Goal: Task Accomplishment & Management: Use online tool/utility

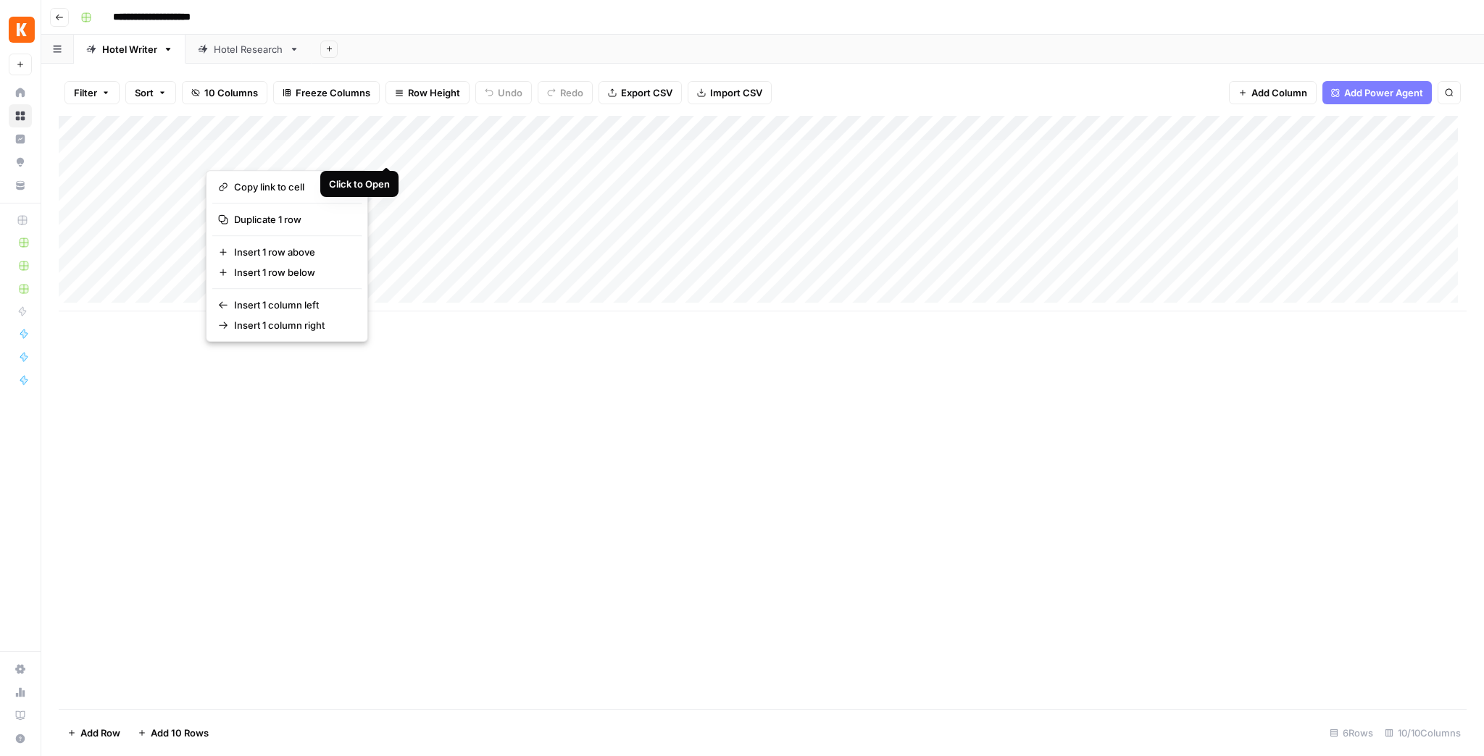
click at [388, 151] on button "button" at bounding box center [313, 151] width 214 height 25
click at [531, 55] on div "Add Sheet" at bounding box center [898, 49] width 1172 height 29
click at [387, 152] on div "Add Column" at bounding box center [763, 214] width 1408 height 196
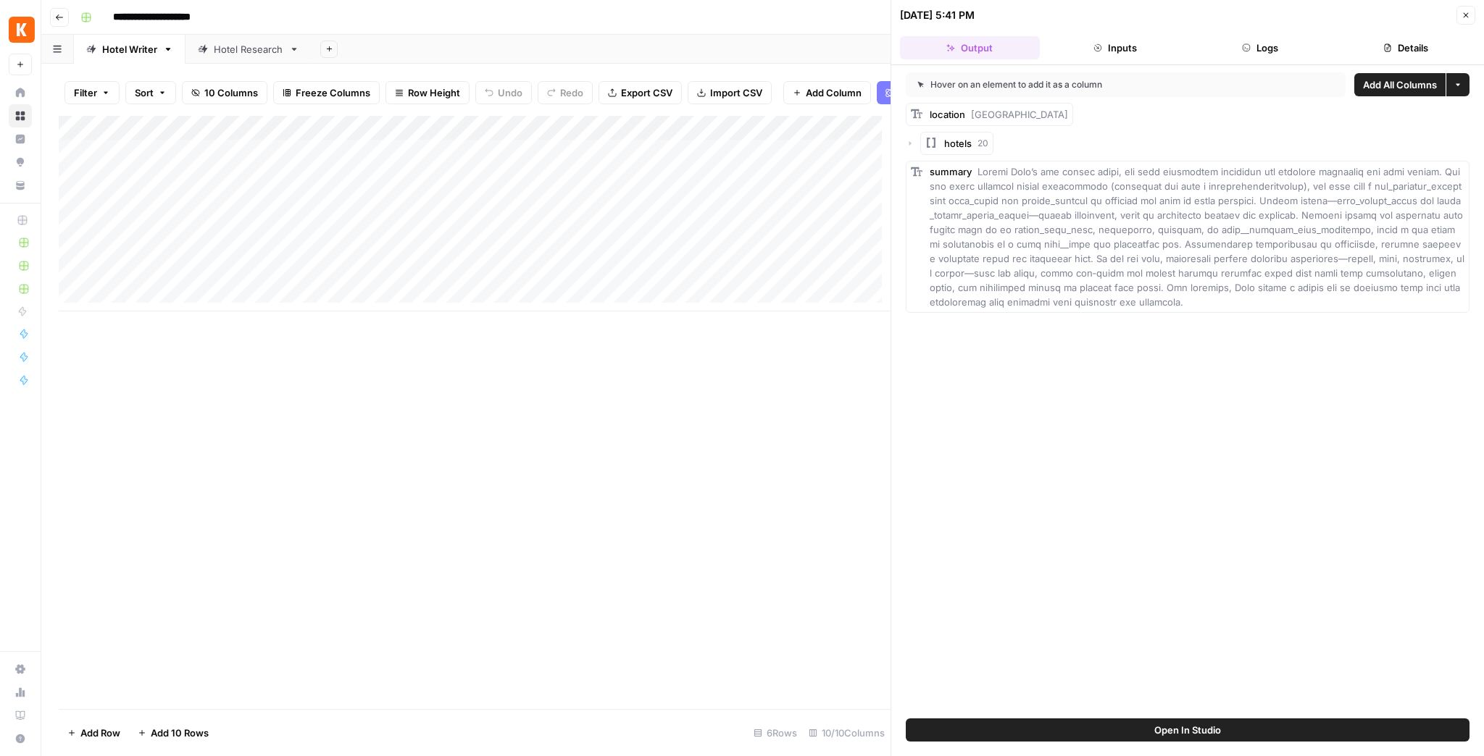
click at [1186, 589] on button "Open In Studio" at bounding box center [1188, 730] width 564 height 23
click at [848, 161] on div "Add Column" at bounding box center [475, 214] width 832 height 196
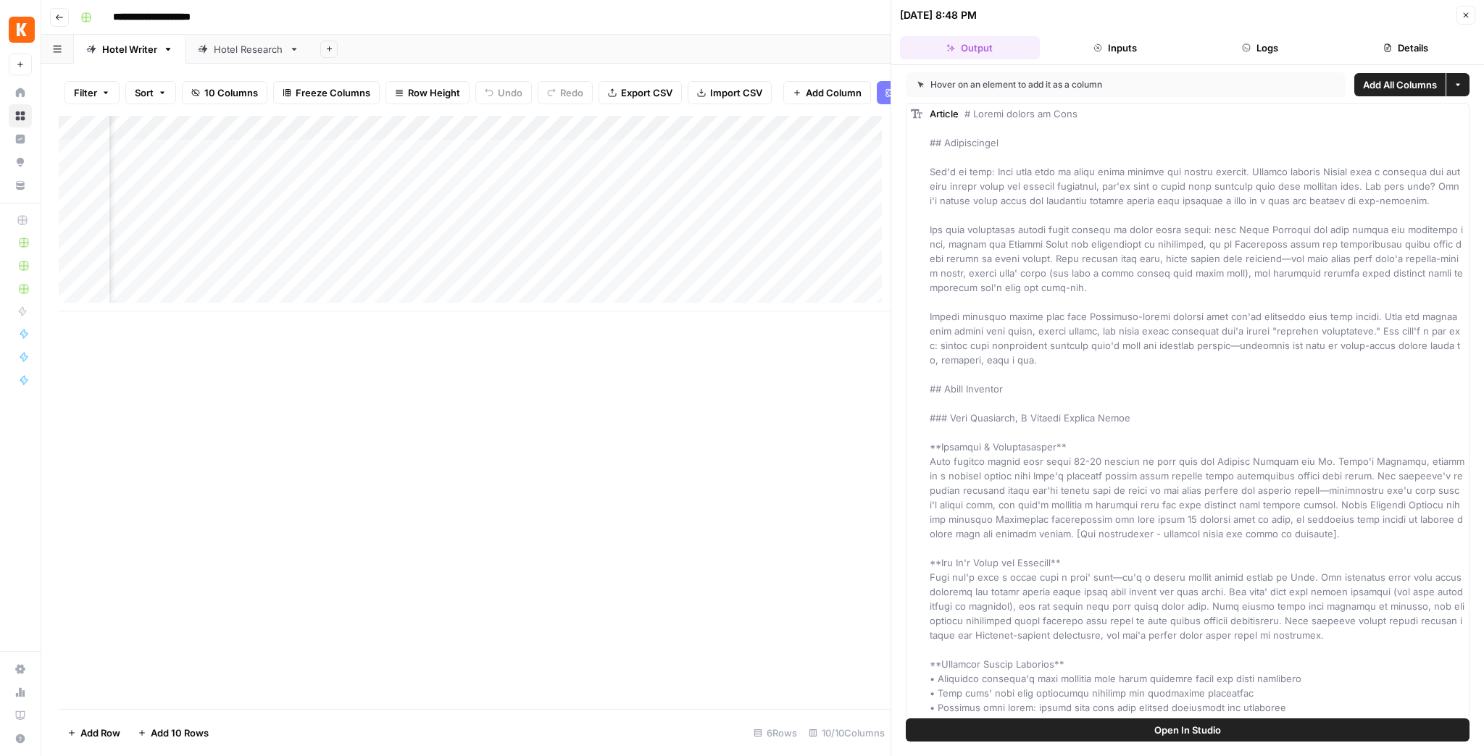
click at [1163, 589] on span "Open In Studio" at bounding box center [1187, 730] width 67 height 14
click at [1186, 23] on button "Close" at bounding box center [1465, 15] width 19 height 19
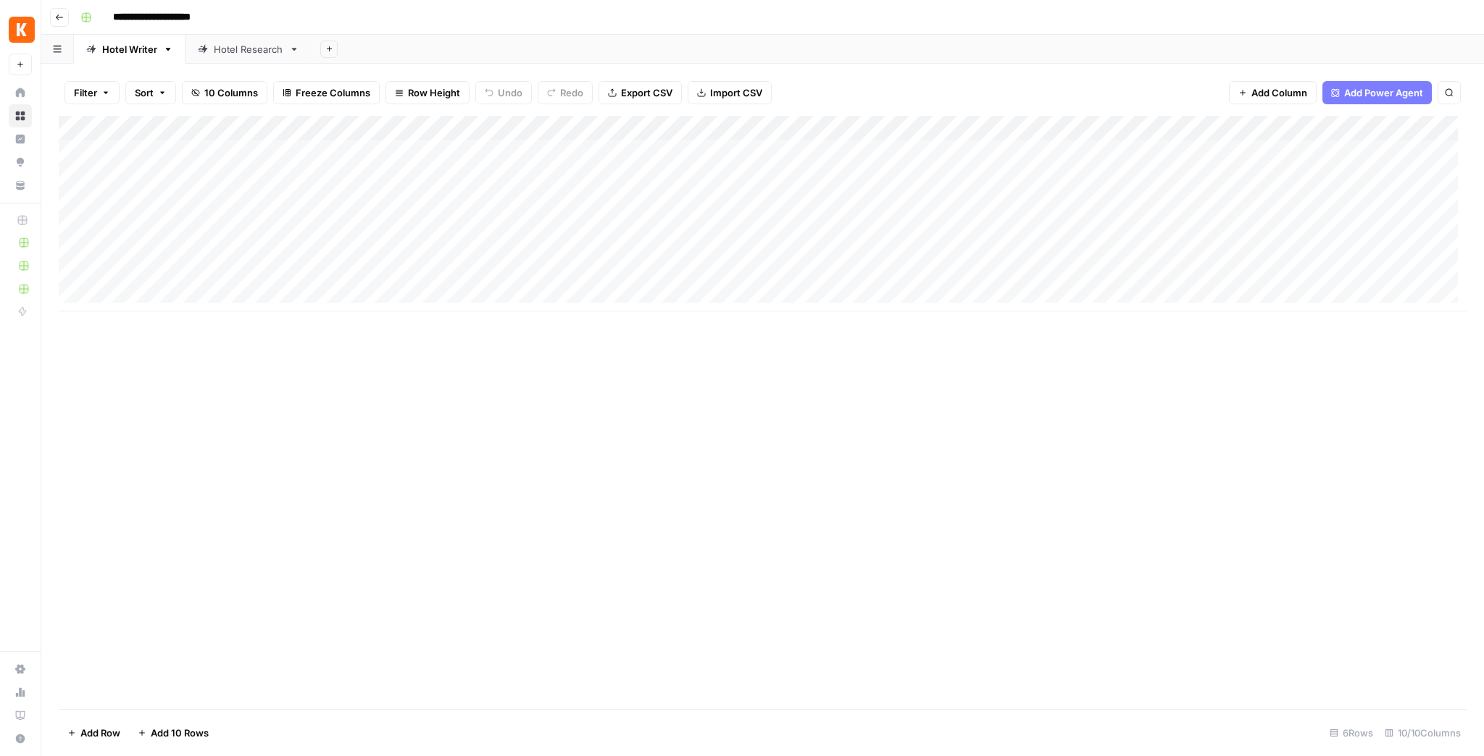
click at [251, 55] on div "Hotel Research" at bounding box center [249, 49] width 70 height 14
click at [1186, 149] on div "Add Column" at bounding box center [763, 412] width 1408 height 593
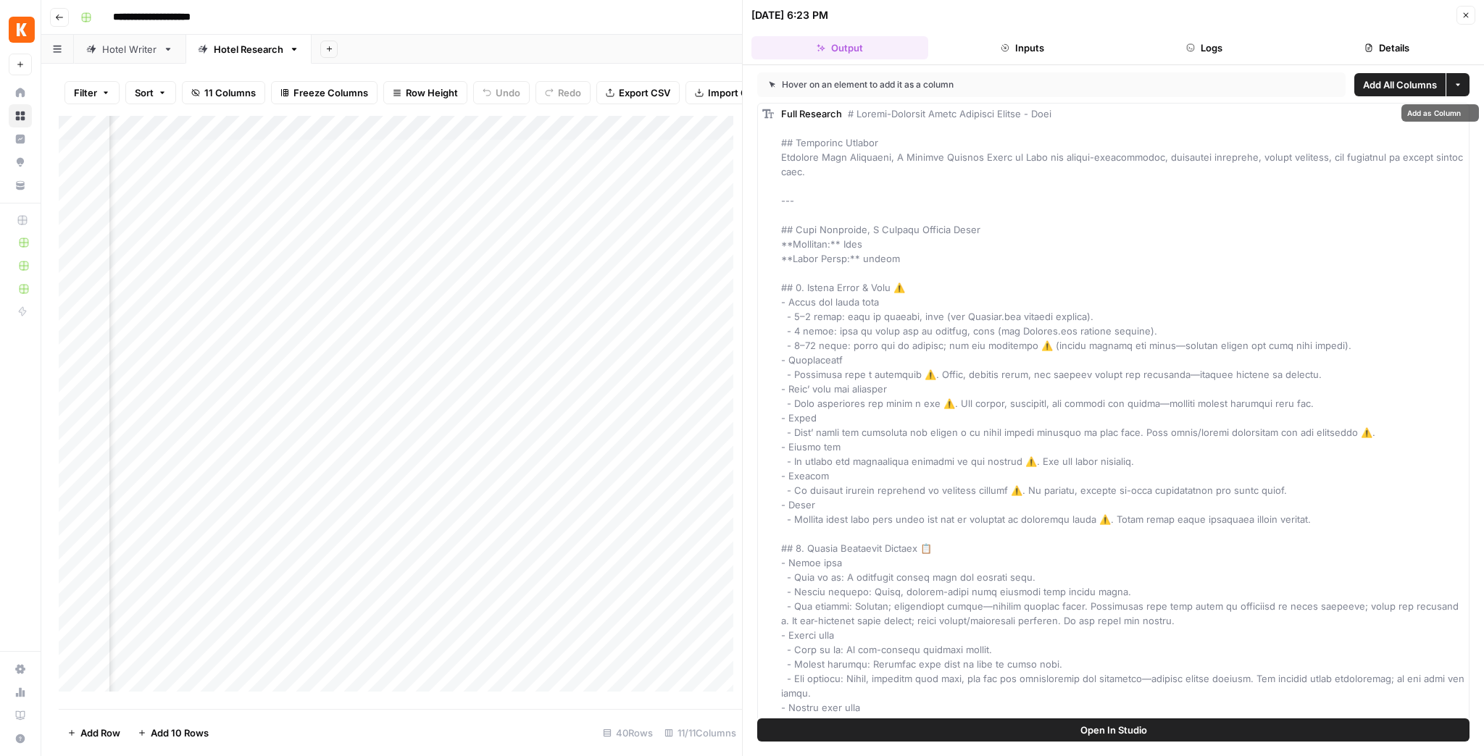
click at [1186, 589] on button "Open In Studio" at bounding box center [1113, 730] width 712 height 23
click at [383, 158] on div "Add Column" at bounding box center [400, 408] width 683 height 585
drag, startPoint x: 451, startPoint y: 167, endPoint x: 255, endPoint y: 169, distance: 196.3
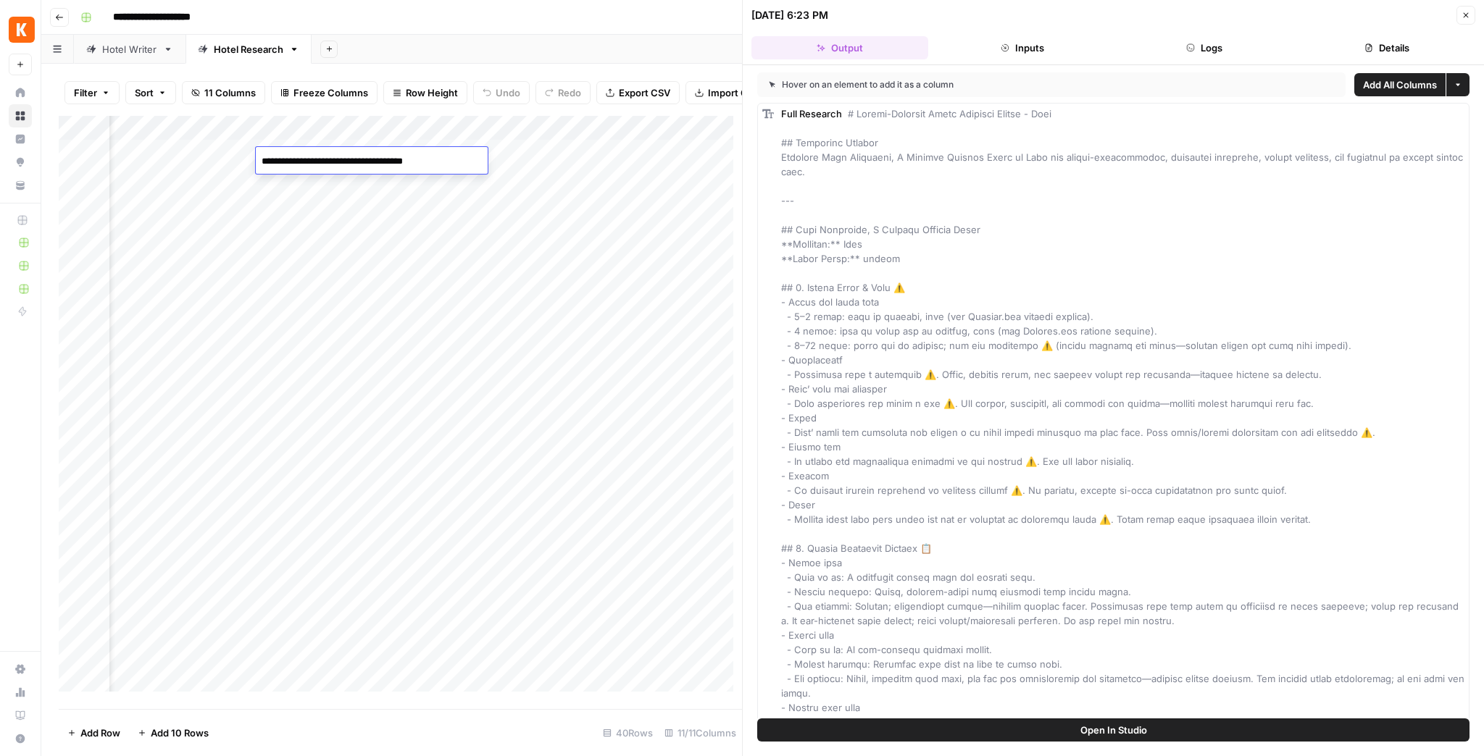
click at [256, 169] on textarea "**********" at bounding box center [372, 161] width 232 height 20
click at [1186, 12] on icon "button" at bounding box center [1465, 15] width 9 height 9
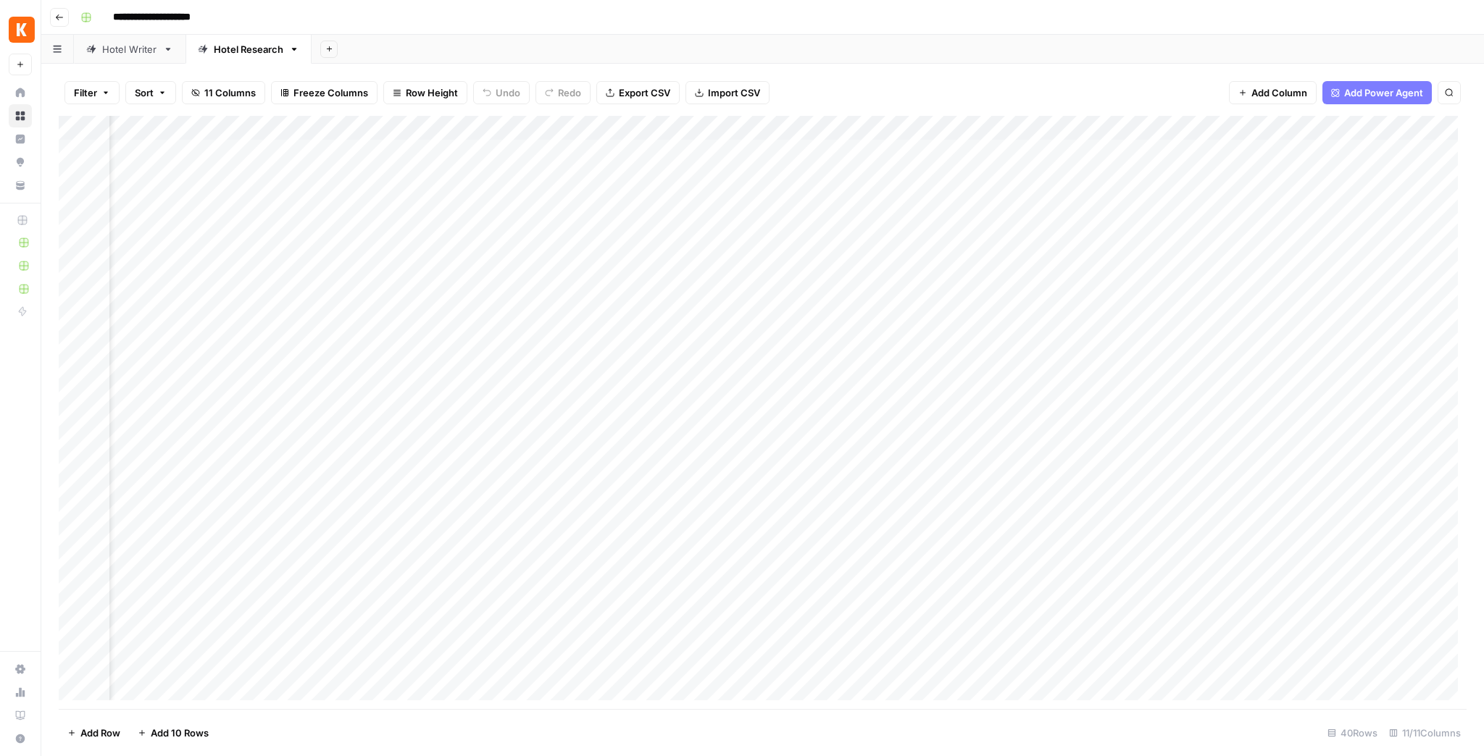
click at [145, 49] on div "Hotel Writer" at bounding box center [129, 49] width 55 height 14
click at [1186, 151] on div "Add Column" at bounding box center [763, 214] width 1408 height 196
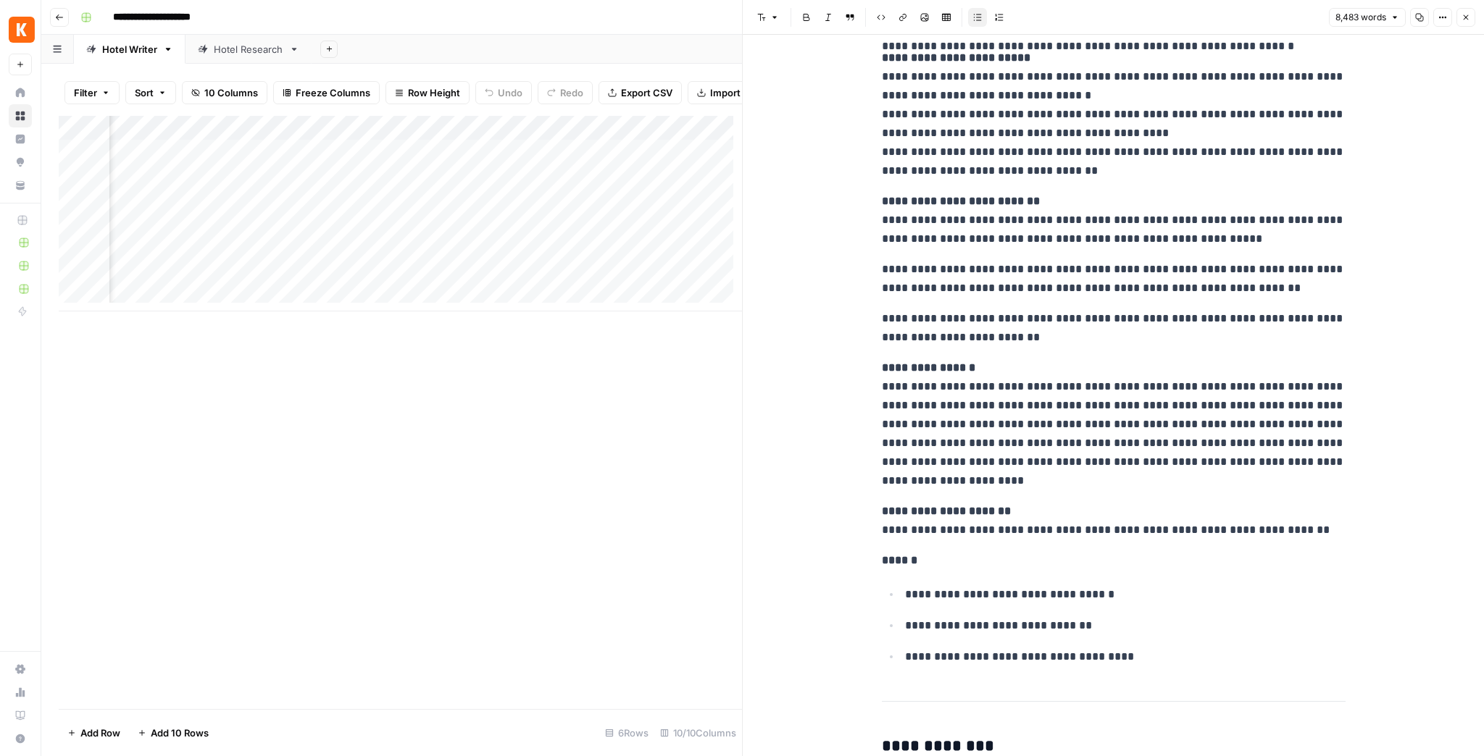
scroll to position [985, 0]
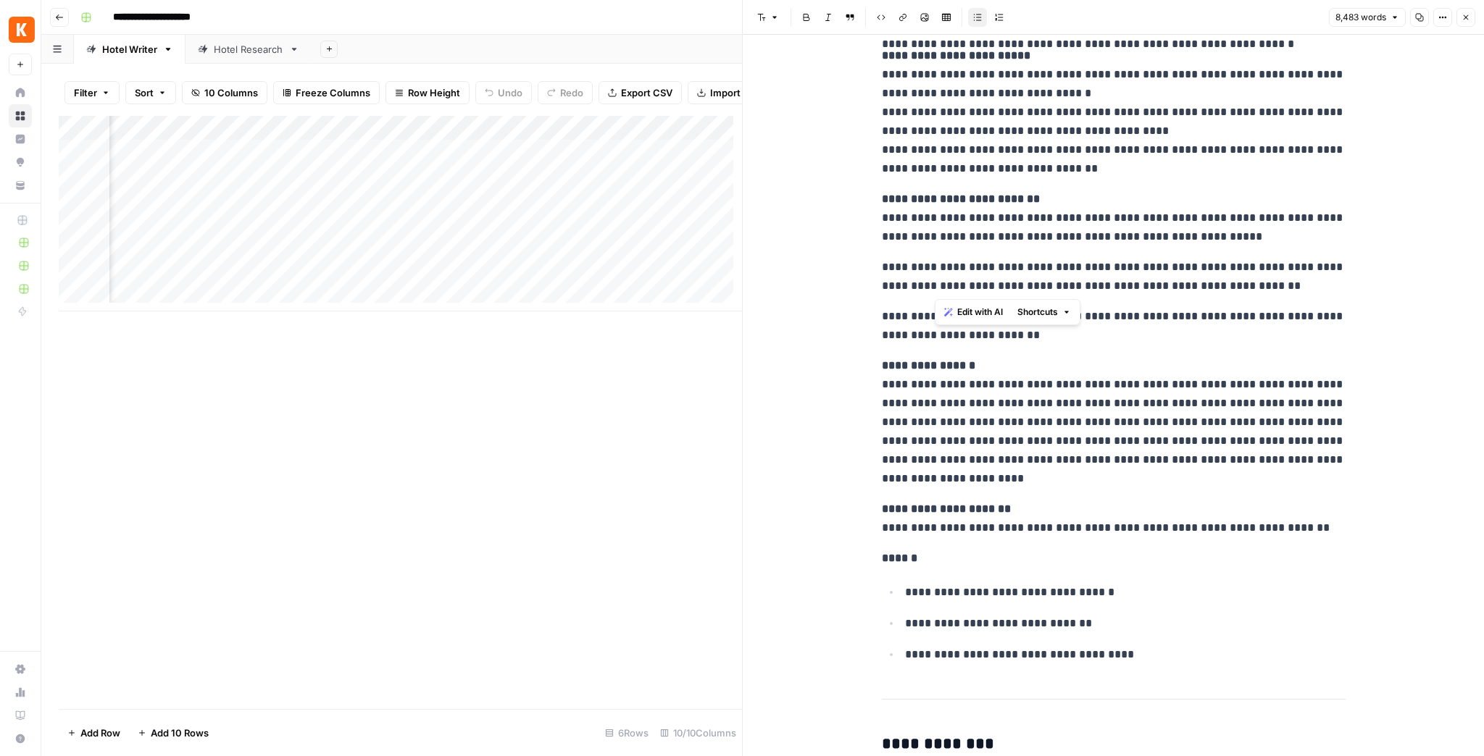
drag, startPoint x: 934, startPoint y: 206, endPoint x: 1084, endPoint y: 293, distance: 173.6
click at [1120, 275] on p "**********" at bounding box center [1114, 277] width 464 height 38
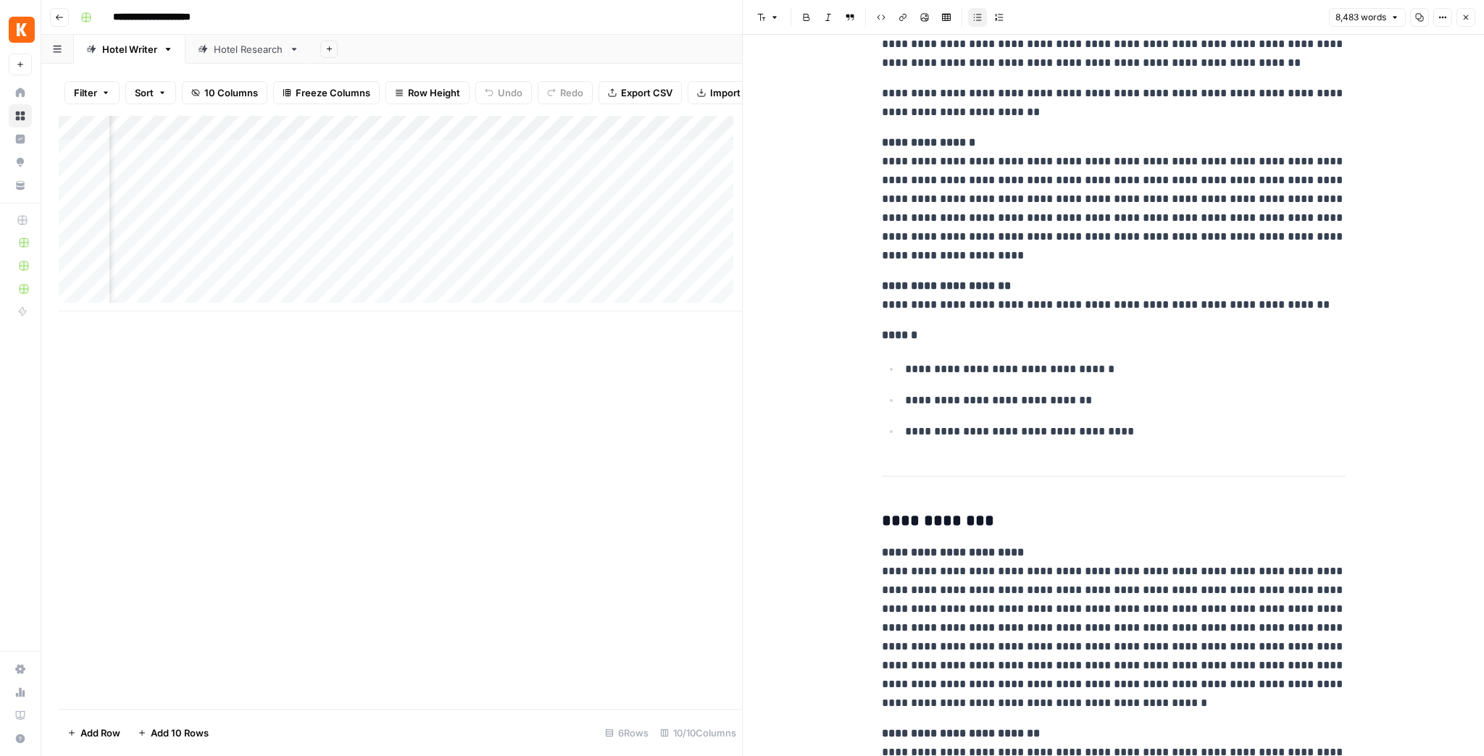
scroll to position [1275, 0]
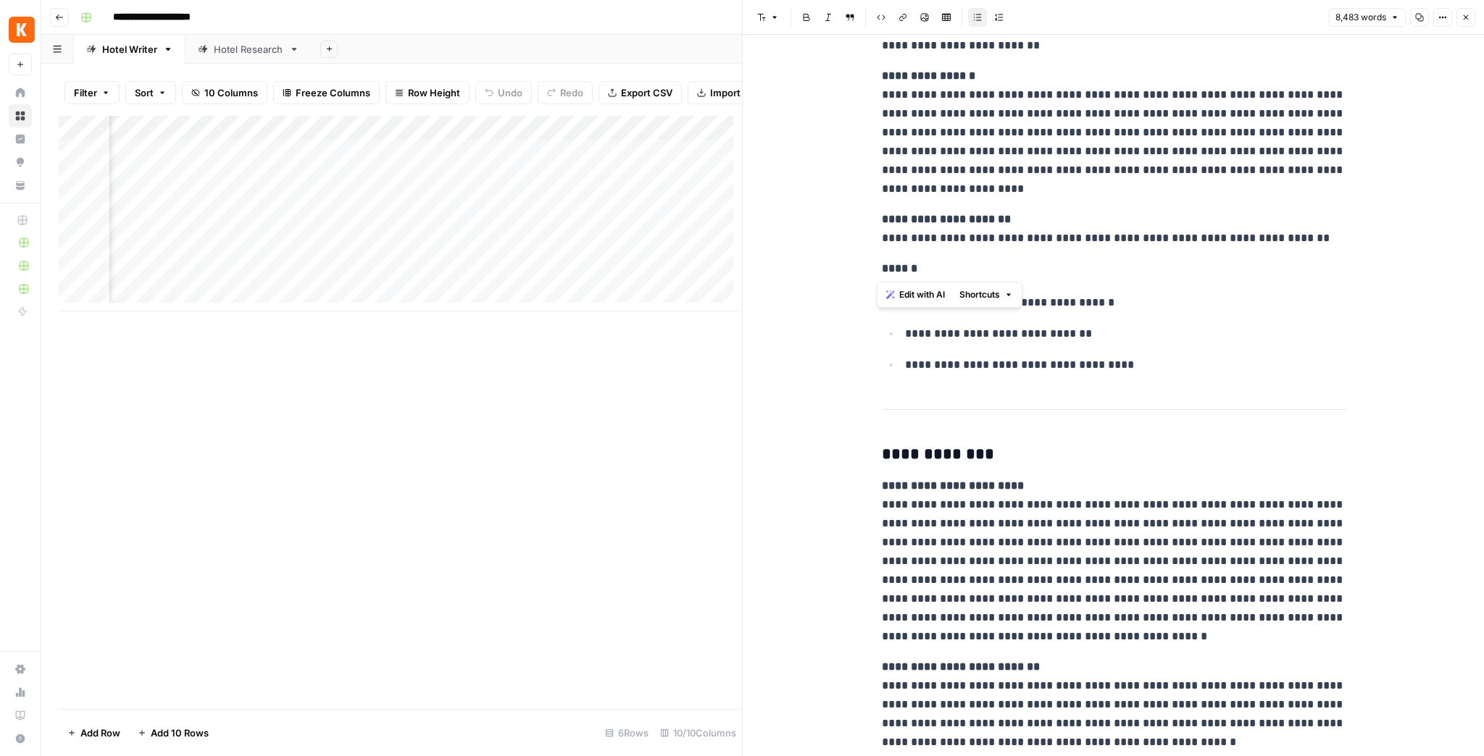
drag, startPoint x: 872, startPoint y: 254, endPoint x: 1150, endPoint y: 242, distance: 277.7
click at [1149, 242] on p "**********" at bounding box center [1114, 229] width 464 height 38
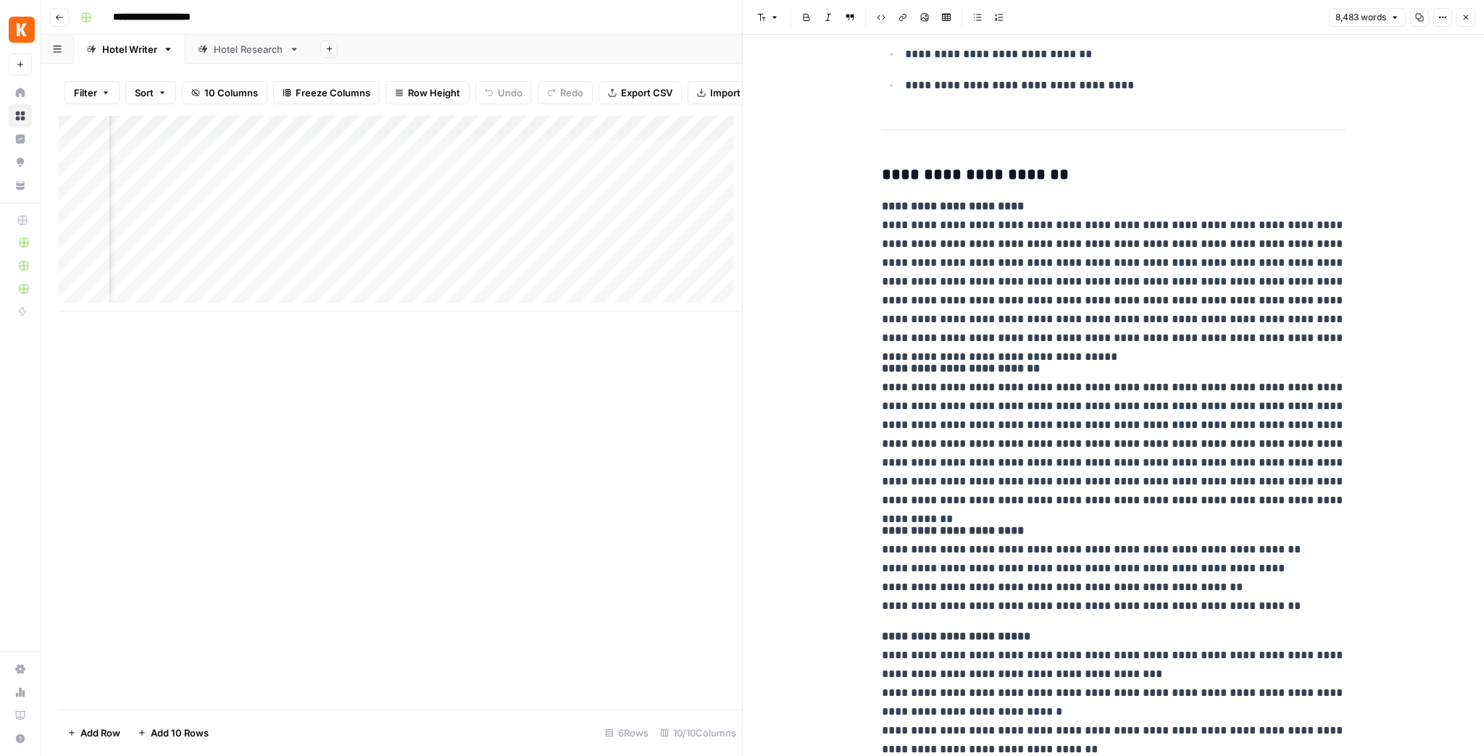
scroll to position [5158, 0]
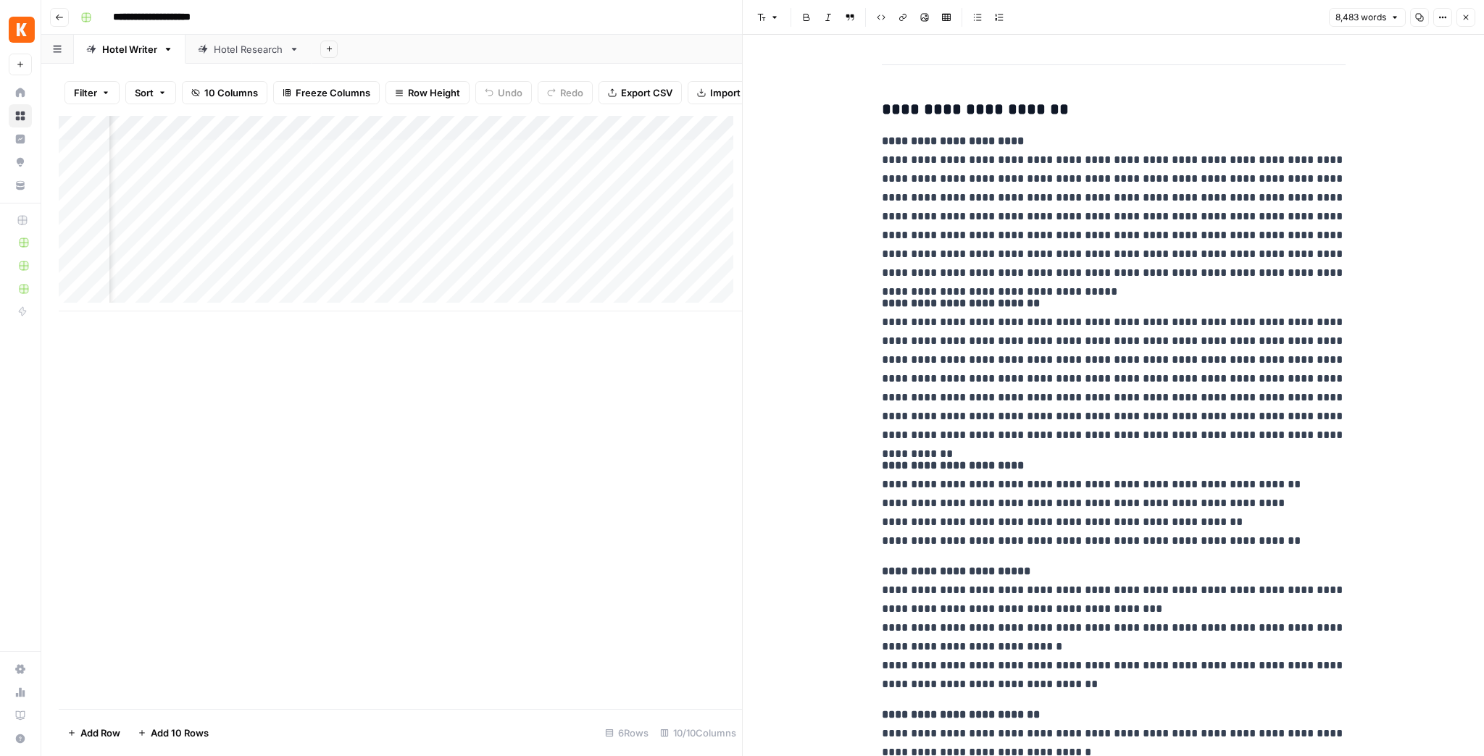
click at [1186, 21] on button "Close" at bounding box center [1465, 17] width 19 height 19
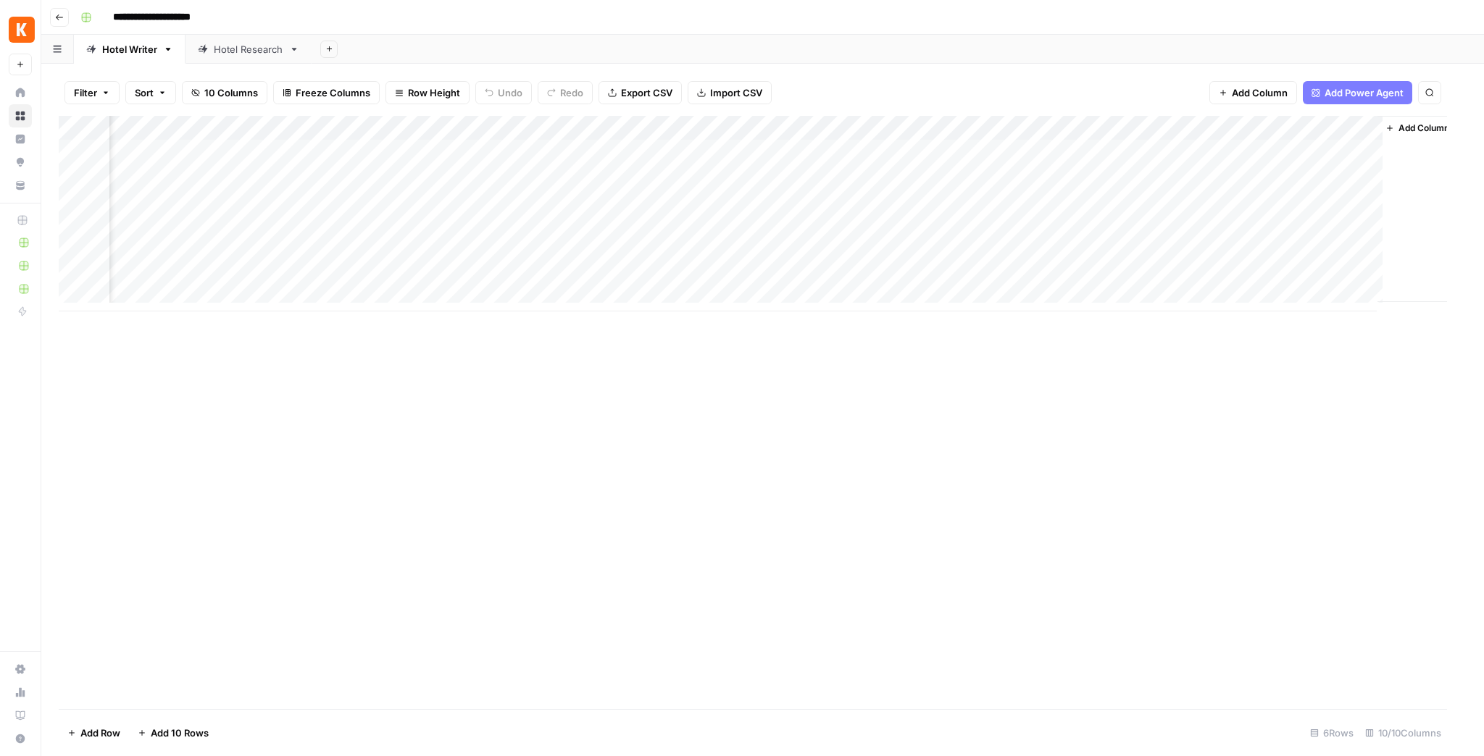
scroll to position [0, 103]
click at [255, 39] on link "Hotel Research" at bounding box center [248, 49] width 126 height 29
click at [1186, 141] on div "Add Column" at bounding box center [763, 412] width 1408 height 593
click at [1186, 152] on div "Add Column" at bounding box center [763, 412] width 1408 height 593
click at [1186, 177] on div "Add Column" at bounding box center [763, 412] width 1408 height 593
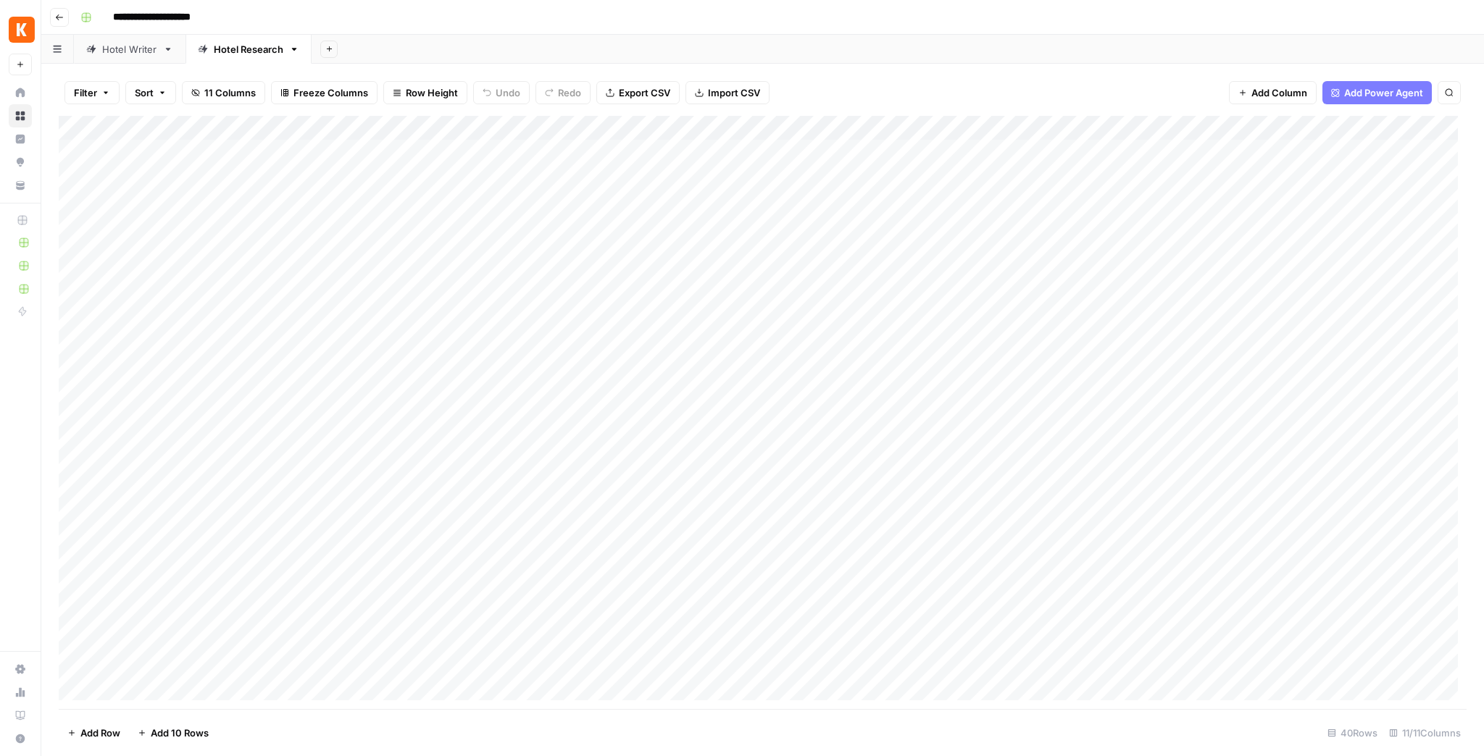
click at [1186, 247] on div "Add Column" at bounding box center [763, 412] width 1408 height 593
click at [1186, 322] on div "Add Column" at bounding box center [763, 412] width 1408 height 593
click at [1186, 153] on div "Add Column" at bounding box center [763, 412] width 1408 height 593
click at [1186, 154] on div "Add Column" at bounding box center [763, 412] width 1408 height 593
click at [1186, 191] on div "Add Column" at bounding box center [763, 412] width 1408 height 593
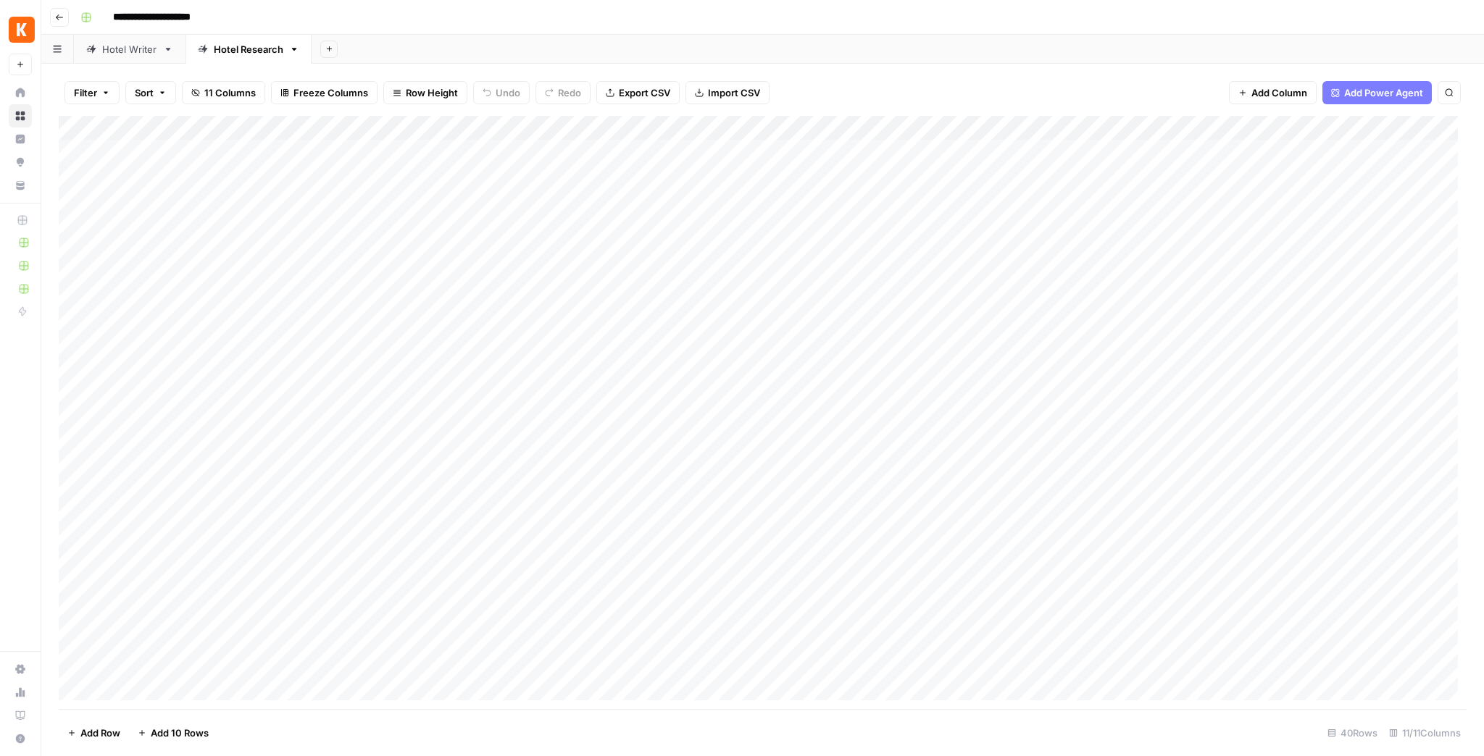
click at [1186, 153] on div "Add Column" at bounding box center [763, 412] width 1408 height 593
click at [872, 156] on div "Add Column" at bounding box center [763, 412] width 1408 height 593
click at [1186, 165] on div "Add Column" at bounding box center [763, 412] width 1408 height 593
click at [866, 159] on div "Add Column" at bounding box center [763, 412] width 1408 height 593
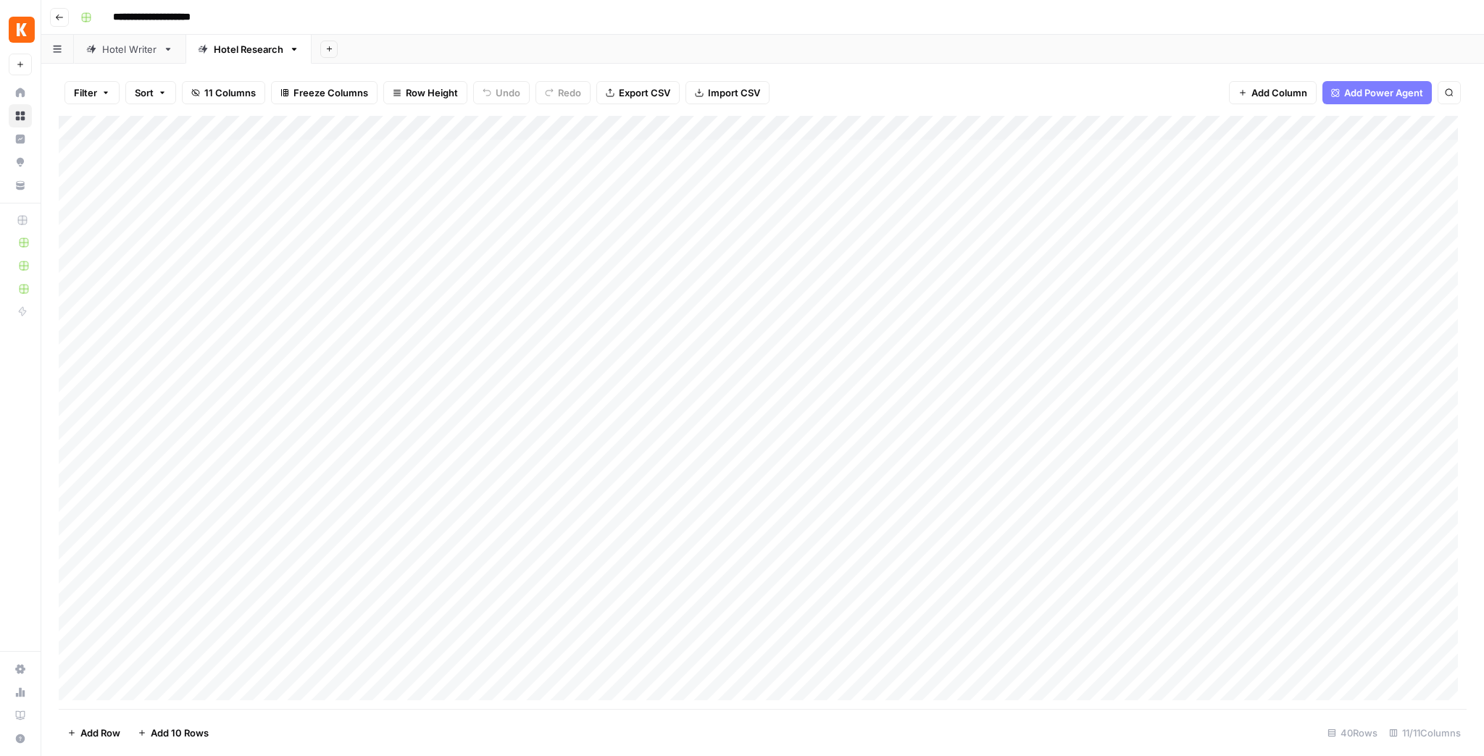
click at [1103, 159] on div "Add Column" at bounding box center [763, 412] width 1408 height 593
click at [1186, 158] on div "Add Column" at bounding box center [763, 412] width 1408 height 593
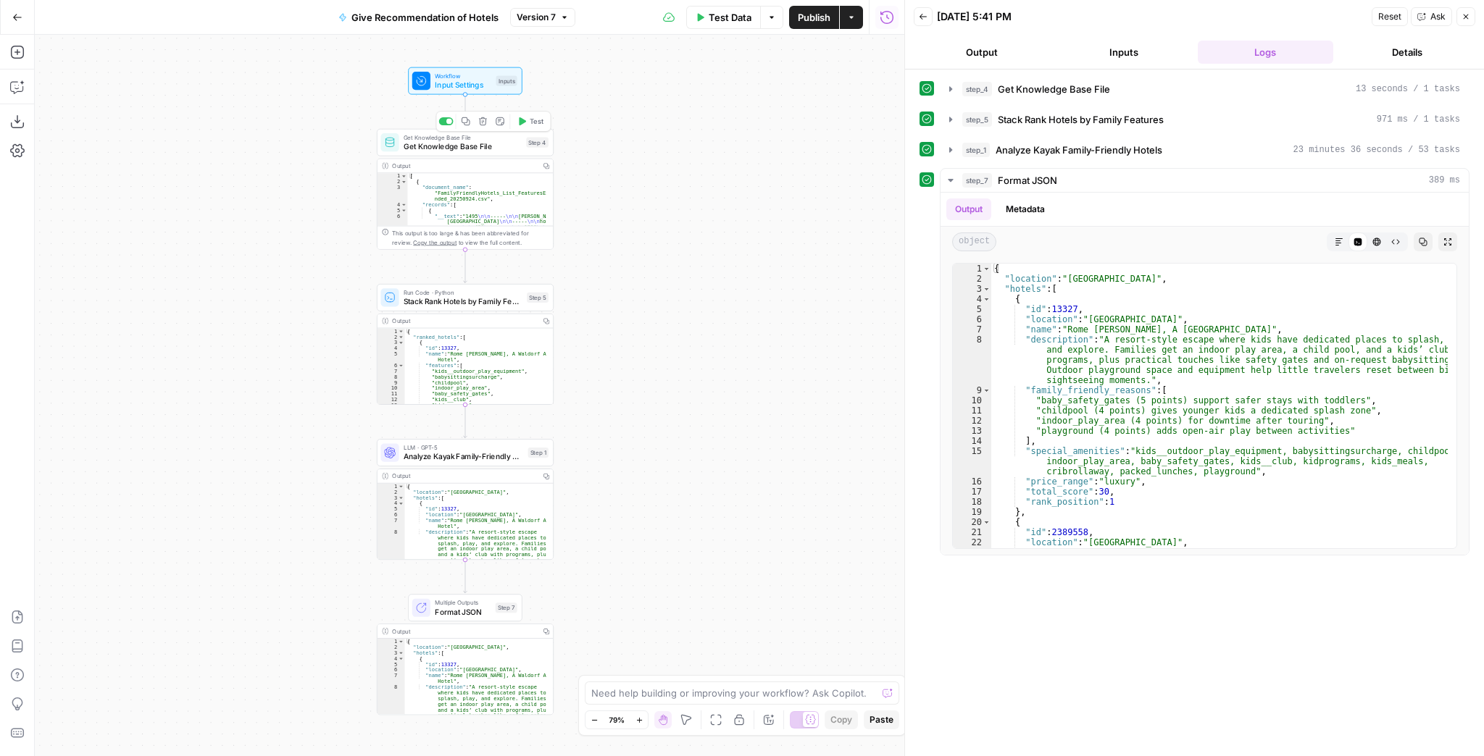
click at [473, 150] on span "Get Knowledge Base File" at bounding box center [463, 147] width 118 height 12
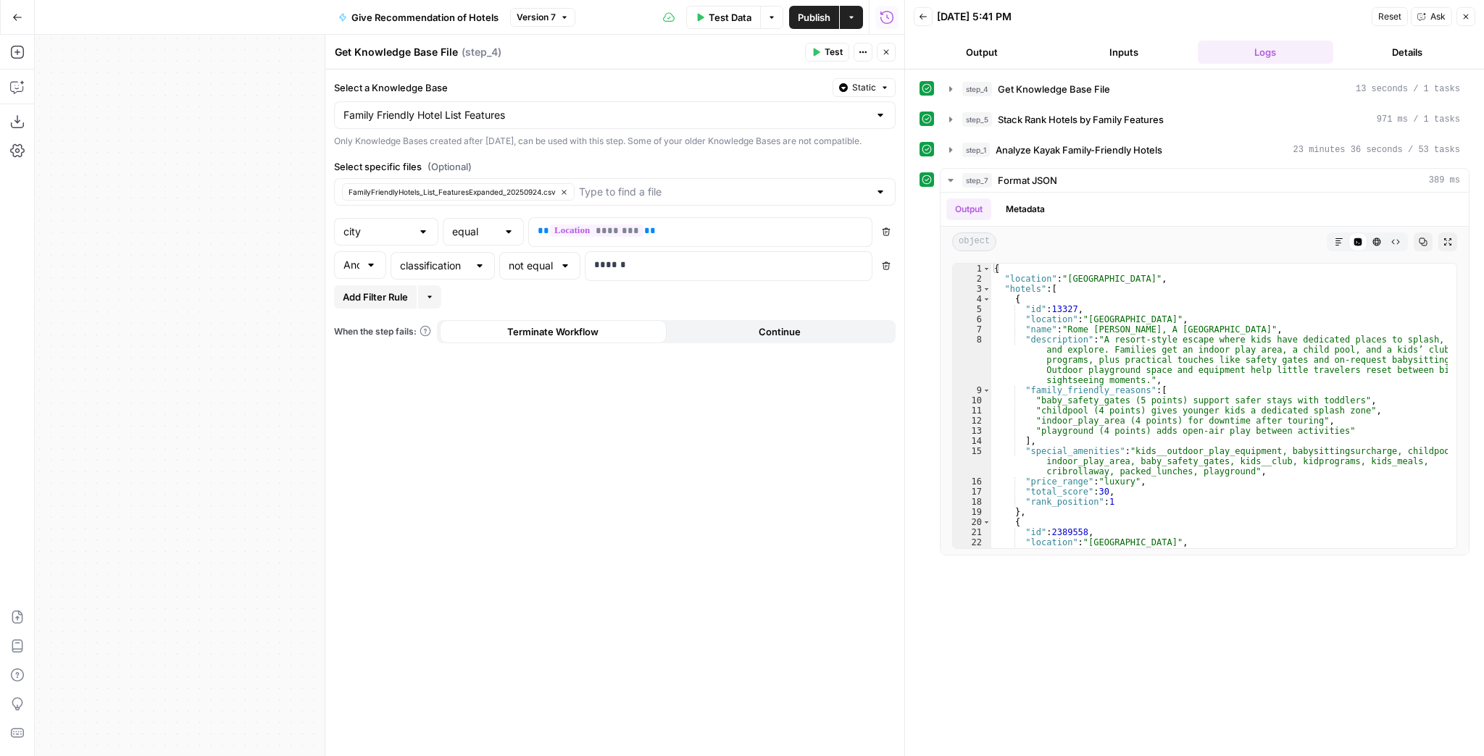
click at [888, 58] on button "Close" at bounding box center [886, 52] width 19 height 19
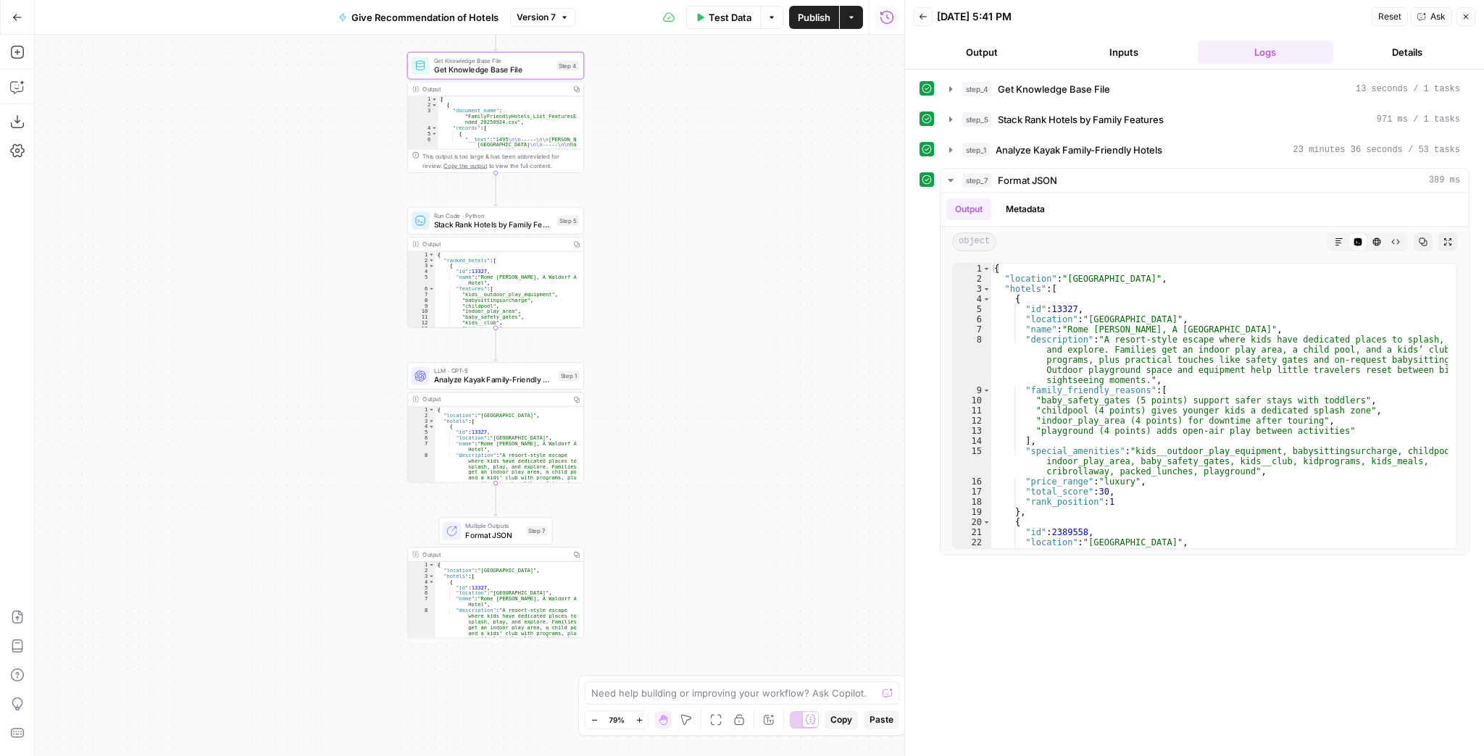
drag, startPoint x: 704, startPoint y: 275, endPoint x: 759, endPoint y: 151, distance: 136.2
click at [759, 154] on div "Workflow Input Settings Inputs Get Knowledge Base File Get Knowledge Base File …" at bounding box center [469, 396] width 869 height 722
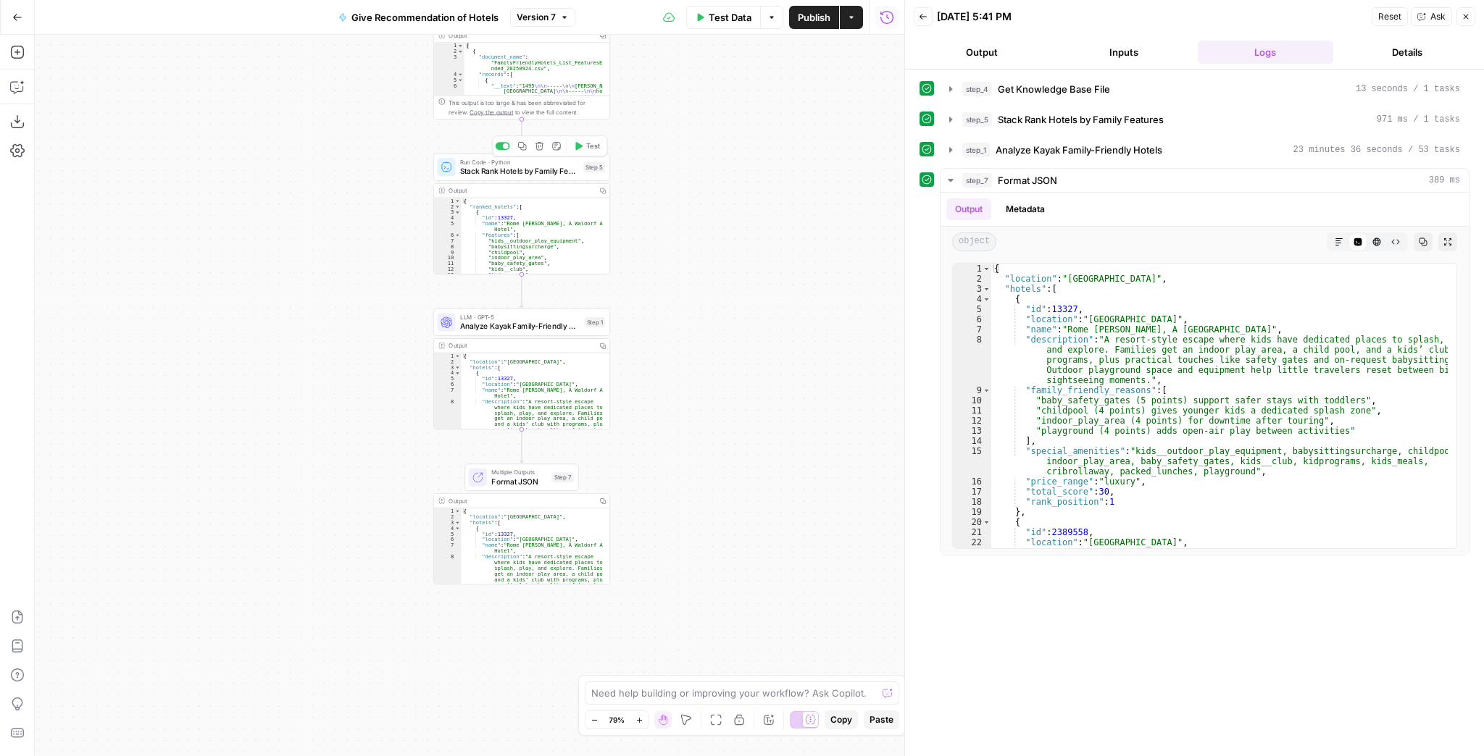
click at [543, 177] on div "Run Code · Python Stack Rank Hotels by Family Features Step 5 Copy step Delete …" at bounding box center [521, 168] width 177 height 28
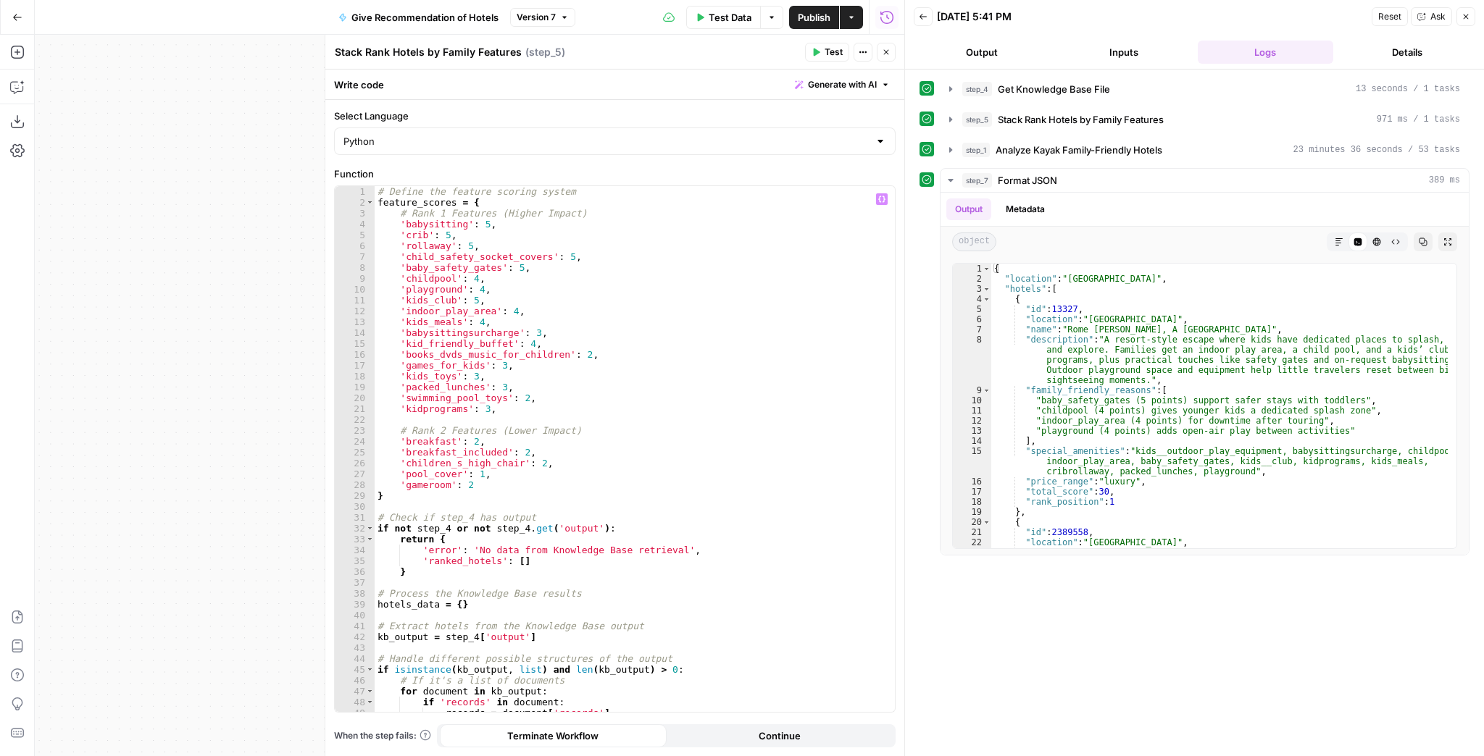
click at [641, 177] on label "Function" at bounding box center [614, 174] width 561 height 14
click at [887, 51] on icon "button" at bounding box center [886, 52] width 9 height 9
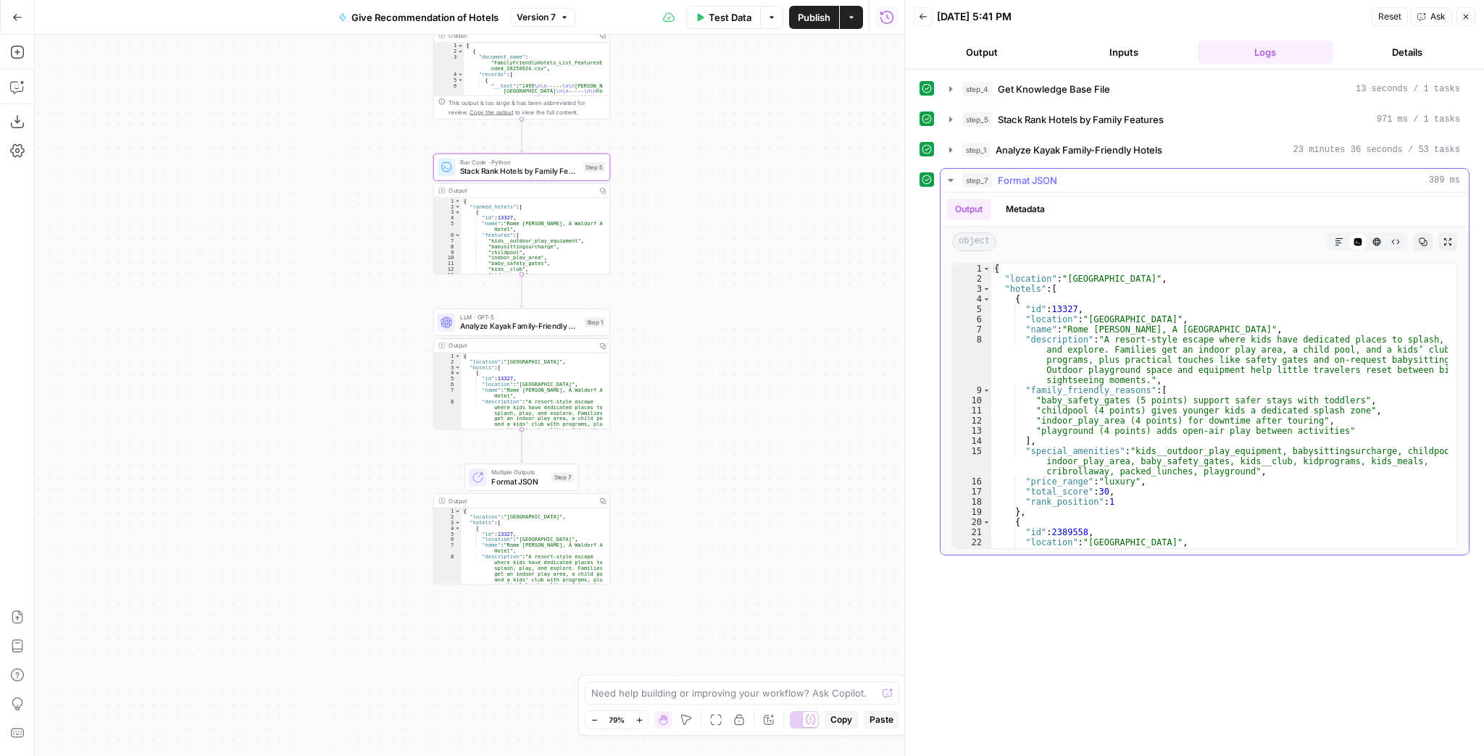
click at [1445, 238] on icon "button" at bounding box center [1447, 241] width 7 height 7
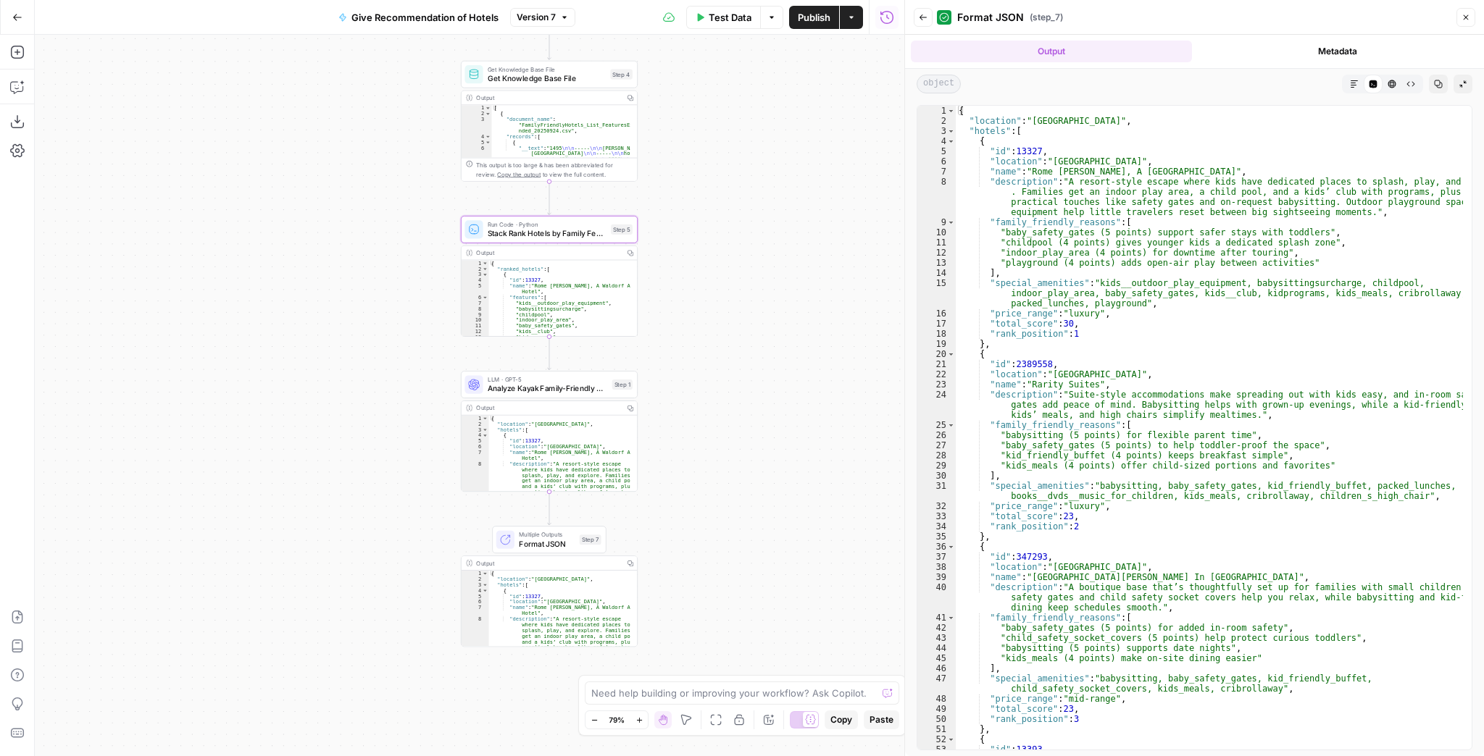
drag, startPoint x: 781, startPoint y: 248, endPoint x: 814, endPoint y: 330, distance: 89.1
click at [814, 330] on div "Workflow Input Settings Inputs Get Knowledge Base File Get Knowledge Base File …" at bounding box center [469, 396] width 869 height 722
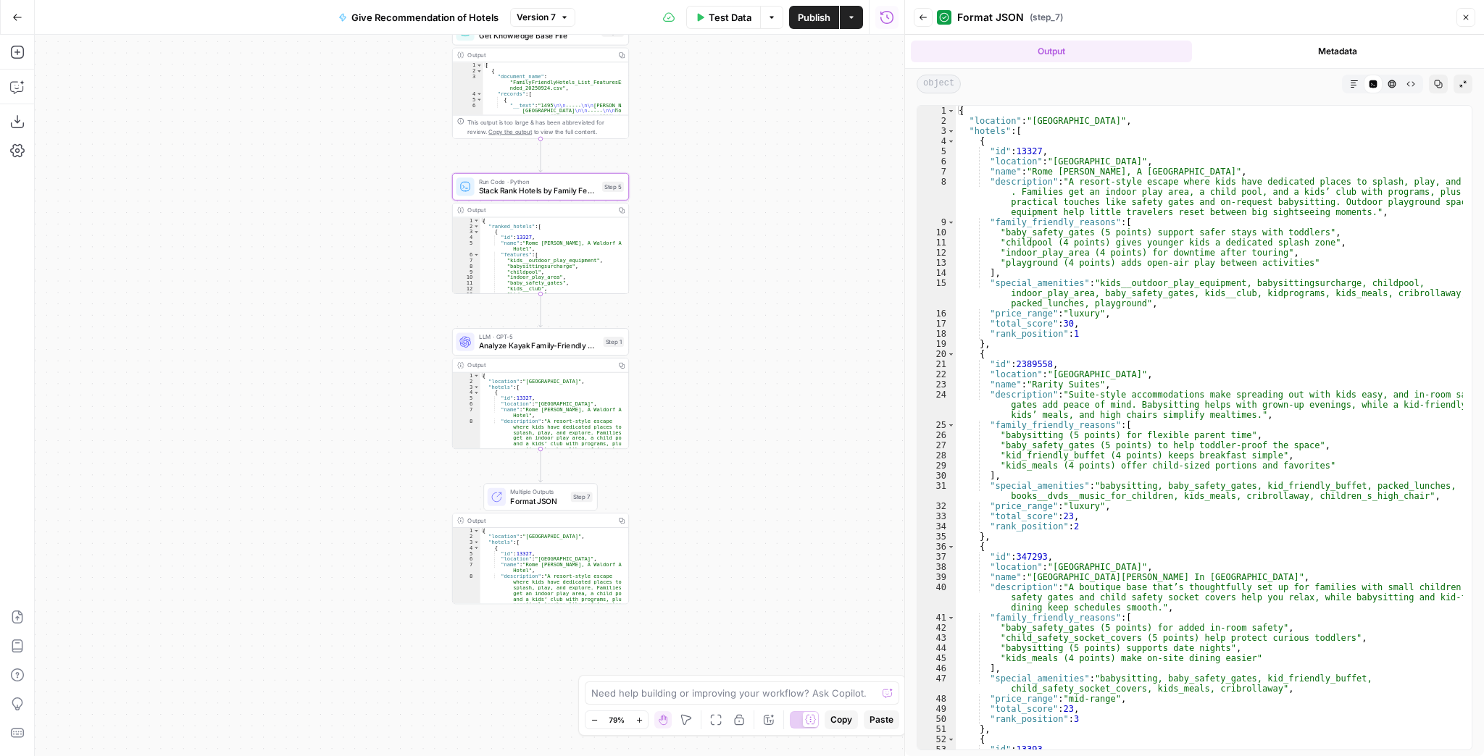
drag, startPoint x: 745, startPoint y: 393, endPoint x: 723, endPoint y: 319, distance: 77.0
click at [728, 320] on div "Workflow Input Settings Inputs Get Knowledge Base File Get Knowledge Base File …" at bounding box center [469, 396] width 869 height 722
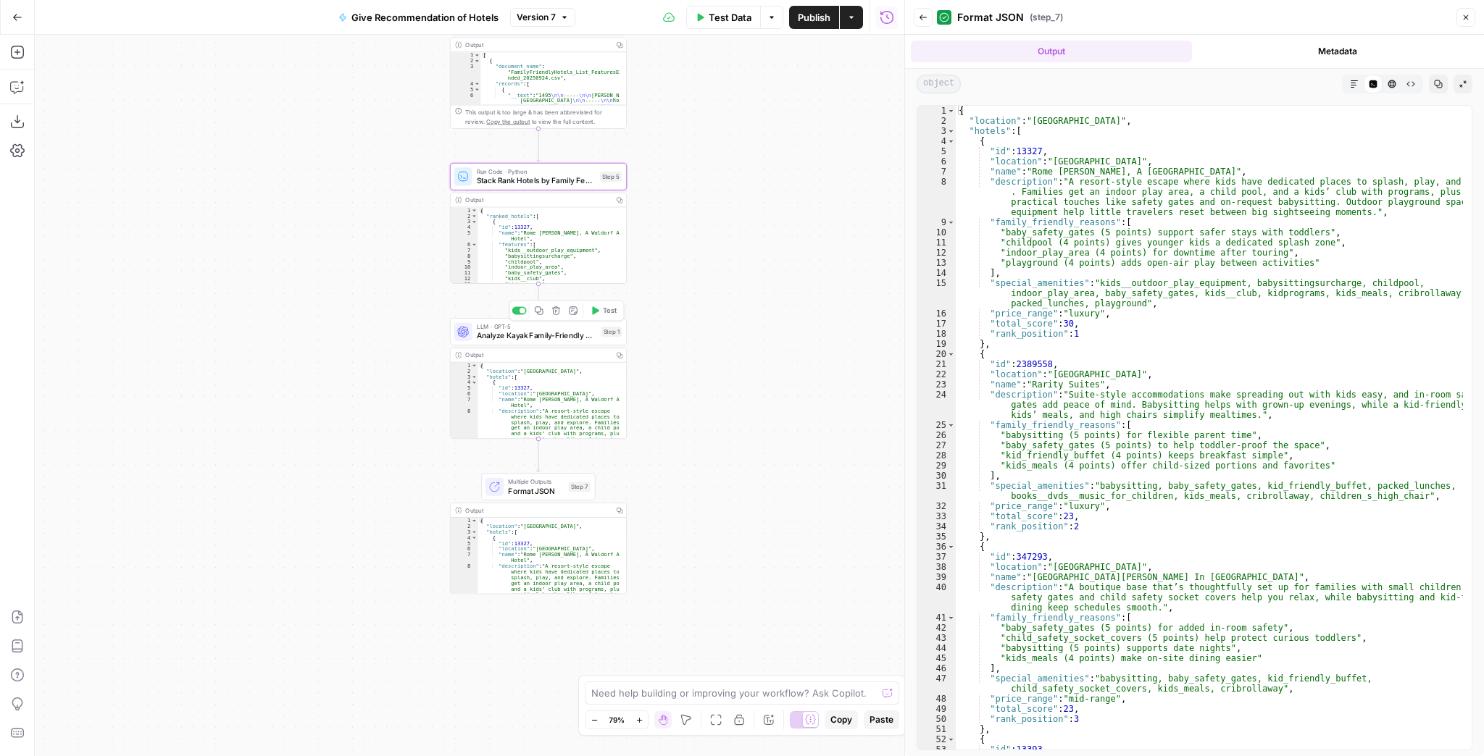
click at [573, 340] on span "Analyze Kayak Family-Friendly Hotels" at bounding box center [537, 336] width 120 height 12
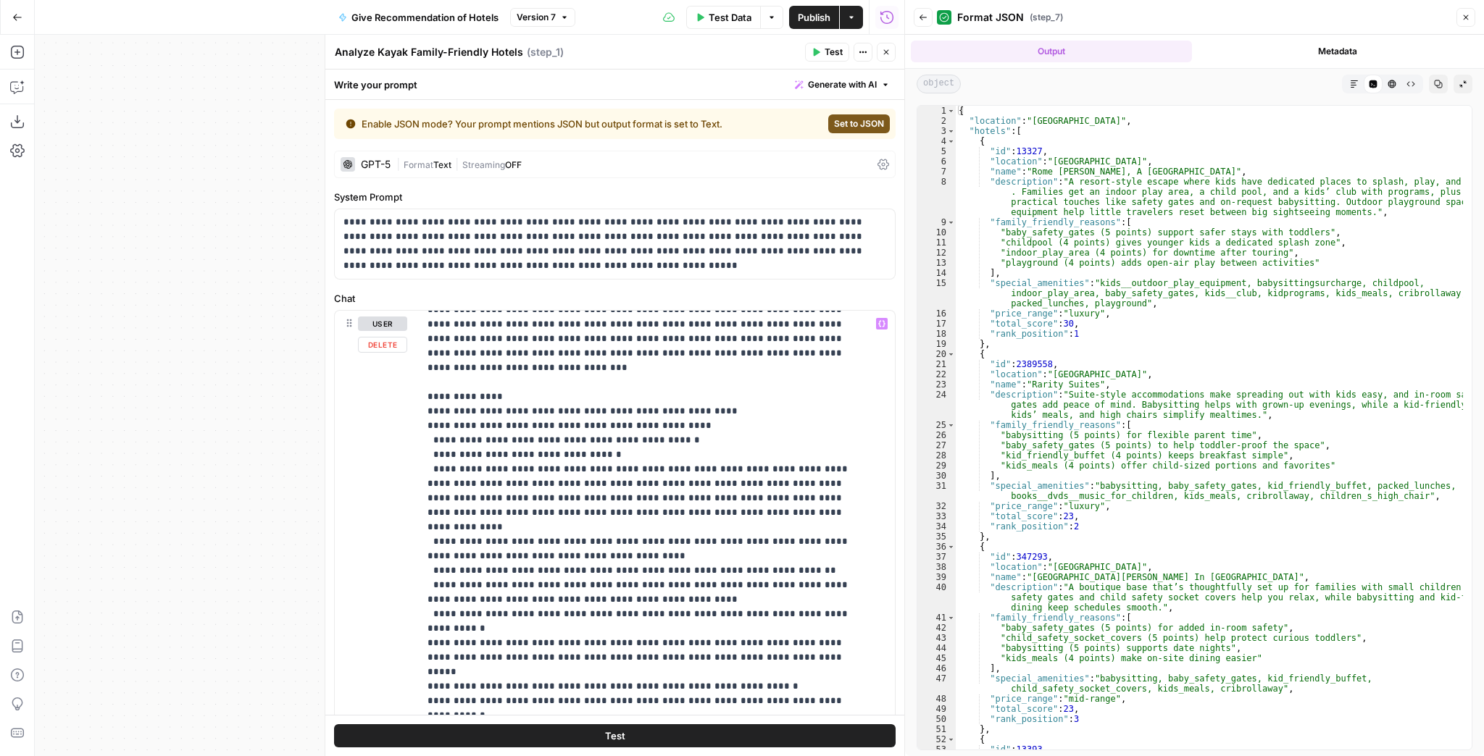
scroll to position [232, 0]
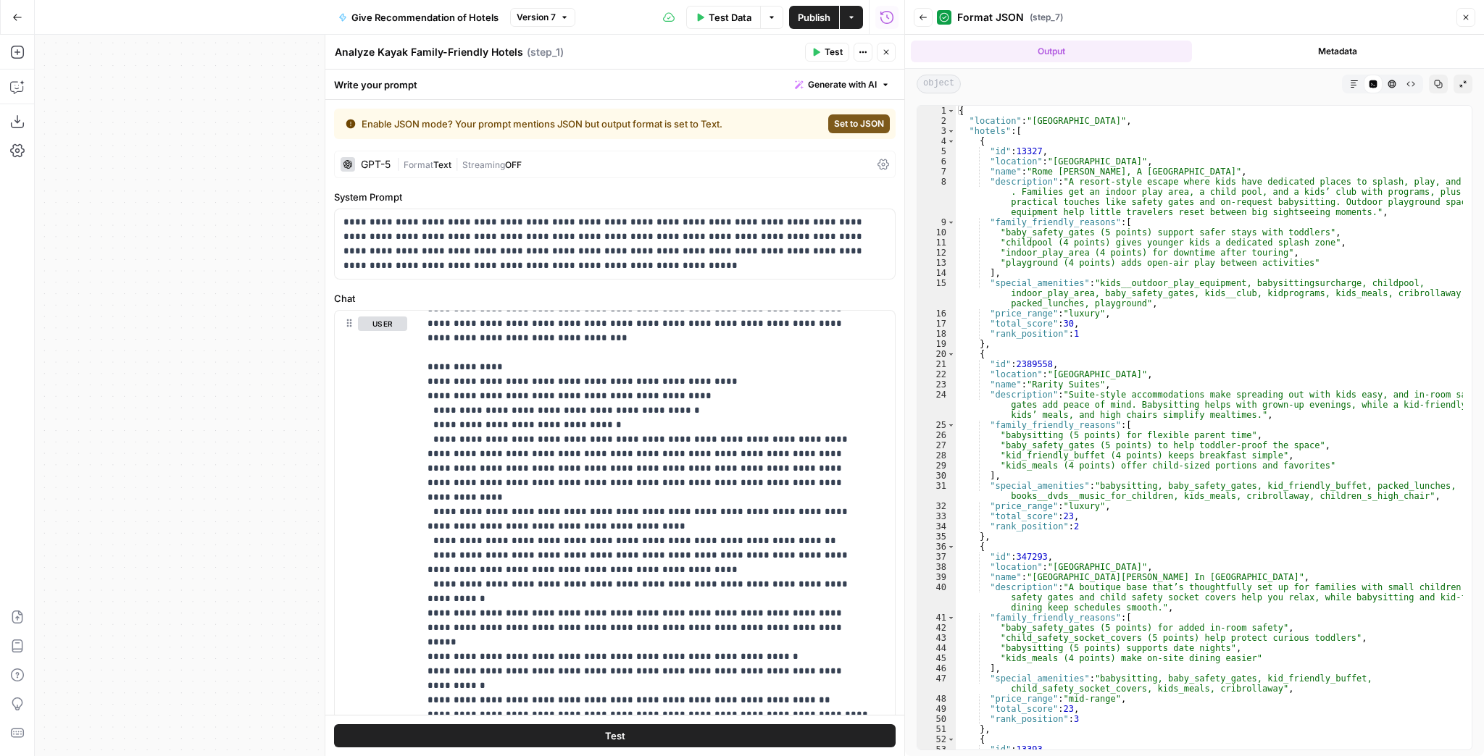
click at [917, 16] on button "Back" at bounding box center [923, 17] width 19 height 19
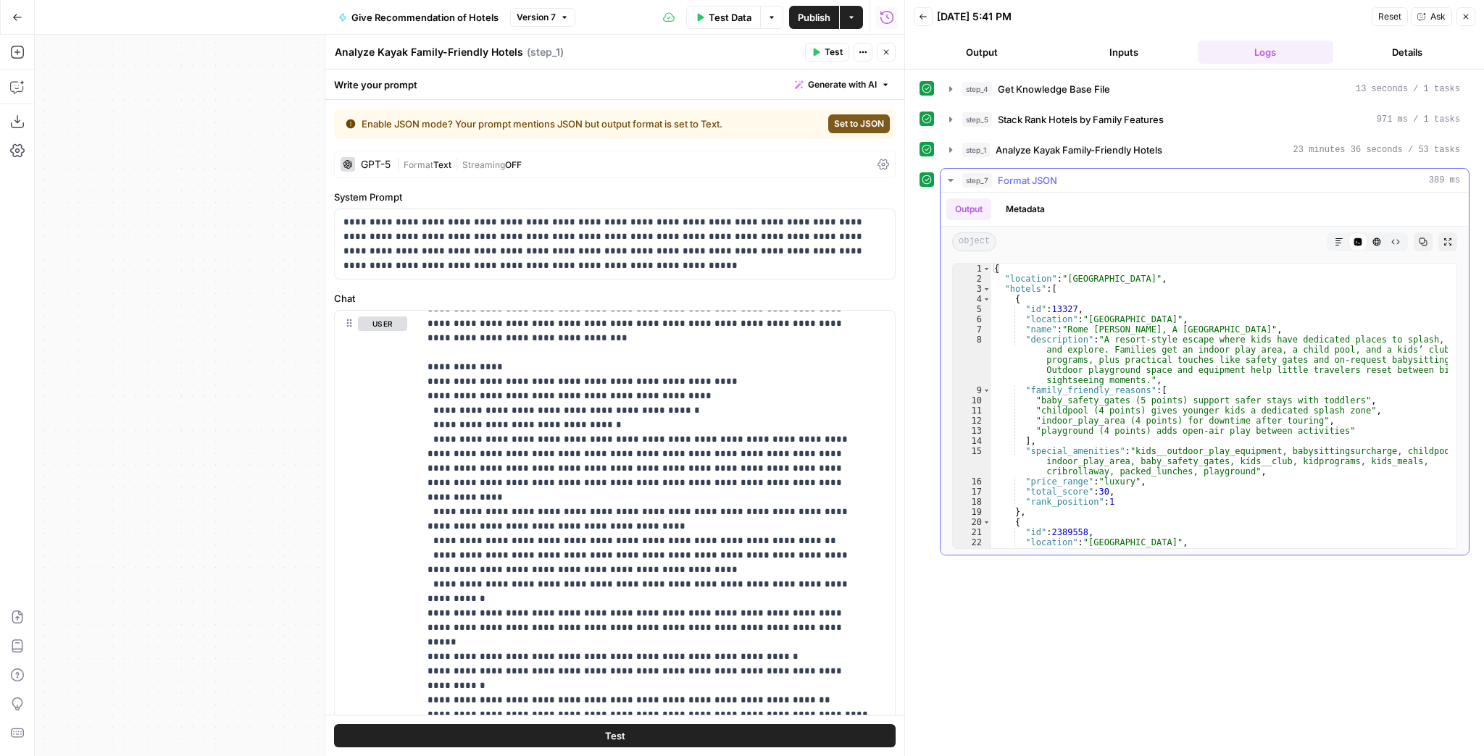
type textarea "**********"
drag, startPoint x: 1069, startPoint y: 288, endPoint x: 1036, endPoint y: 202, distance: 91.7
drag, startPoint x: 1036, startPoint y: 202, endPoint x: 958, endPoint y: 146, distance: 95.9
click at [962, 146] on span "step_1" at bounding box center [976, 150] width 28 height 14
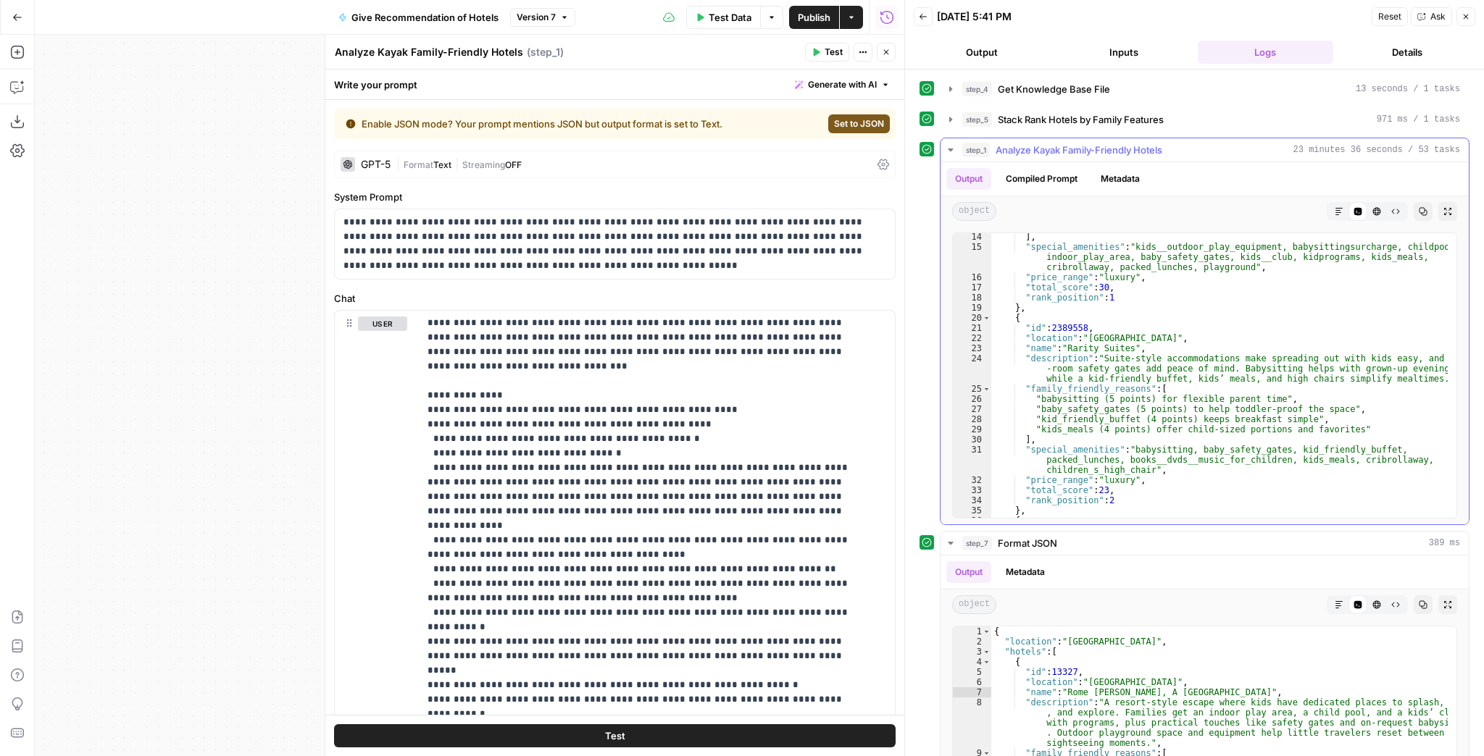
scroll to position [174, 0]
click at [951, 146] on icon "button" at bounding box center [951, 150] width 12 height 12
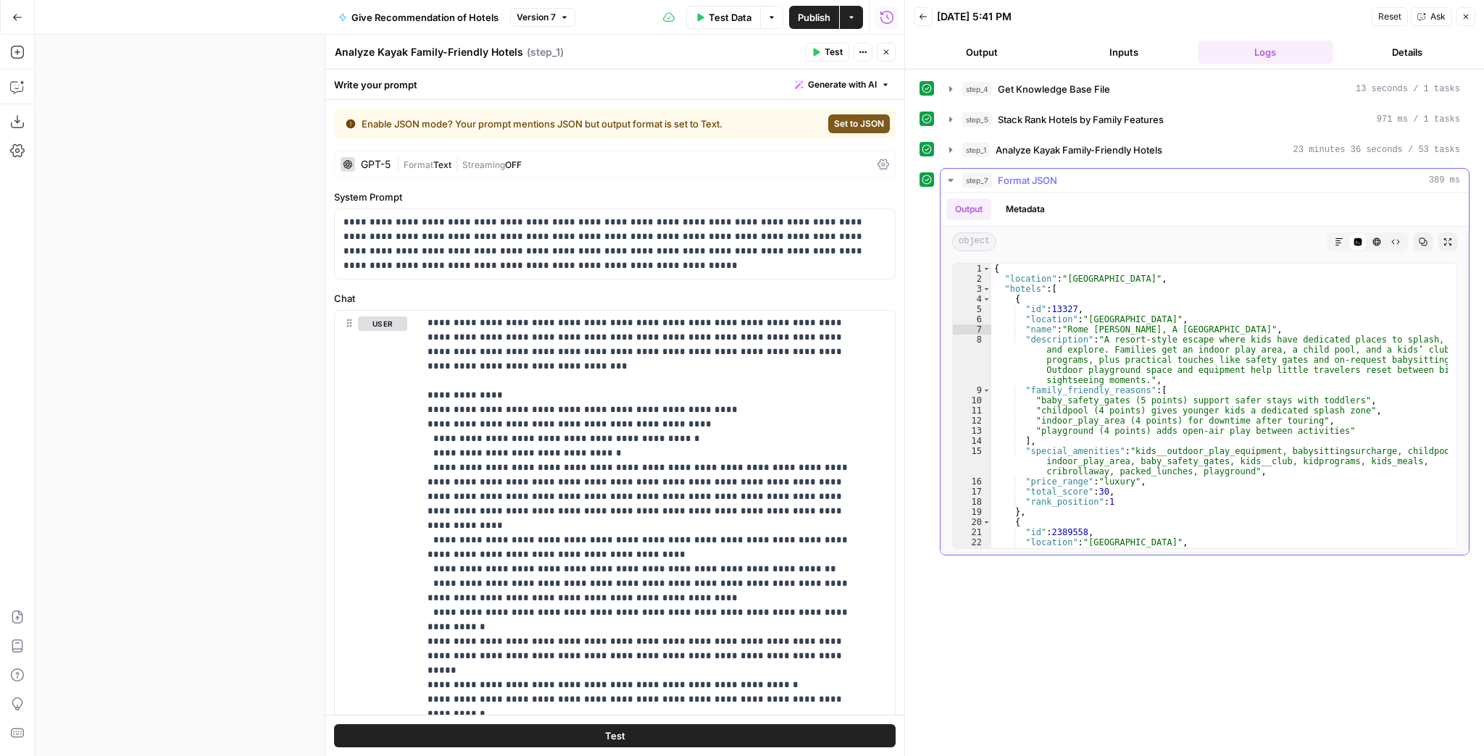
click at [953, 177] on icon "button" at bounding box center [951, 181] width 12 height 12
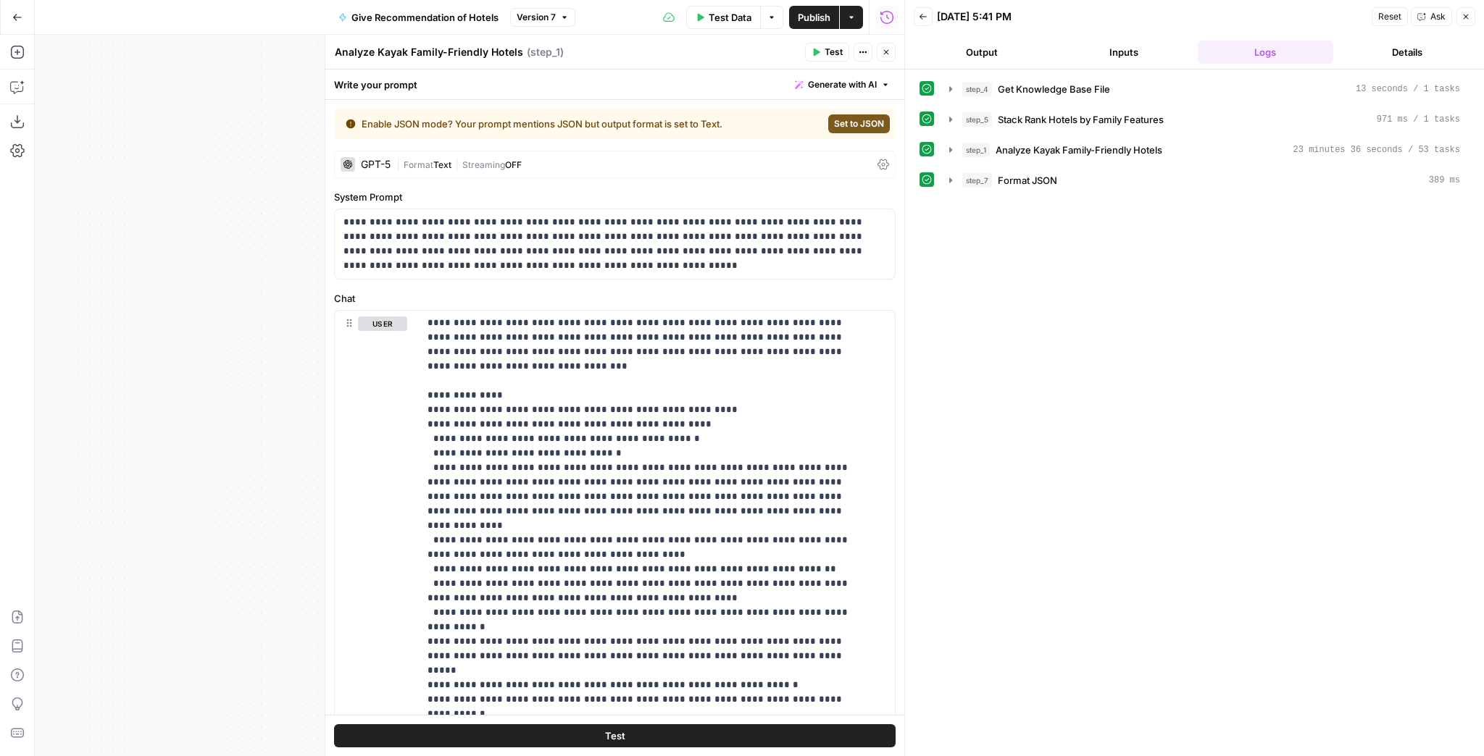
click at [890, 52] on span "Close" at bounding box center [890, 52] width 1 height 1
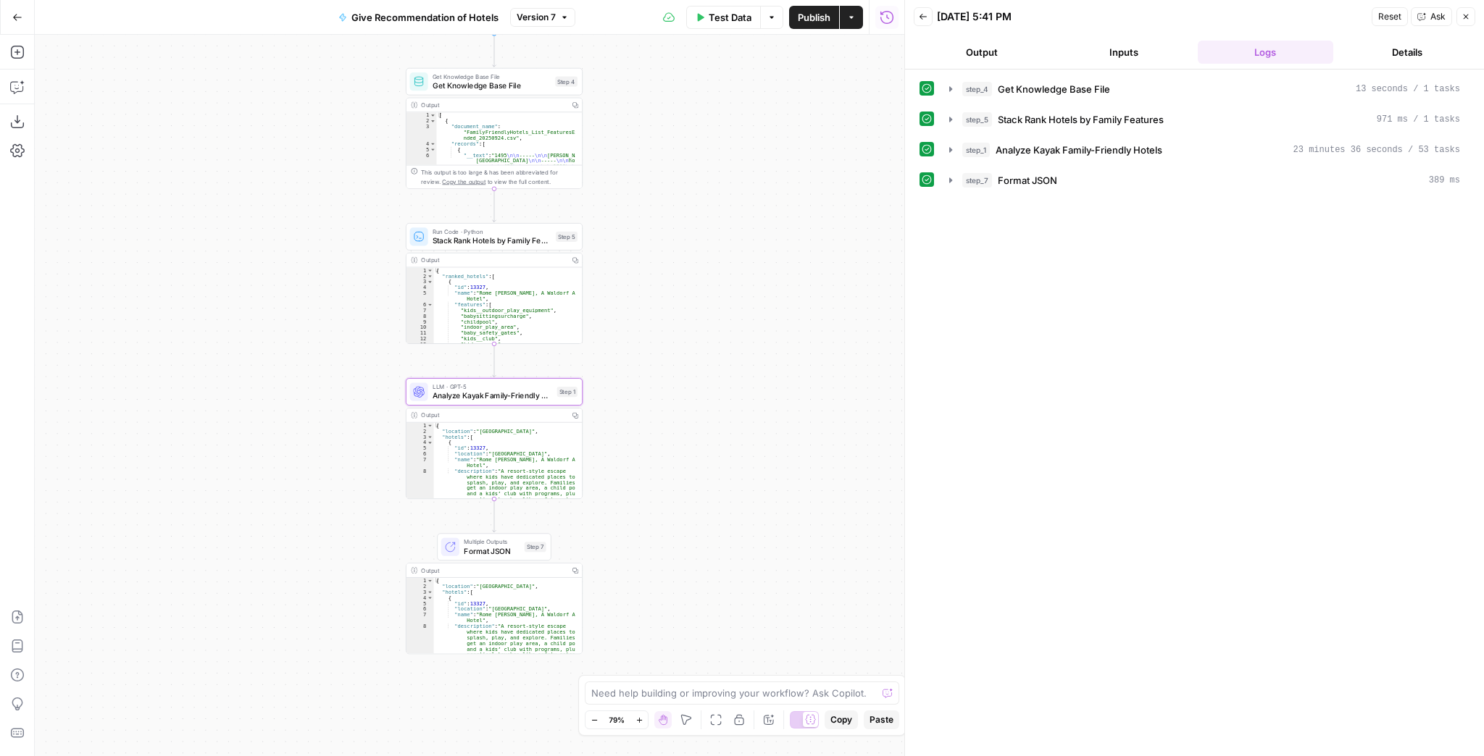
drag, startPoint x: 747, startPoint y: 217, endPoint x: 699, endPoint y: 280, distance: 79.7
click at [700, 278] on div "Workflow Input Settings Inputs Get Knowledge Base File Get Knowledge Base File …" at bounding box center [469, 396] width 869 height 722
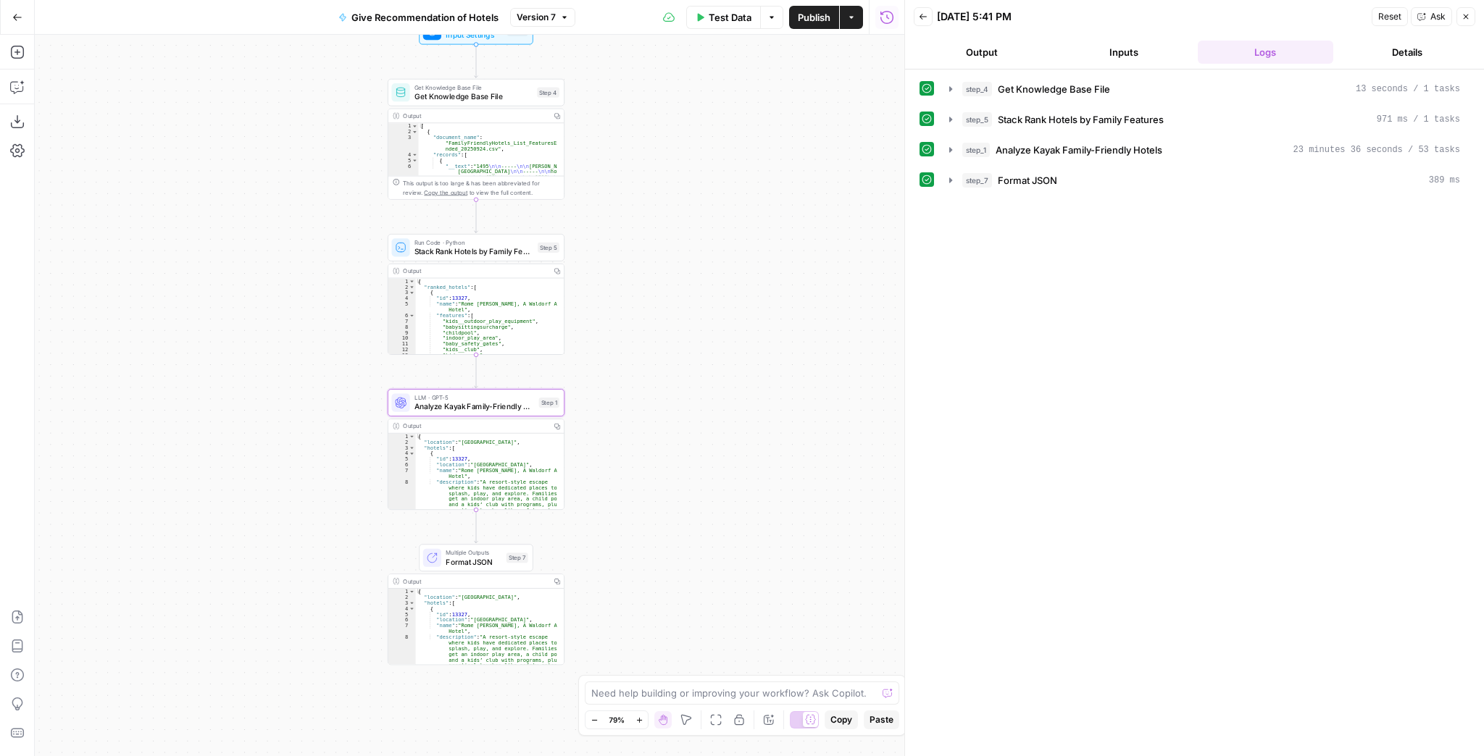
drag, startPoint x: 695, startPoint y: 286, endPoint x: 664, endPoint y: 282, distance: 32.2
click at [666, 304] on div "Workflow Input Settings Inputs Get Knowledge Base File Get Knowledge Base File …" at bounding box center [469, 396] width 869 height 722
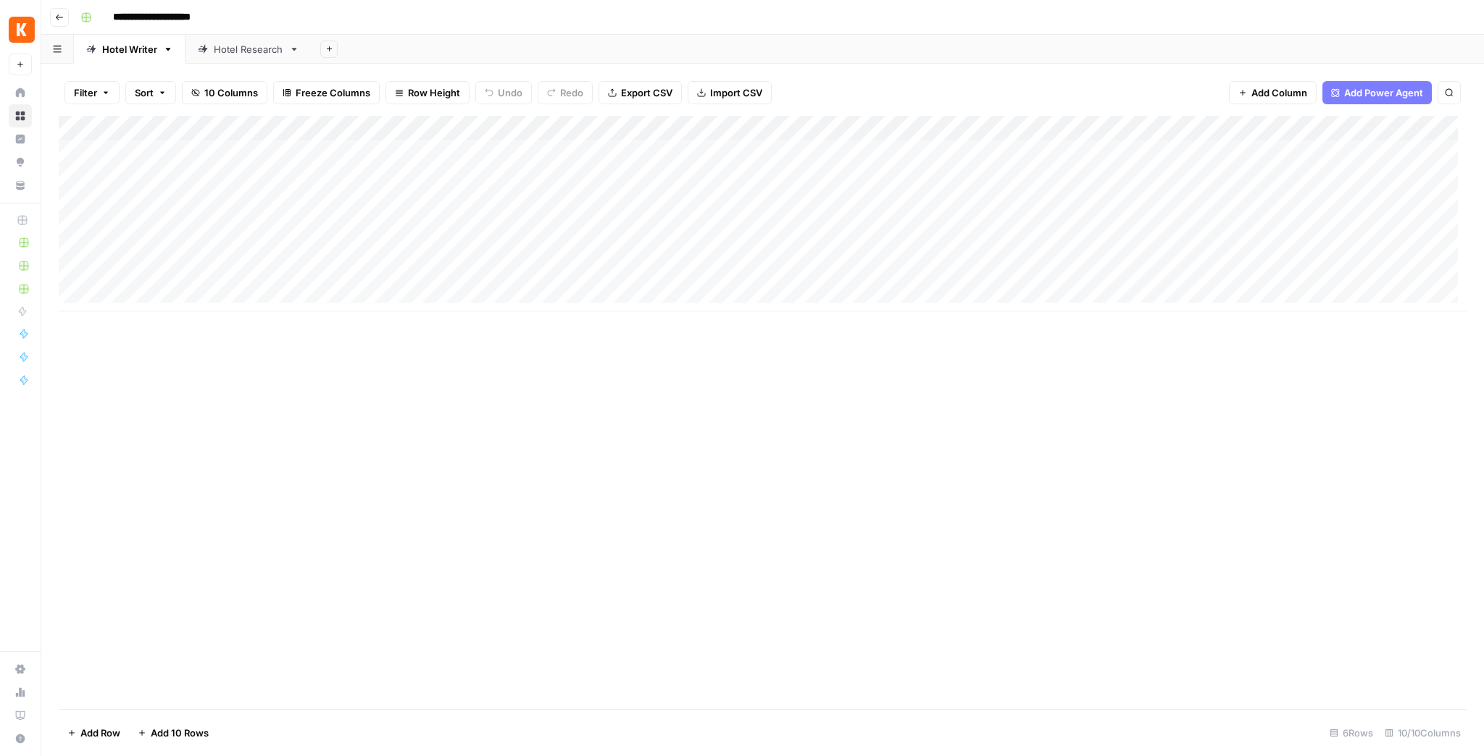
click at [249, 57] on link "Hotel Research" at bounding box center [248, 49] width 126 height 29
click at [148, 52] on div "Hotel Writer" at bounding box center [129, 49] width 55 height 14
click at [1206, 129] on div "Add Column" at bounding box center [763, 214] width 1408 height 196
click at [1152, 265] on span "Edit Workflow" at bounding box center [1184, 270] width 127 height 14
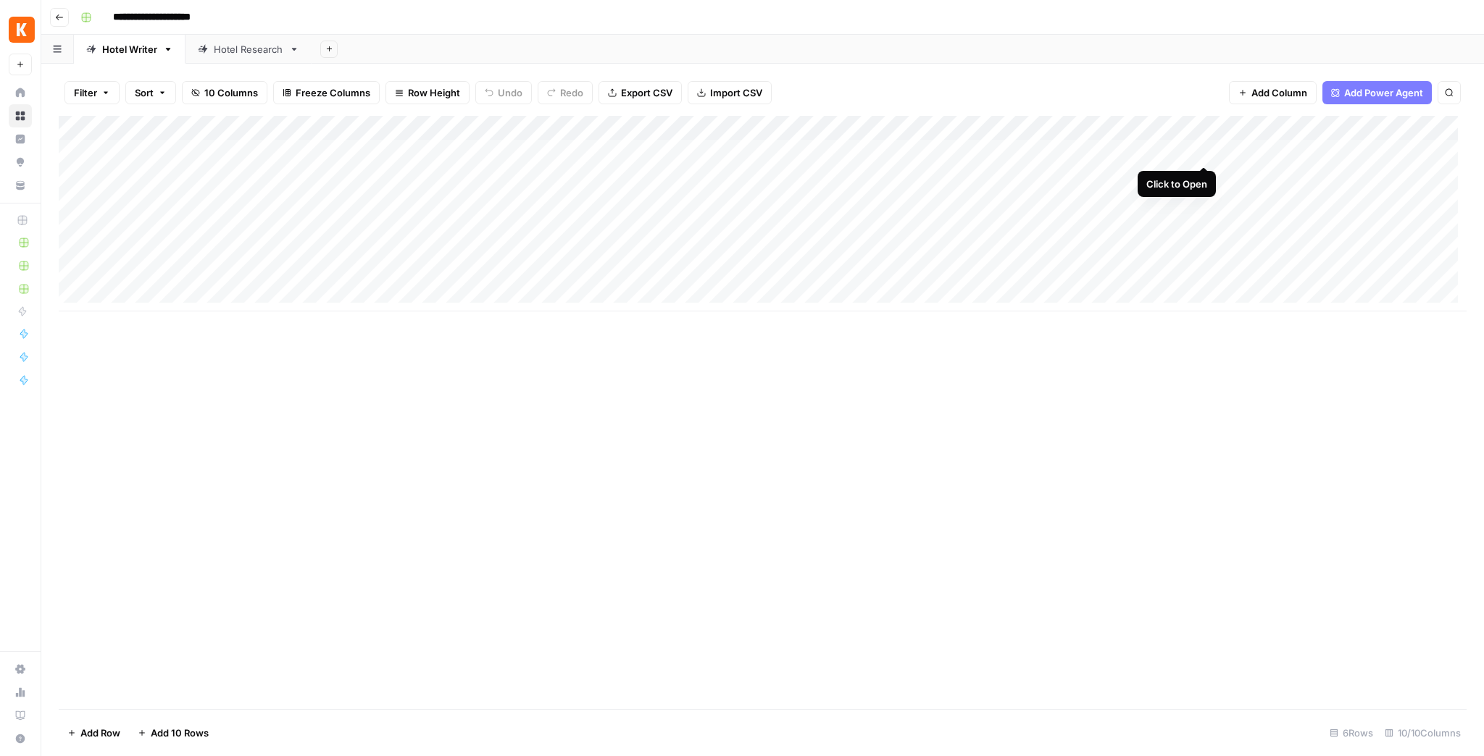
click at [1200, 154] on div "Add Column" at bounding box center [763, 214] width 1408 height 196
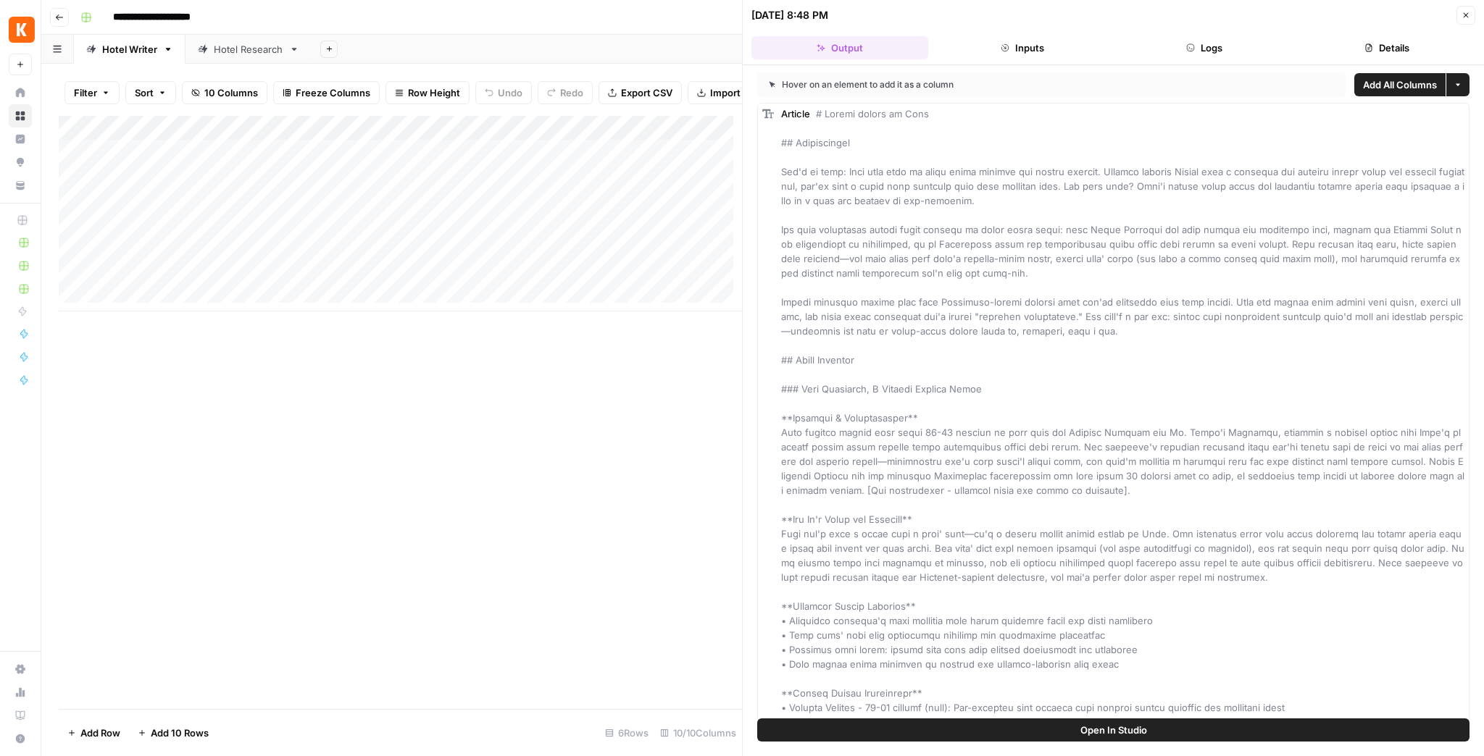
click at [1121, 738] on button "Open In Studio" at bounding box center [1113, 730] width 712 height 23
click at [637, 159] on div "Add Column" at bounding box center [400, 214] width 683 height 196
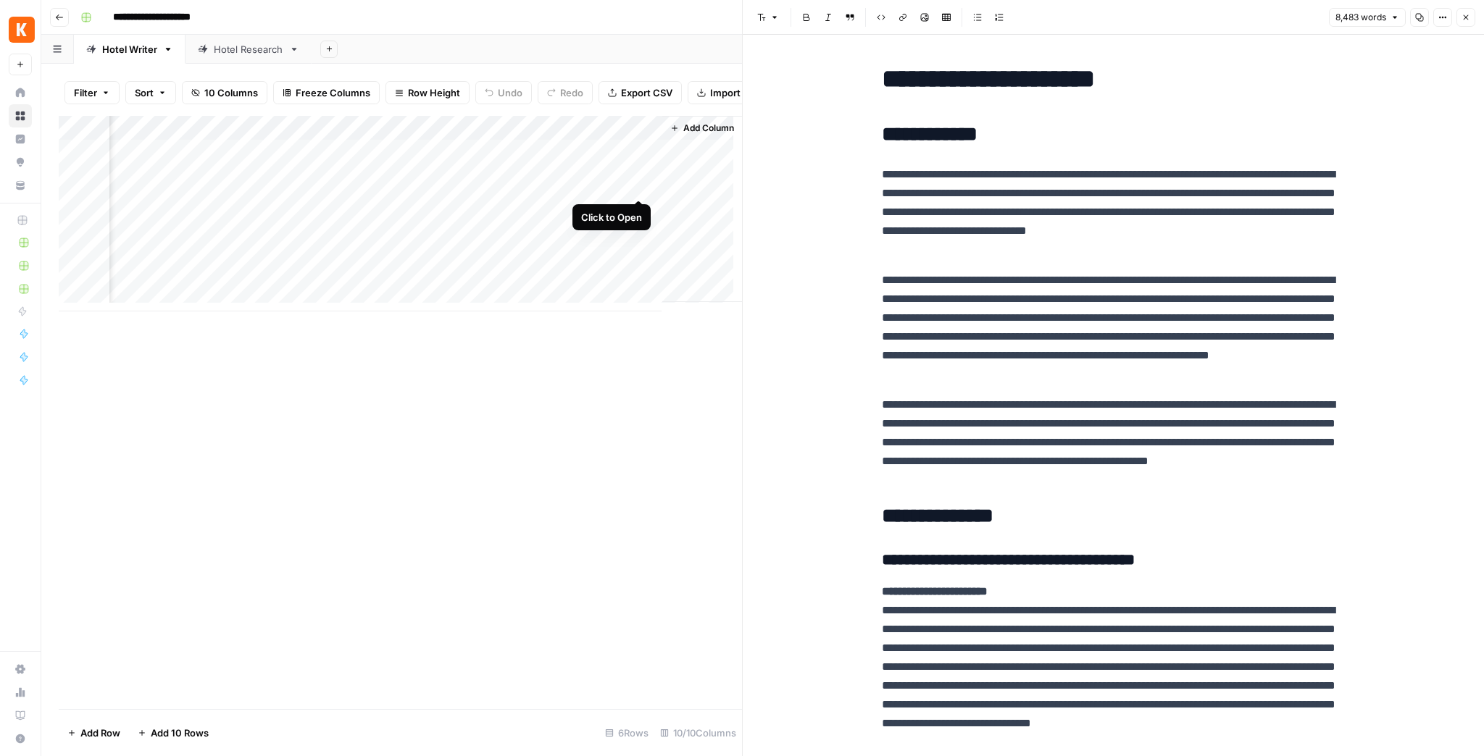
click at [640, 188] on div "Add Column" at bounding box center [400, 214] width 683 height 196
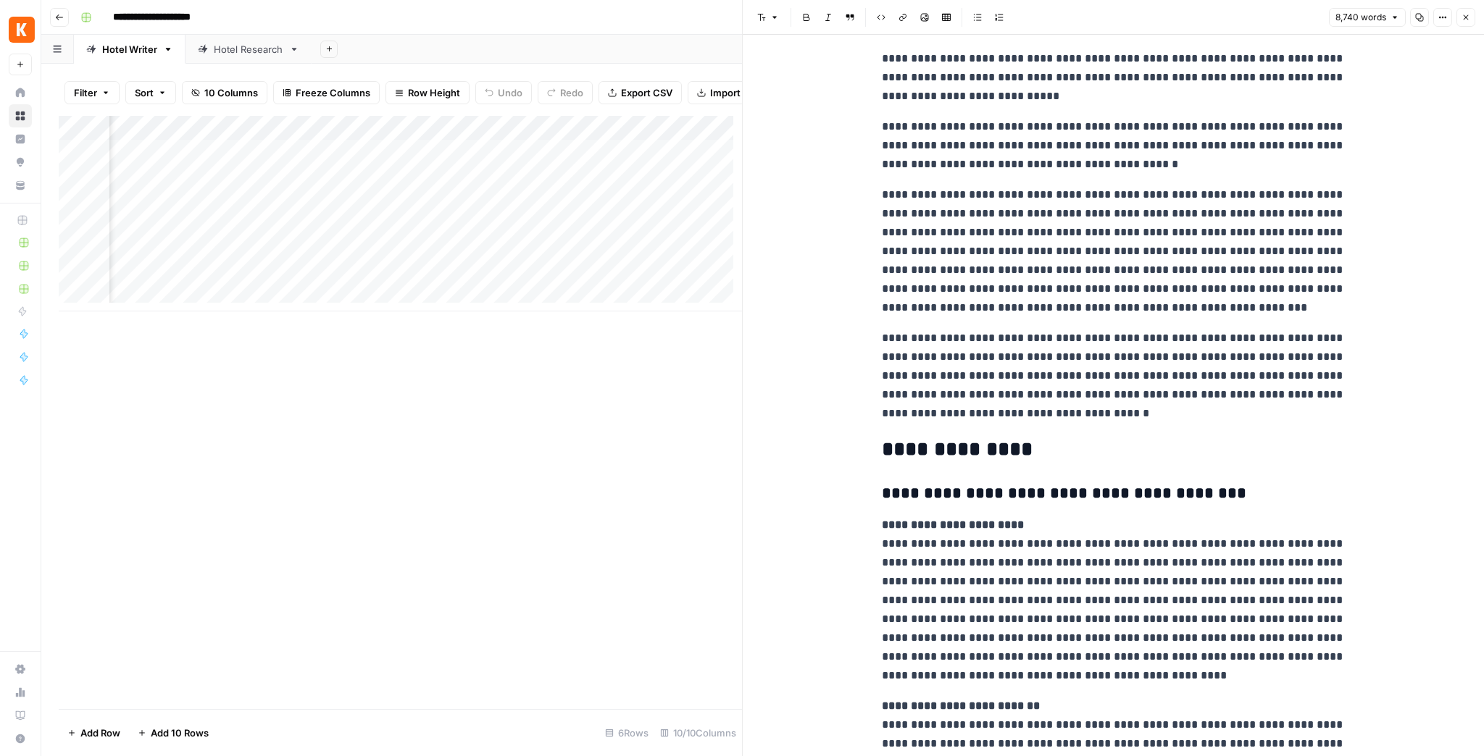
scroll to position [0, 225]
click at [435, 159] on div "Add Column" at bounding box center [400, 214] width 683 height 196
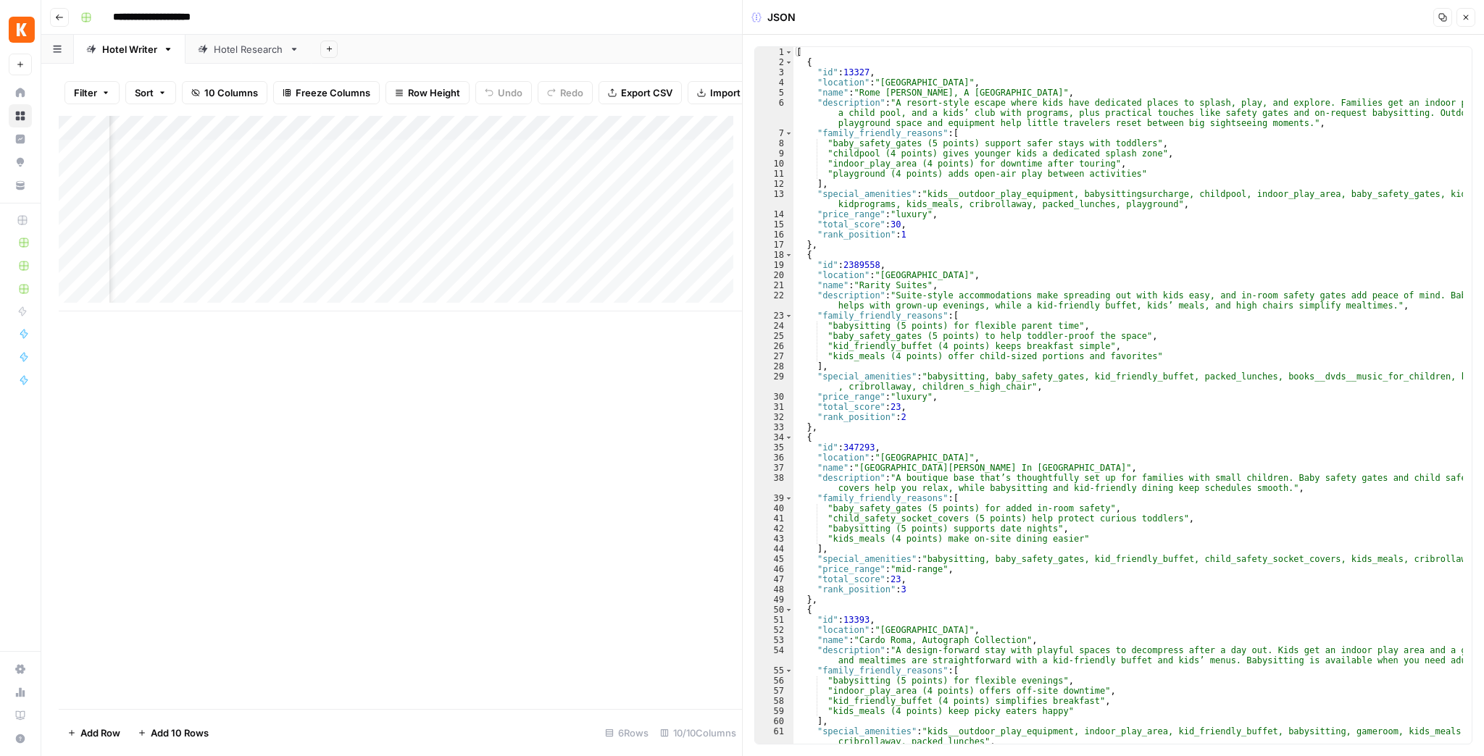
click at [1472, 24] on button "Close" at bounding box center [1465, 17] width 19 height 19
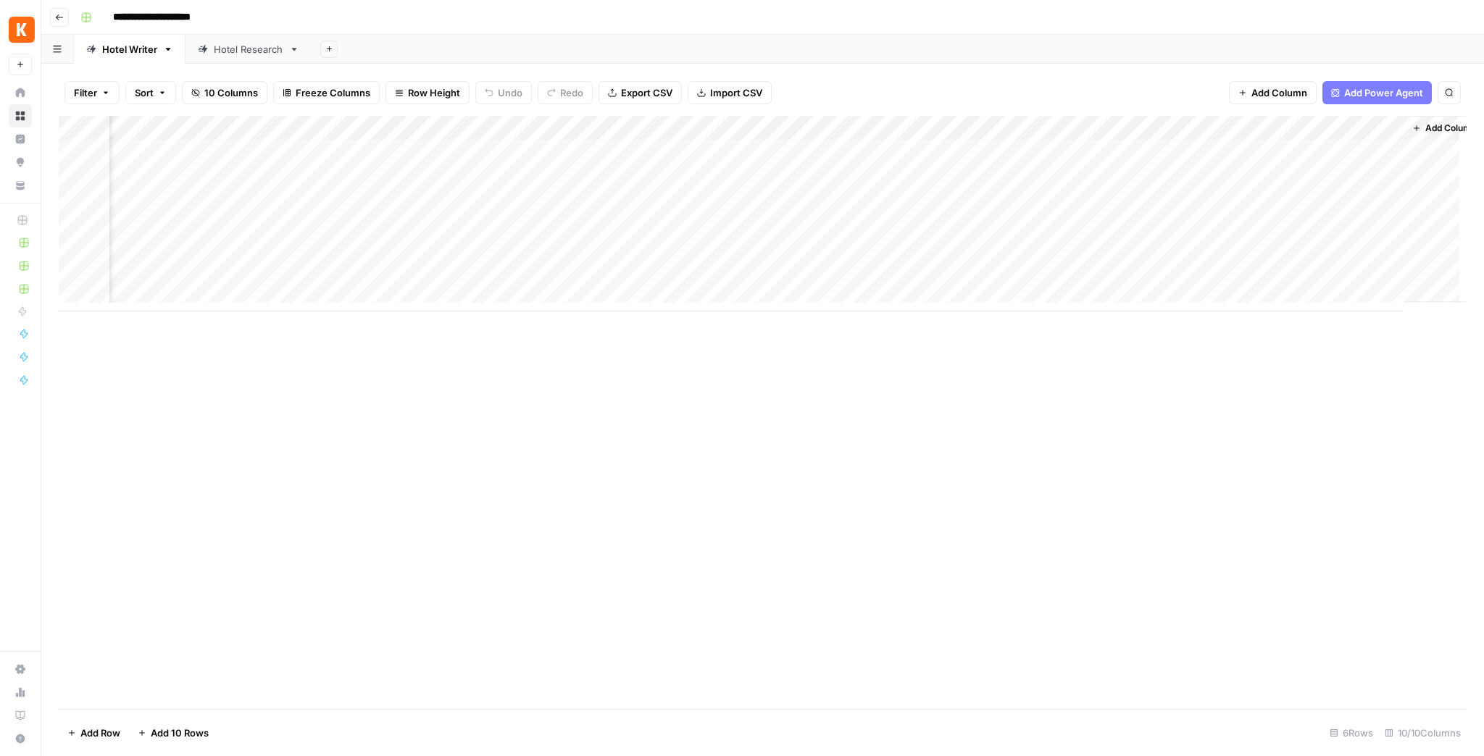
scroll to position [0, 103]
click at [1382, 177] on div "Add Column" at bounding box center [763, 214] width 1408 height 196
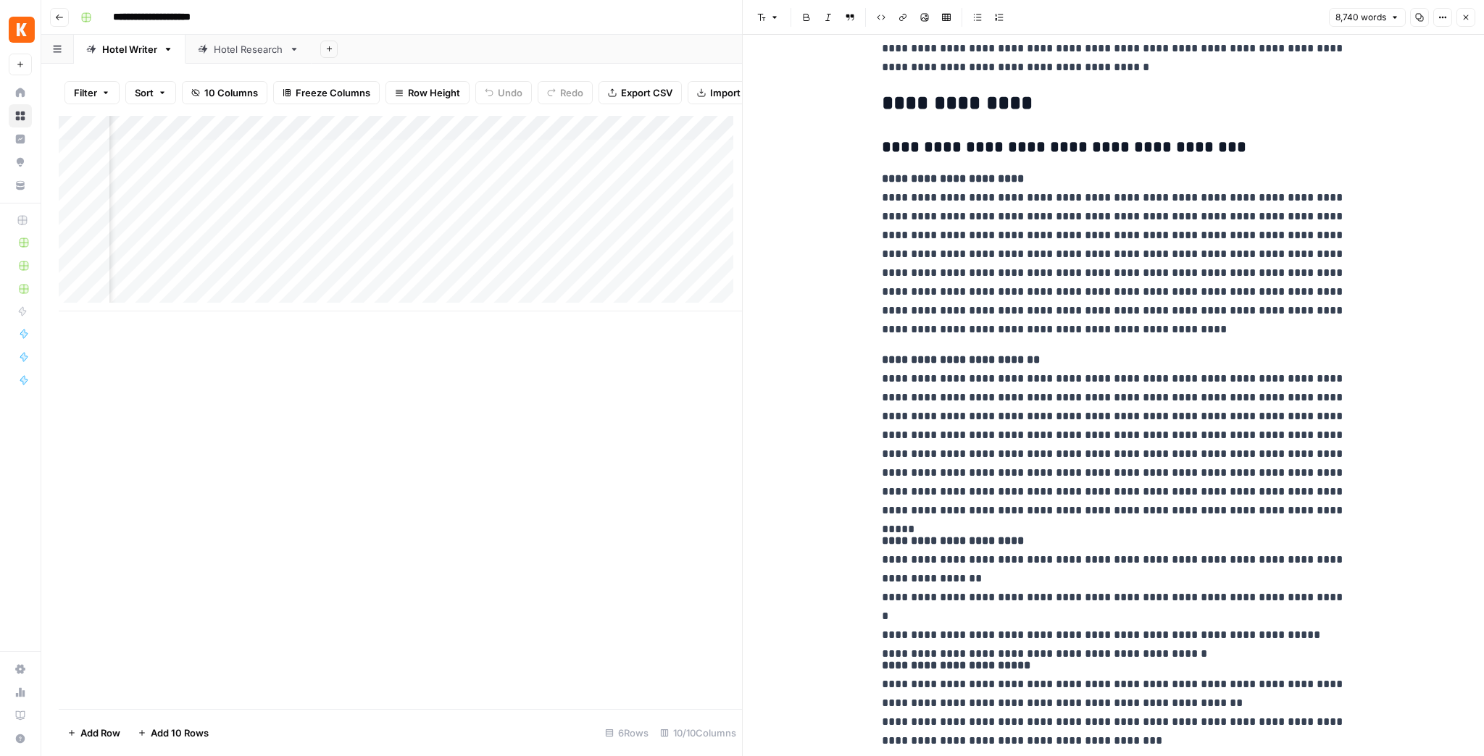
scroll to position [522, 0]
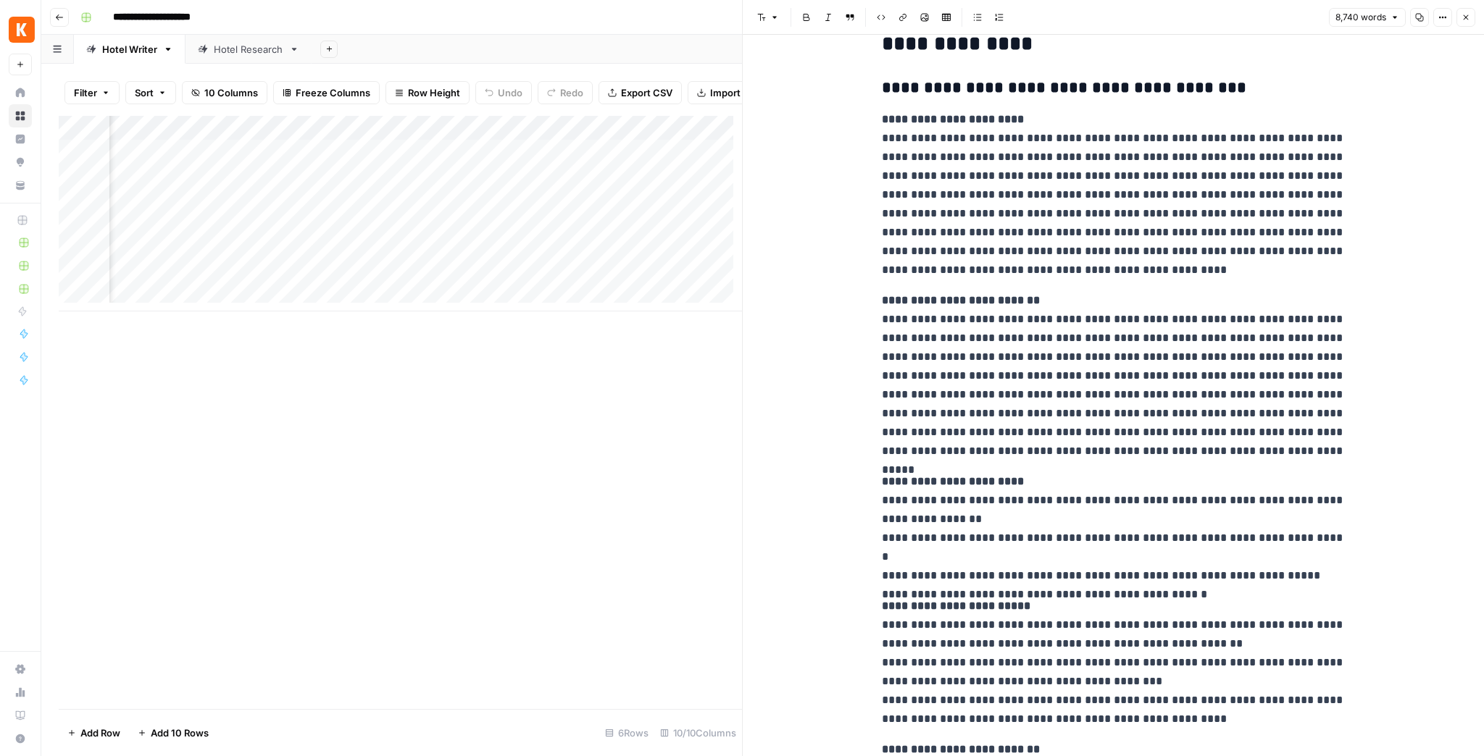
click at [238, 47] on div "Hotel Research" at bounding box center [249, 49] width 70 height 14
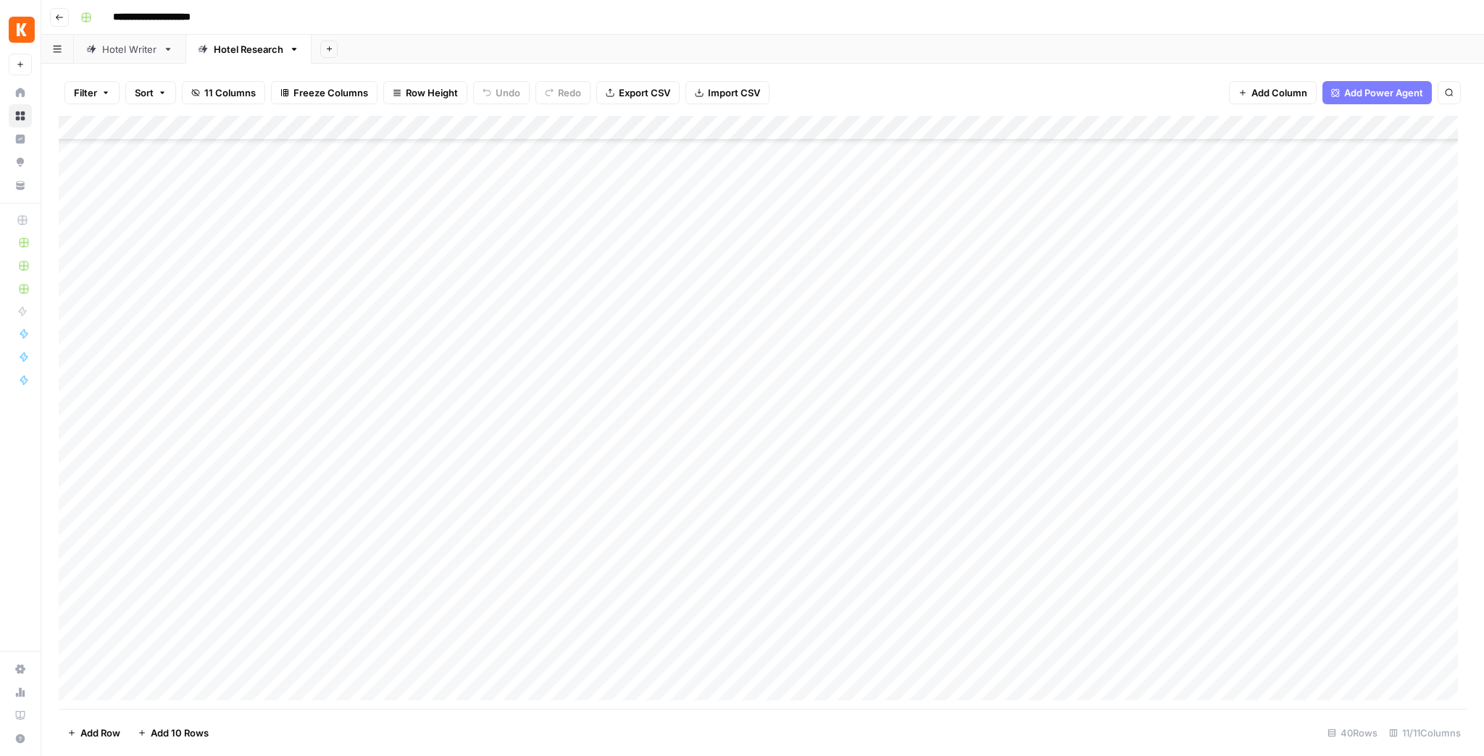
scroll to position [116, 0]
click at [400, 280] on div "Add Column" at bounding box center [763, 412] width 1408 height 593
click at [401, 280] on div "Add Column" at bounding box center [763, 412] width 1408 height 593
drag, startPoint x: 485, startPoint y: 284, endPoint x: 323, endPoint y: 264, distance: 162.8
click at [325, 264] on body "**********" at bounding box center [742, 378] width 1484 height 756
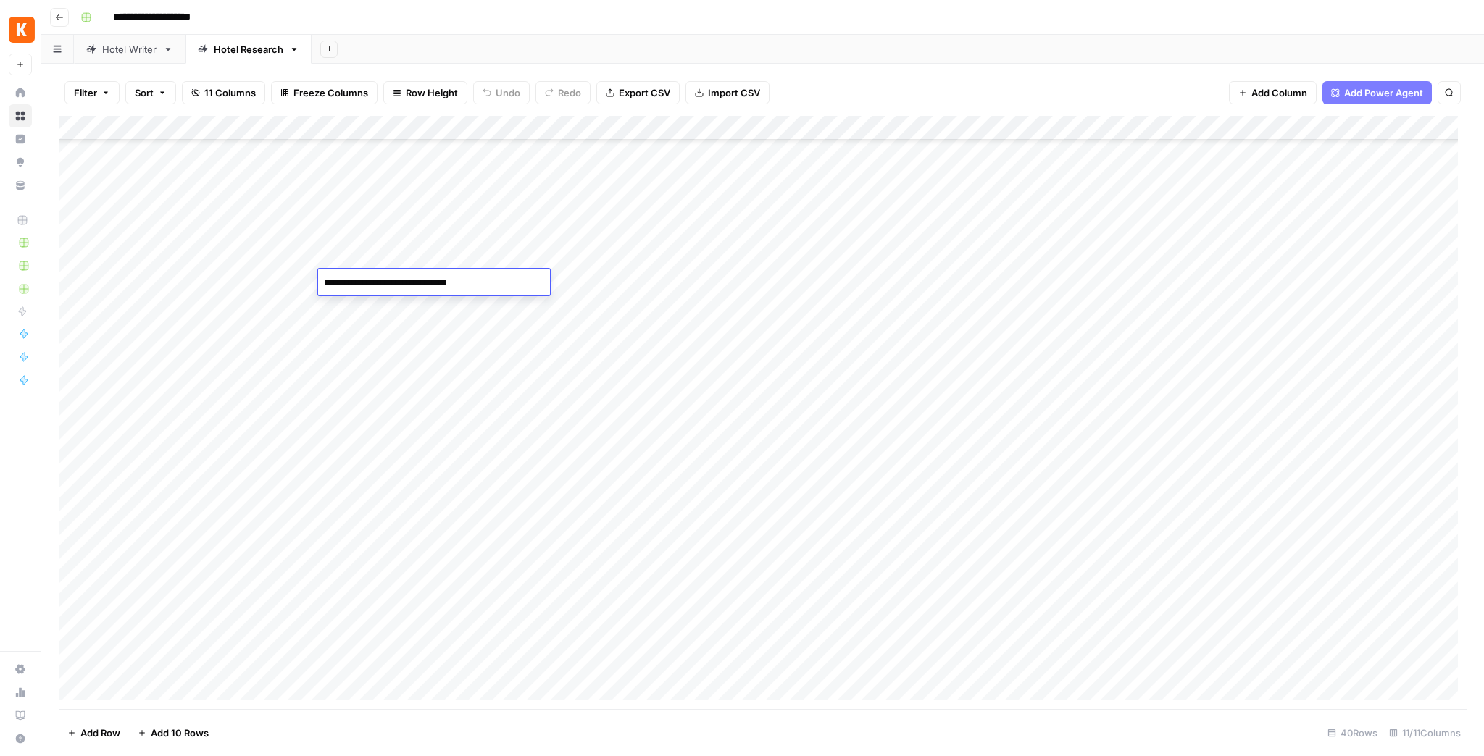
click at [655, 275] on div "Add Column" at bounding box center [763, 412] width 1408 height 593
click at [104, 46] on div "Hotel Writer" at bounding box center [129, 49] width 55 height 14
click at [1360, 151] on div "Add Column" at bounding box center [763, 214] width 1408 height 196
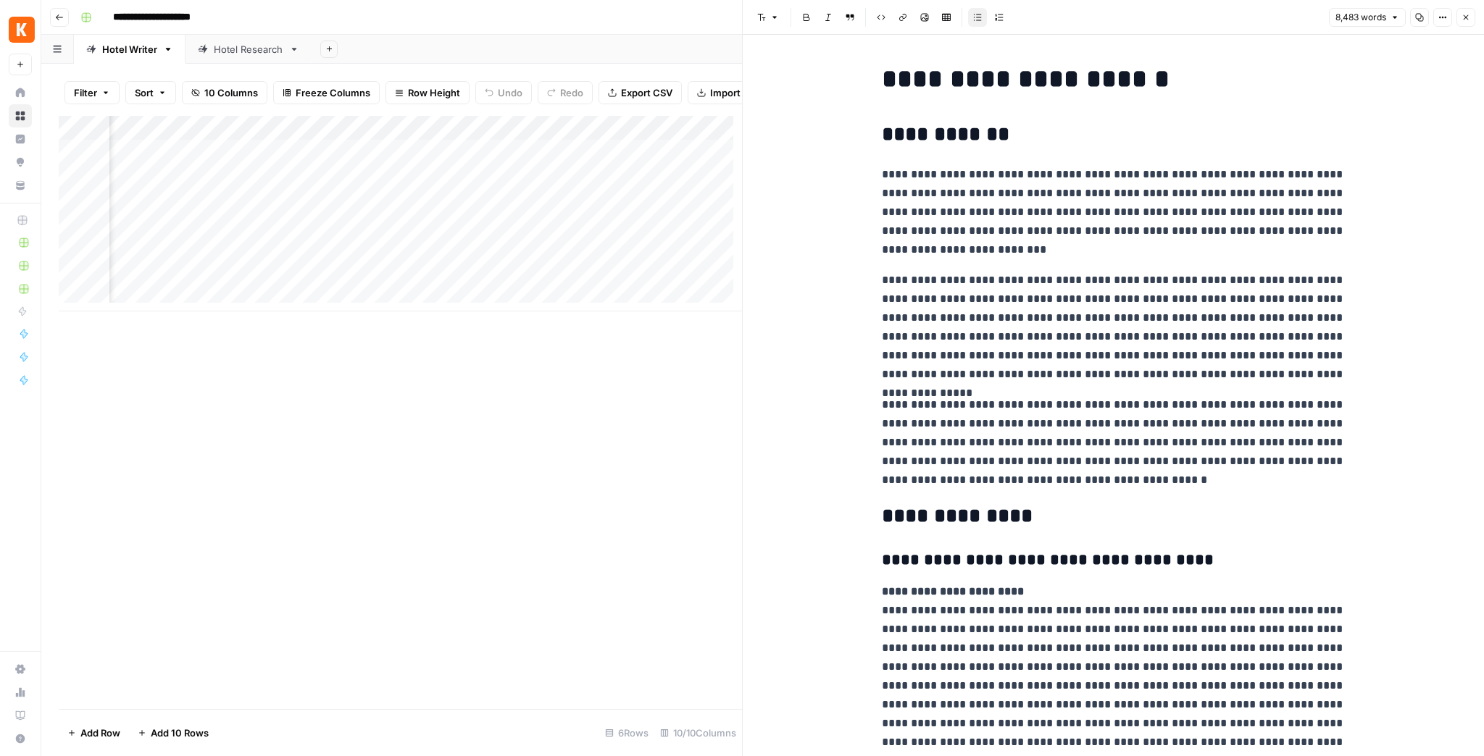
click at [1468, 23] on button "Close" at bounding box center [1465, 17] width 19 height 19
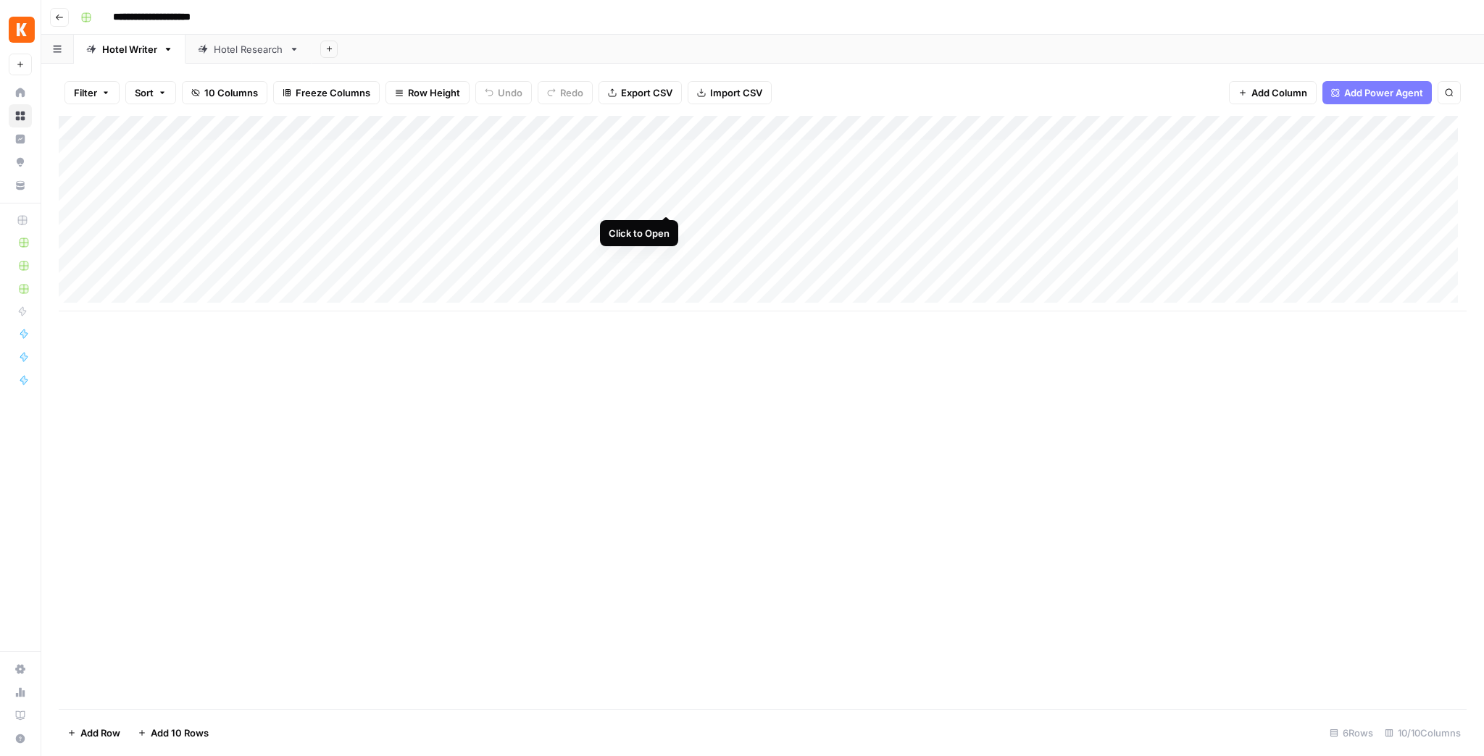
click at [663, 205] on div "Add Column" at bounding box center [763, 214] width 1408 height 196
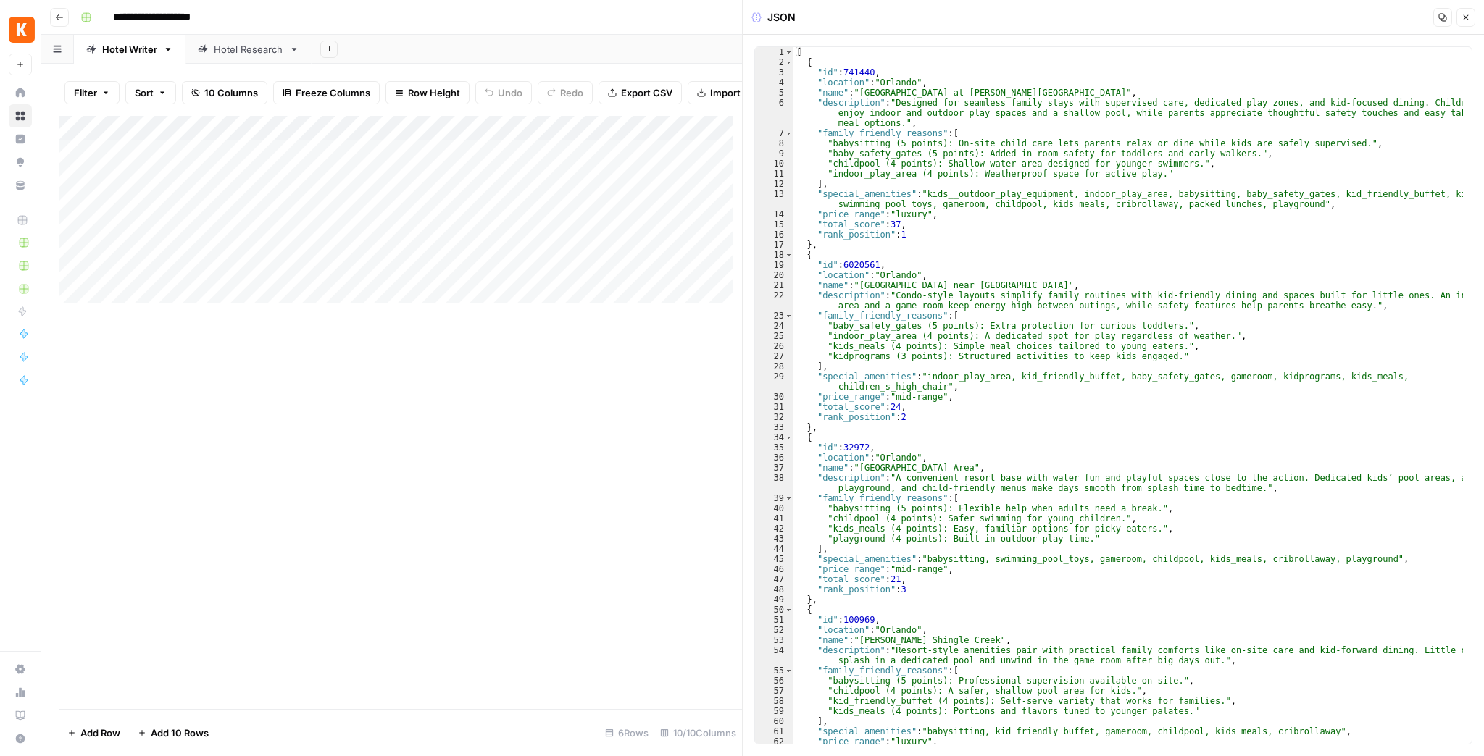
click at [1471, 22] on button "Close" at bounding box center [1465, 17] width 19 height 19
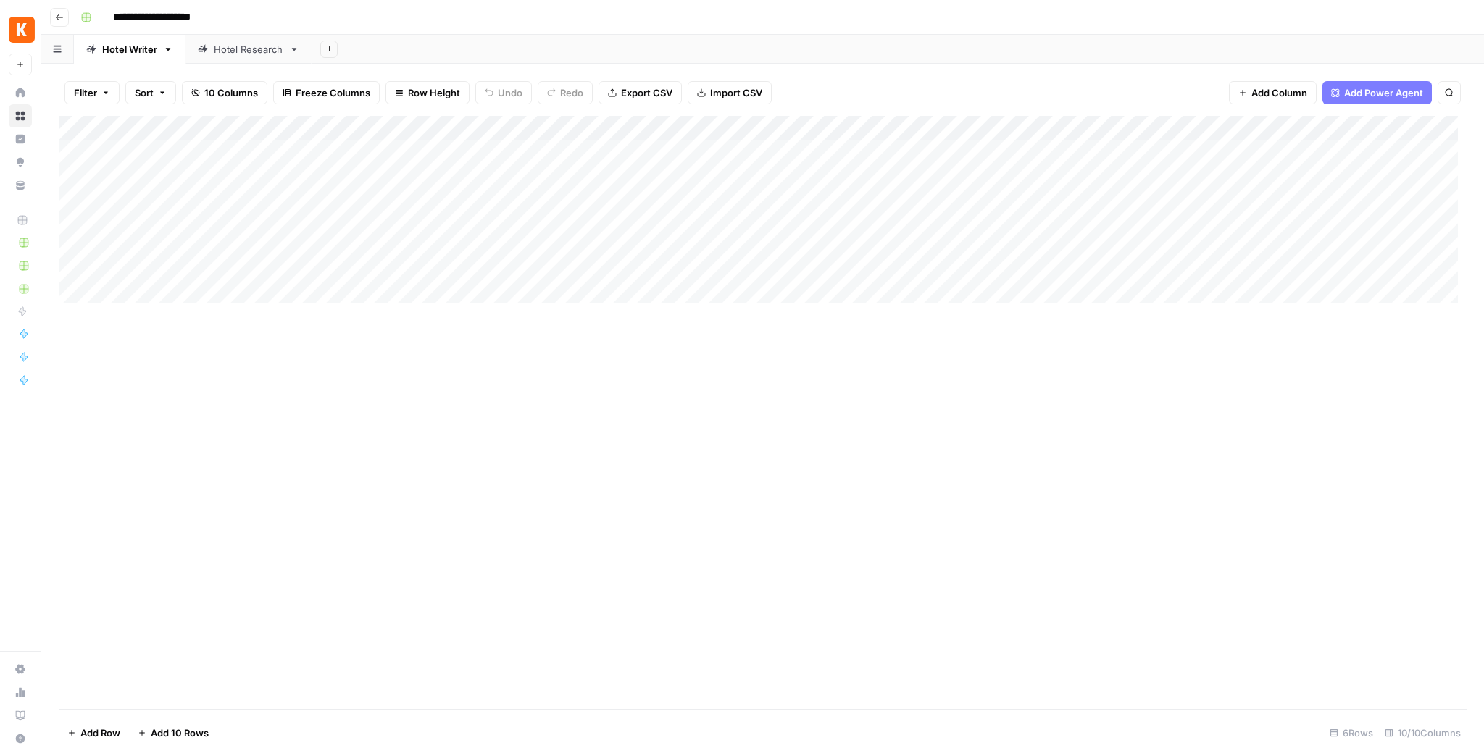
click at [251, 54] on div "Hotel Research" at bounding box center [249, 49] width 70 height 14
click at [141, 52] on div "Hotel Writer" at bounding box center [129, 49] width 55 height 14
click at [658, 153] on div "Add Column" at bounding box center [763, 214] width 1408 height 196
click at [669, 154] on div "Add Column" at bounding box center [763, 214] width 1408 height 196
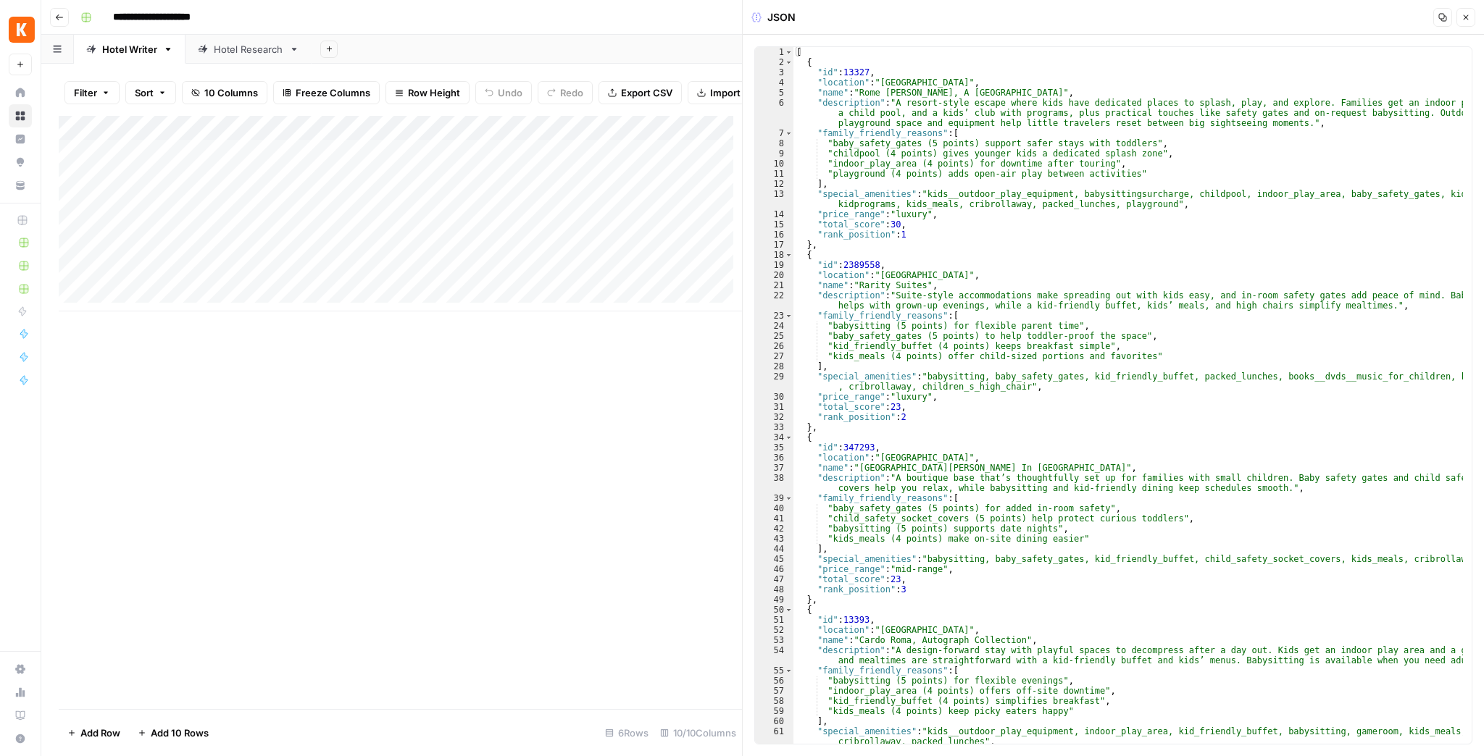
click at [1467, 25] on button "Close" at bounding box center [1465, 17] width 19 height 19
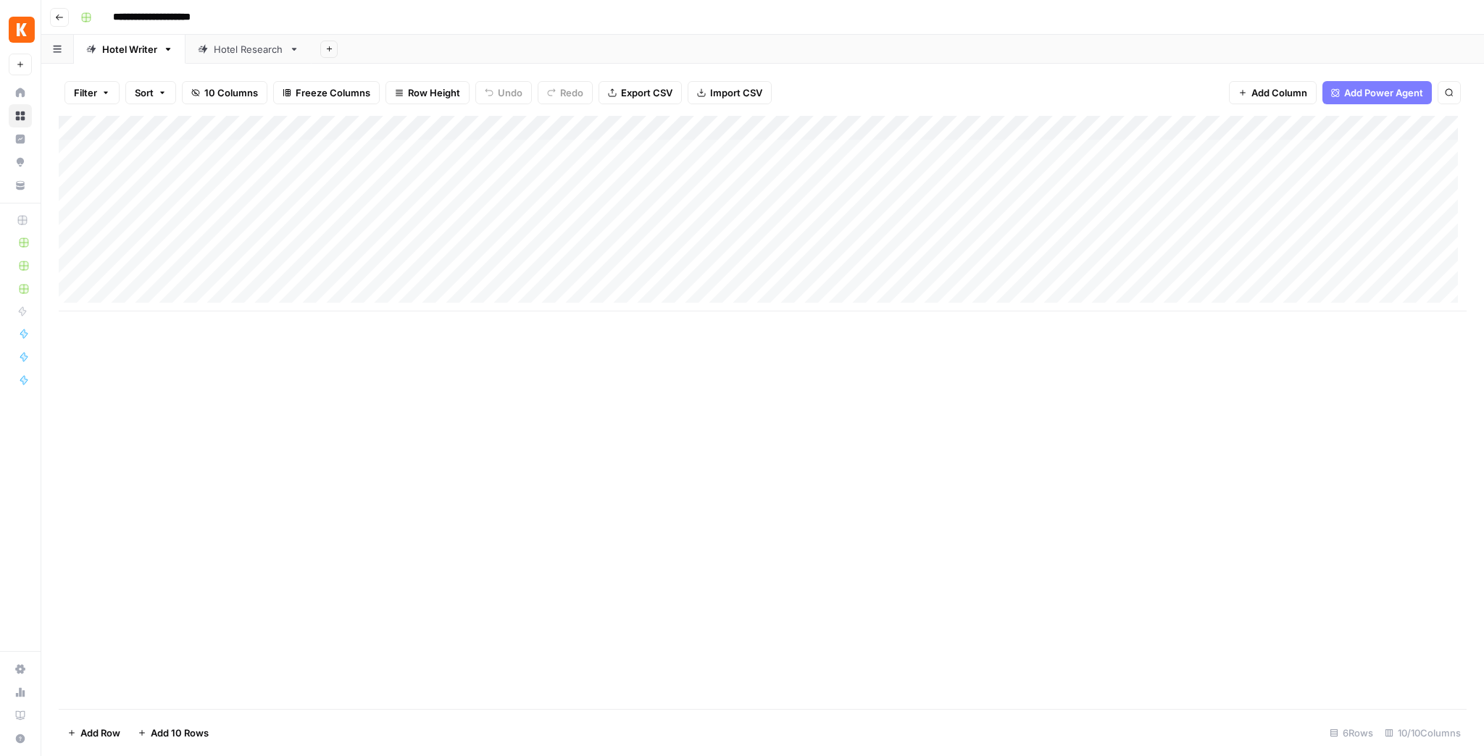
click at [241, 57] on link "Hotel Research" at bounding box center [248, 49] width 126 height 29
click at [376, 154] on div "Add Column" at bounding box center [763, 412] width 1408 height 593
click at [140, 49] on div "Hotel Writer" at bounding box center [129, 49] width 55 height 14
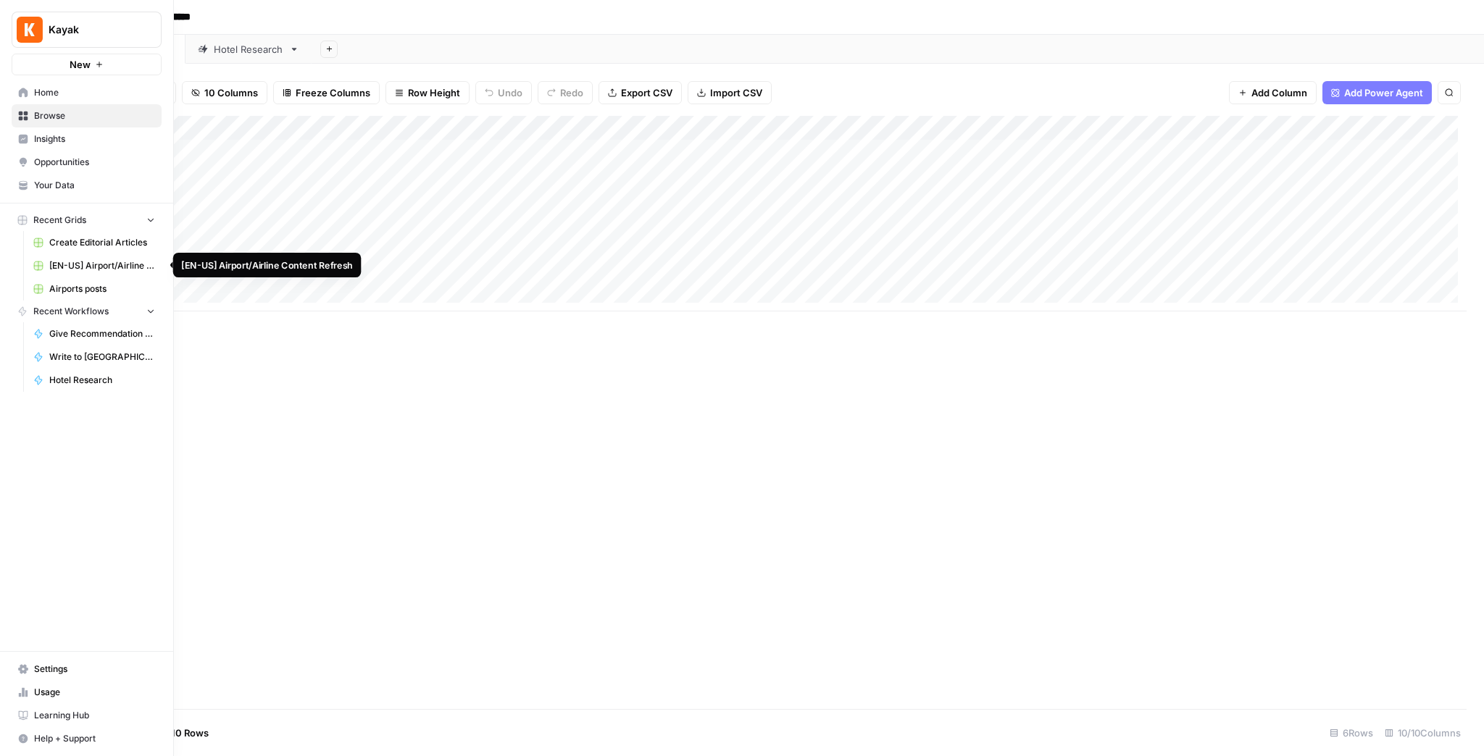
click at [87, 256] on link "[EN-US] Airport/Airline Content Refresh" at bounding box center [94, 265] width 135 height 23
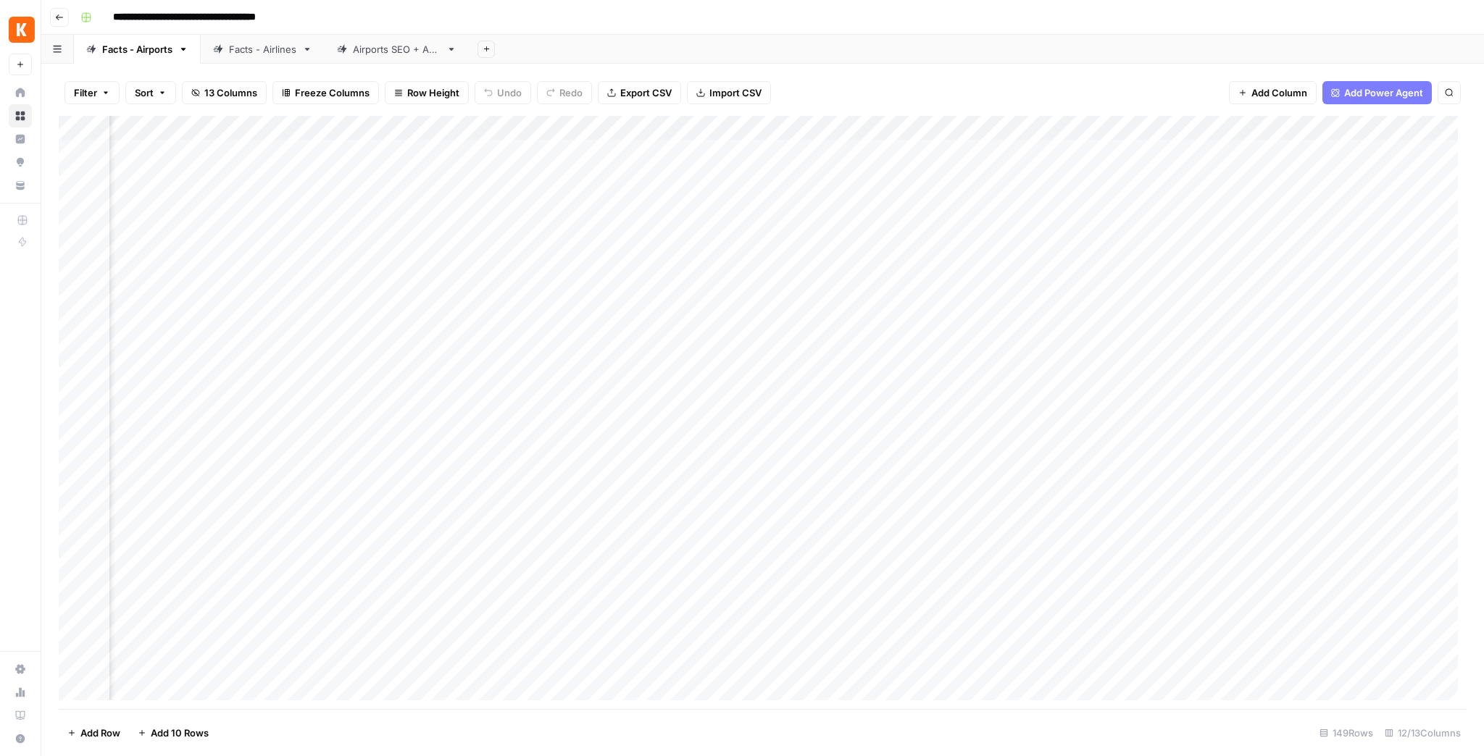
scroll to position [0, 546]
click at [1229, 153] on div "Add Column" at bounding box center [763, 412] width 1408 height 593
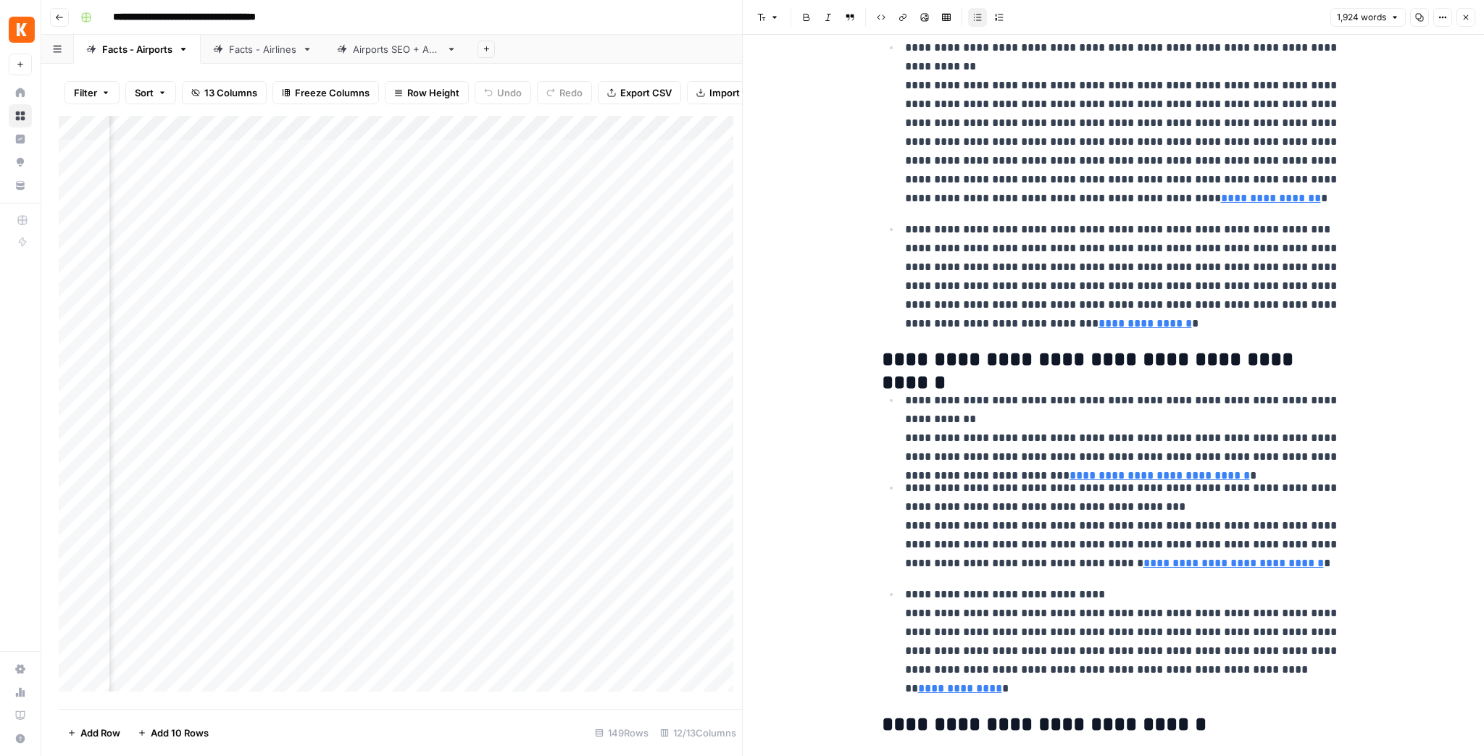
scroll to position [174, 0]
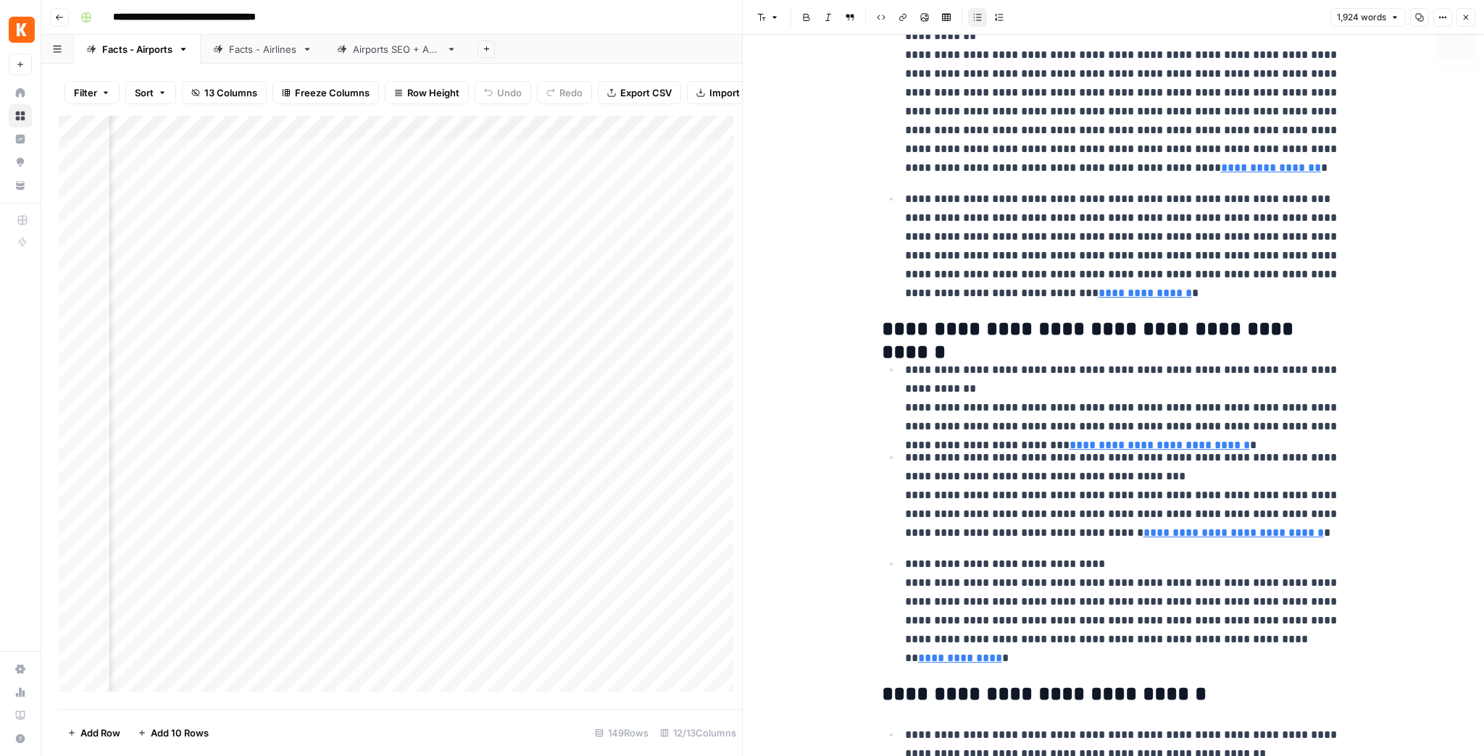
click at [1460, 20] on button "Close" at bounding box center [1465, 17] width 19 height 19
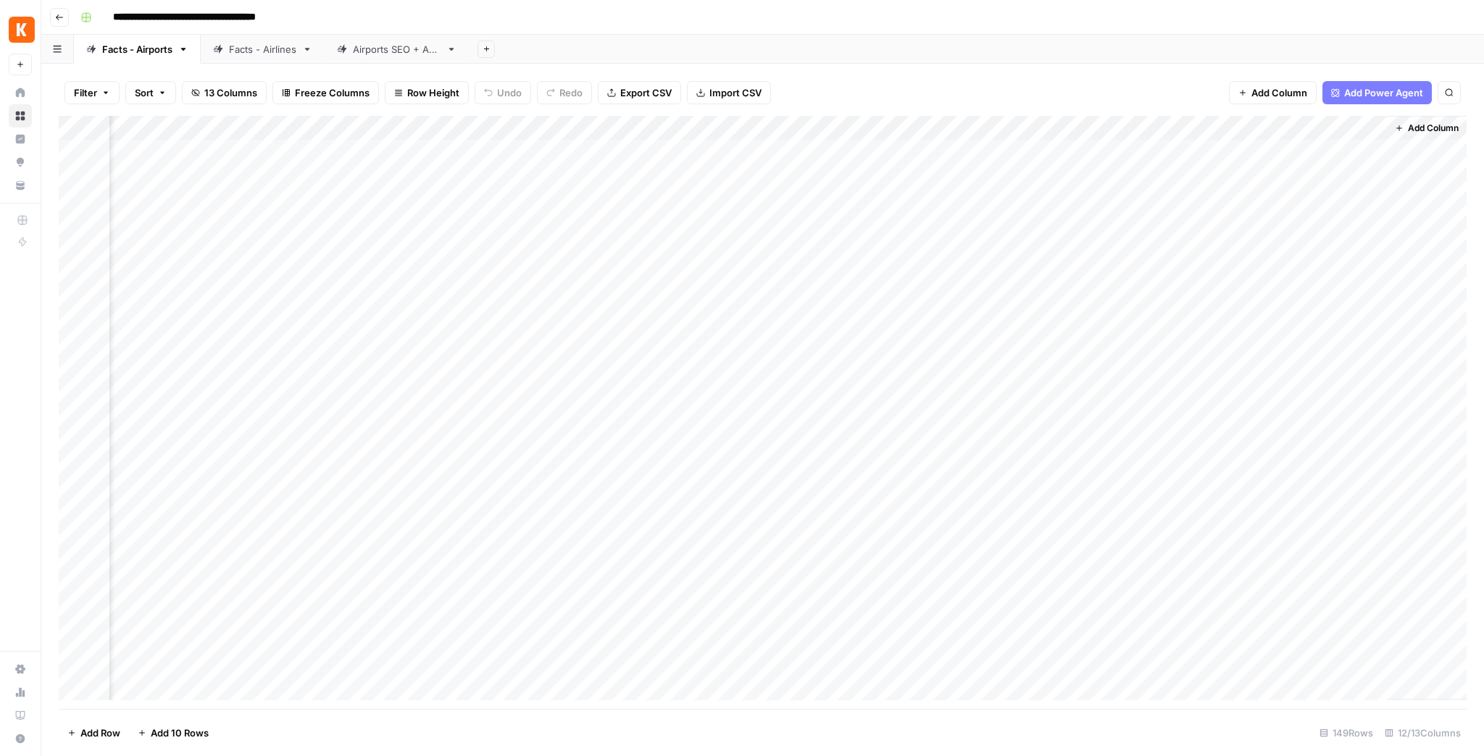
scroll to position [0, 529]
click at [387, 58] on link "Airports SEO + AEO" at bounding box center [397, 49] width 144 height 29
click at [885, 252] on div "Add Column" at bounding box center [763, 412] width 1408 height 593
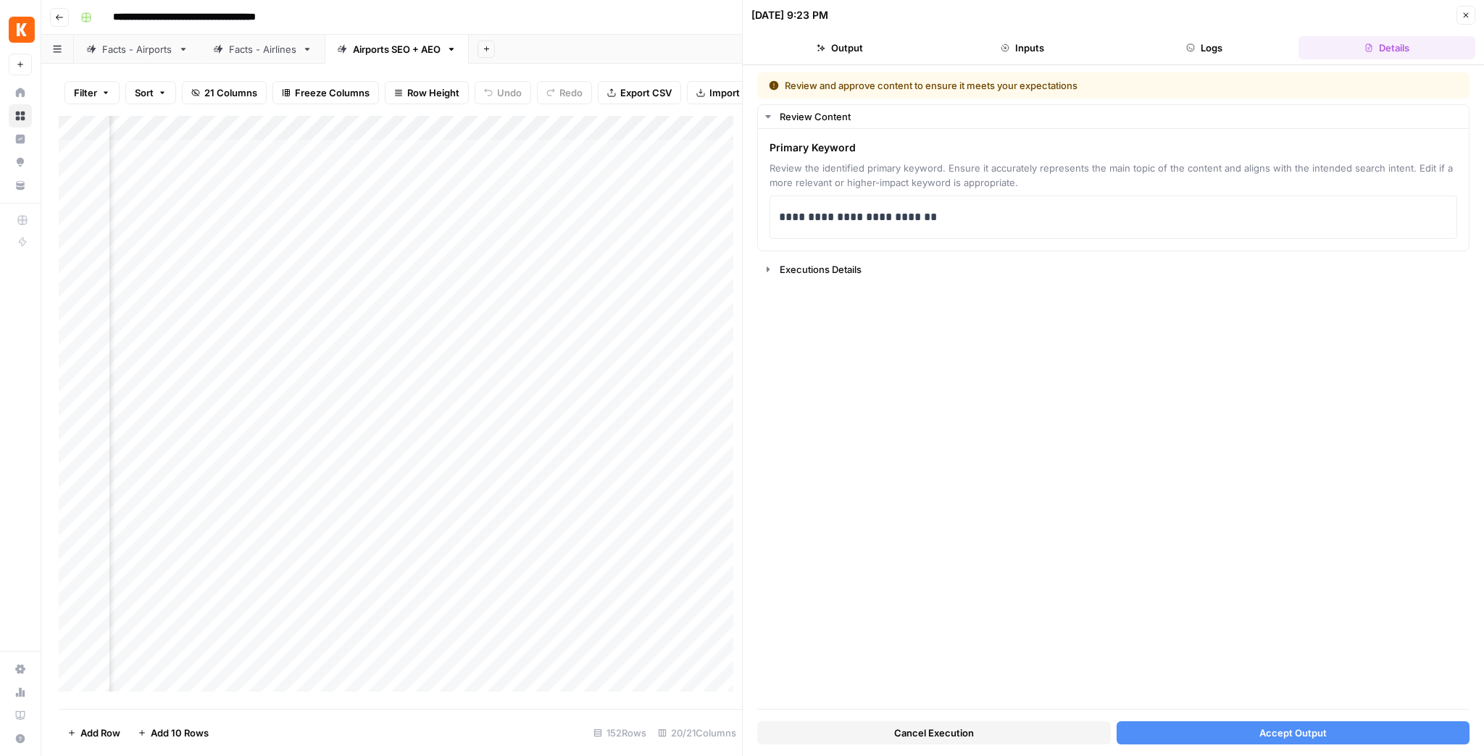
click at [1244, 736] on button "Accept Output" at bounding box center [1293, 733] width 354 height 23
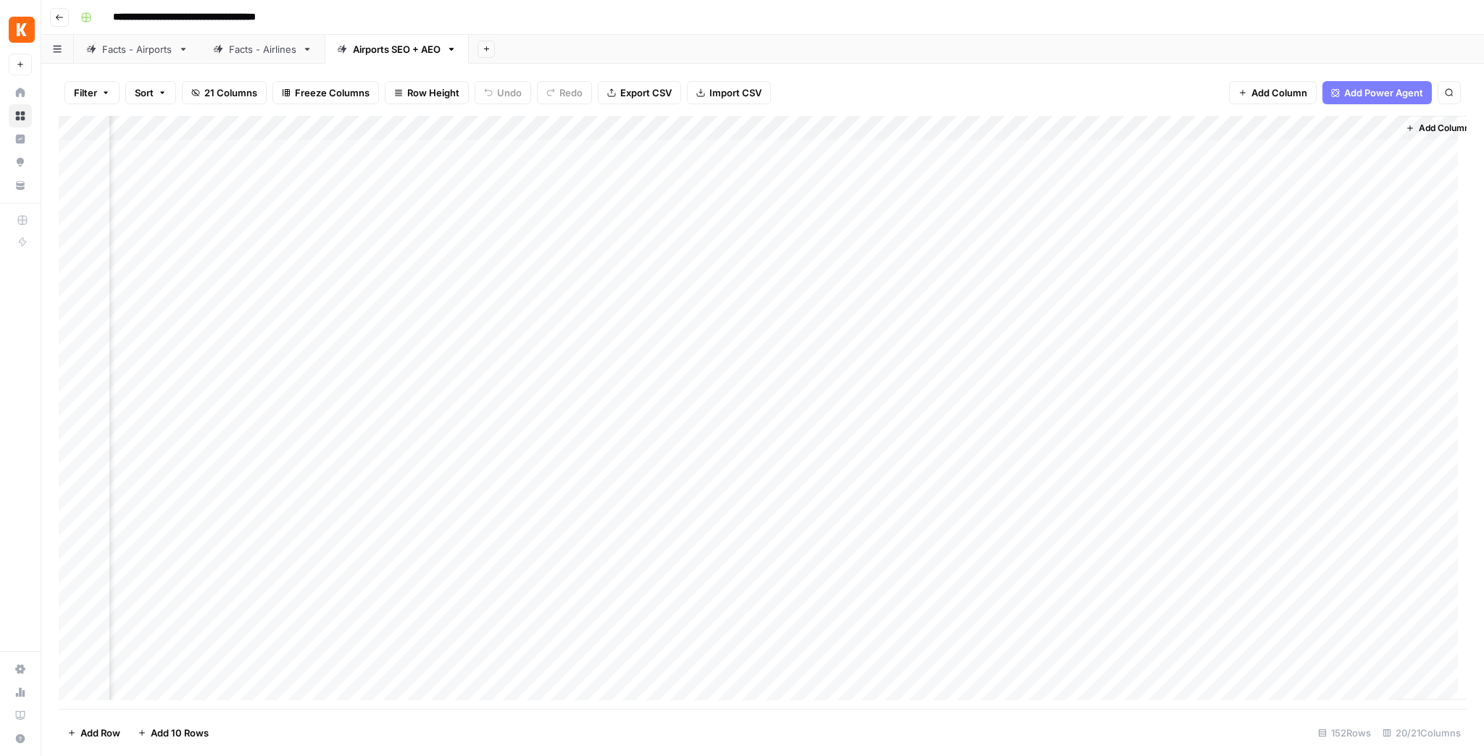
scroll to position [0, 1431]
click at [1365, 179] on div "Add Column" at bounding box center [763, 412] width 1408 height 593
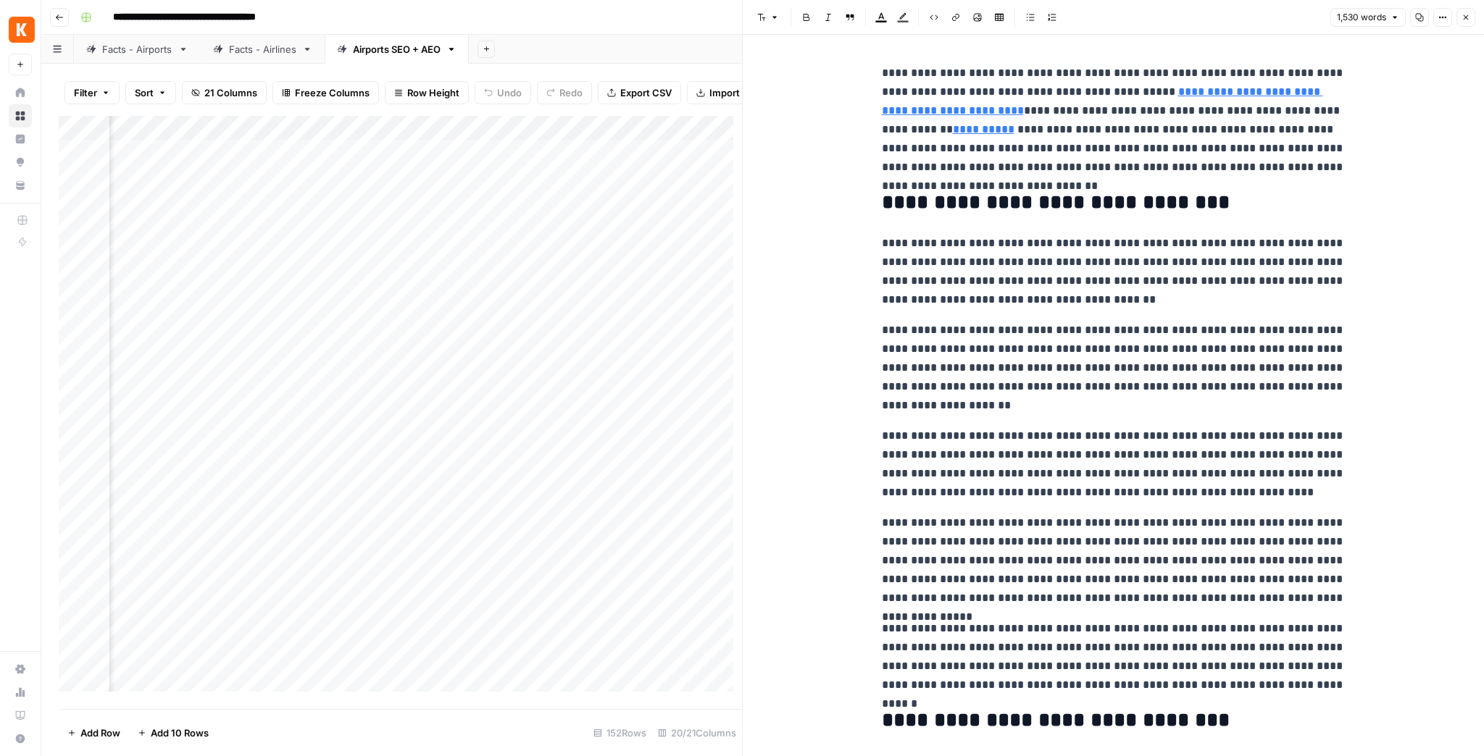
click at [1459, 22] on button "Close" at bounding box center [1465, 17] width 19 height 19
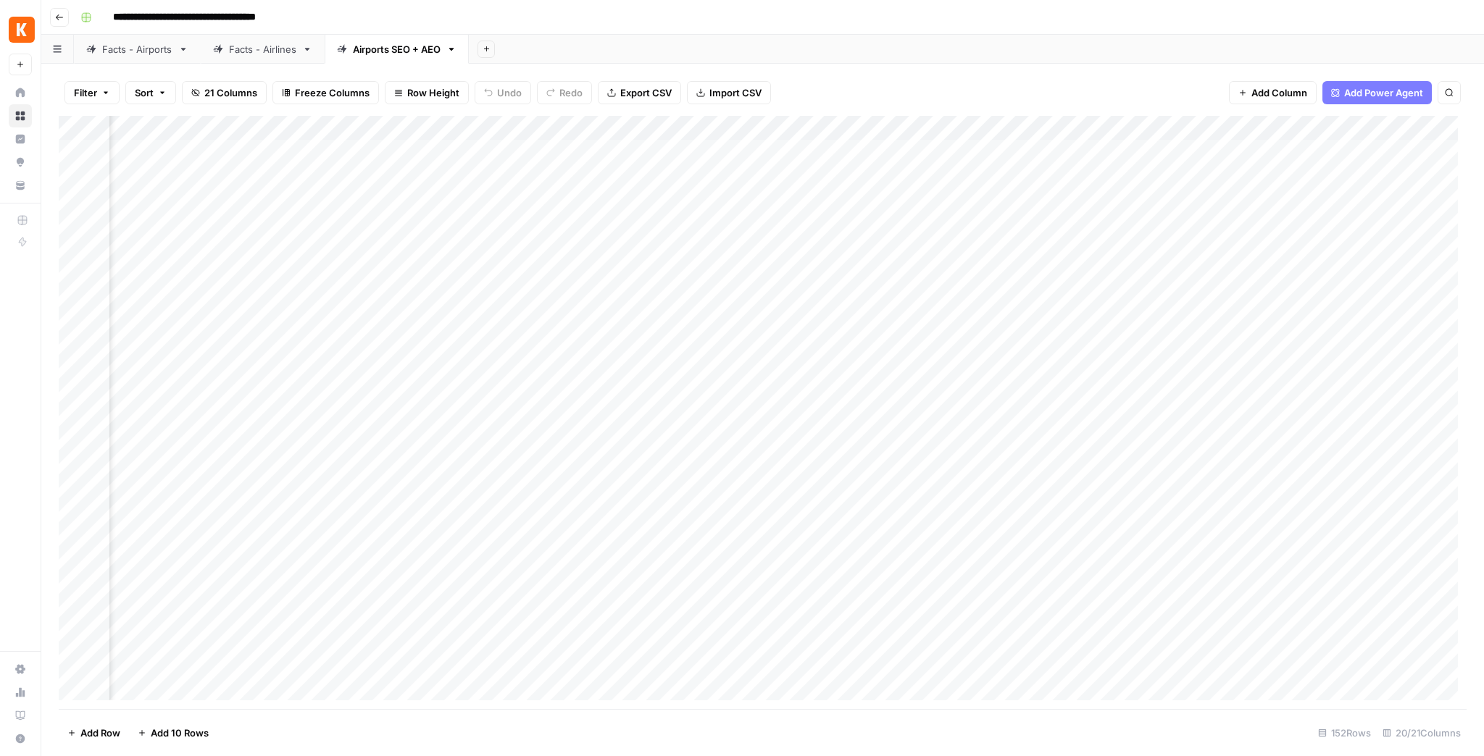
scroll to position [0, 447]
click at [130, 55] on div "Facts - Airports" at bounding box center [137, 49] width 70 height 14
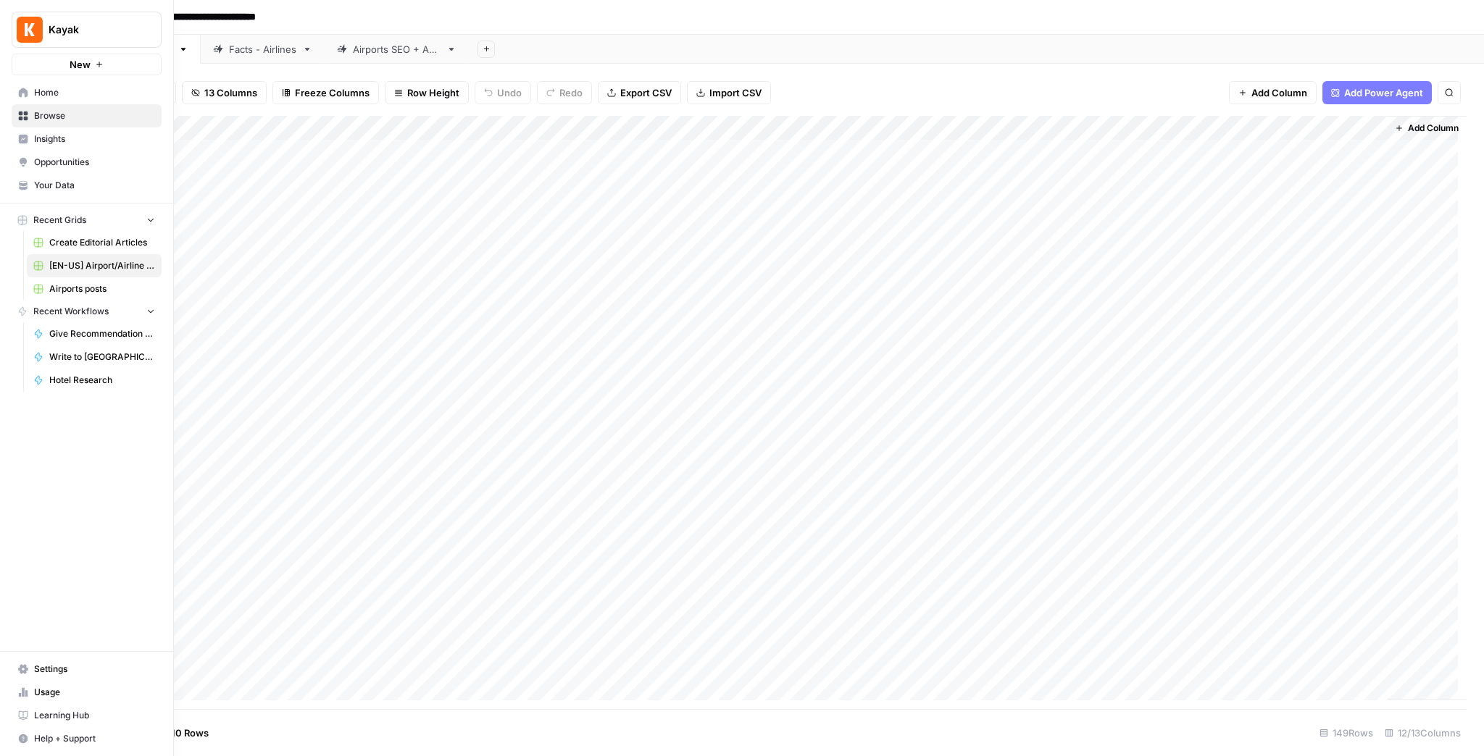
click at [32, 180] on link "Your Data" at bounding box center [87, 185] width 150 height 23
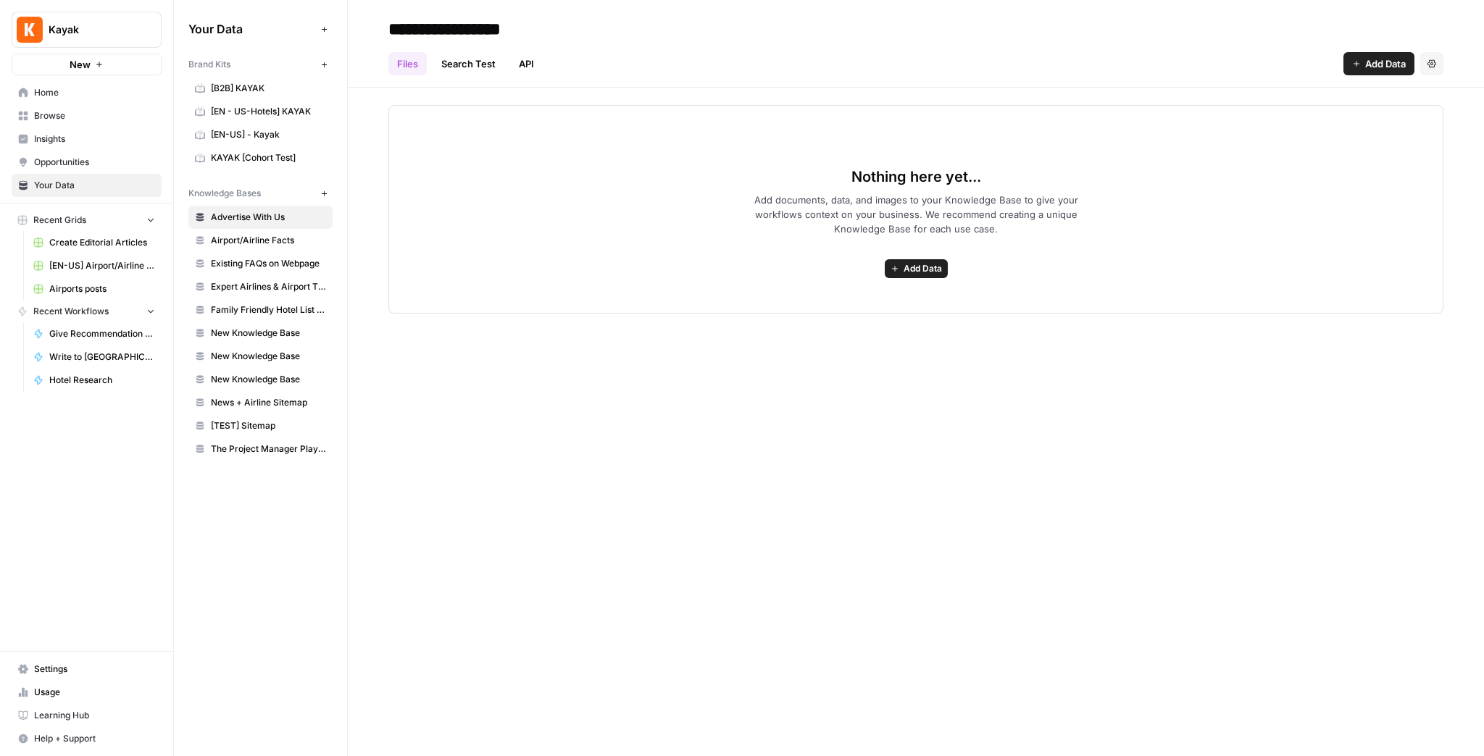
click at [275, 112] on span "[EN - US-Hotels] KAYAK" at bounding box center [268, 111] width 115 height 13
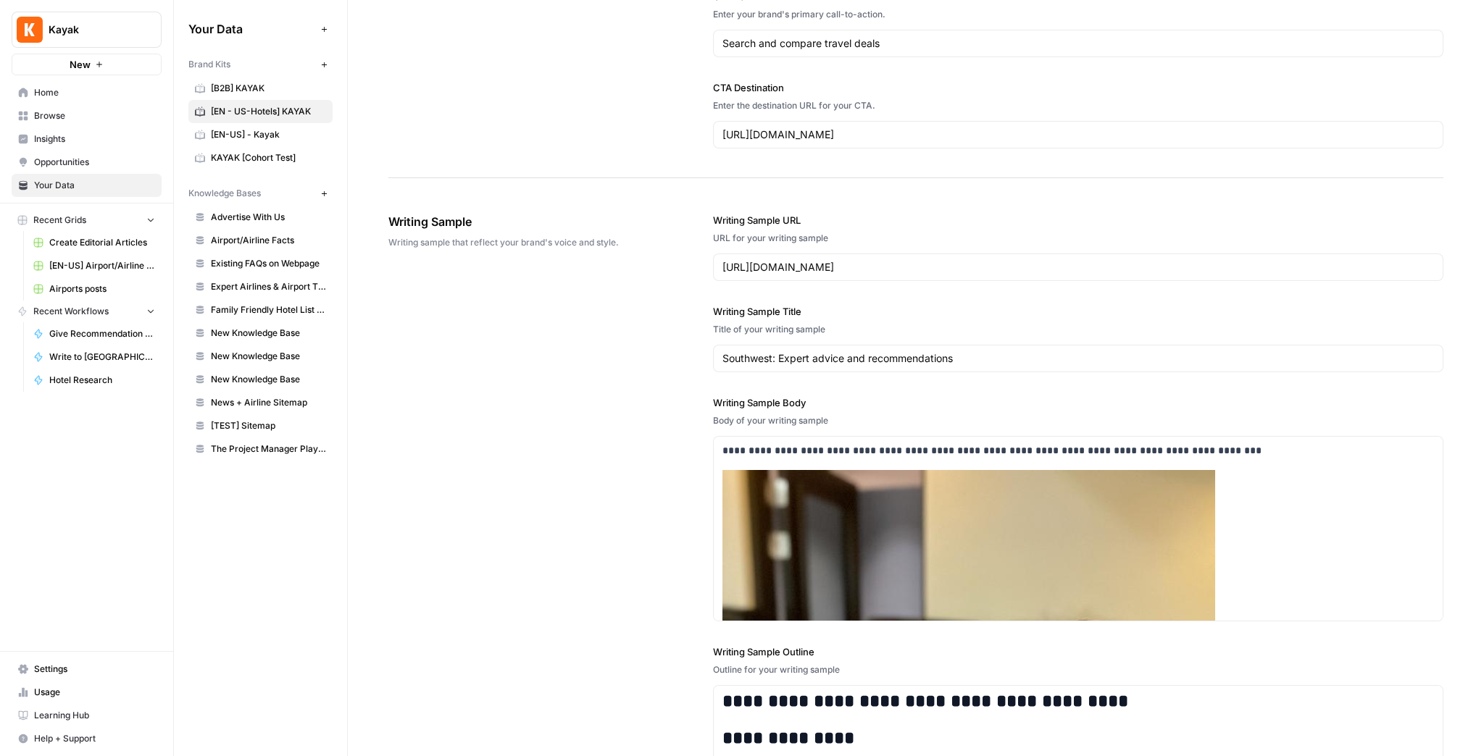
scroll to position [1970, 0]
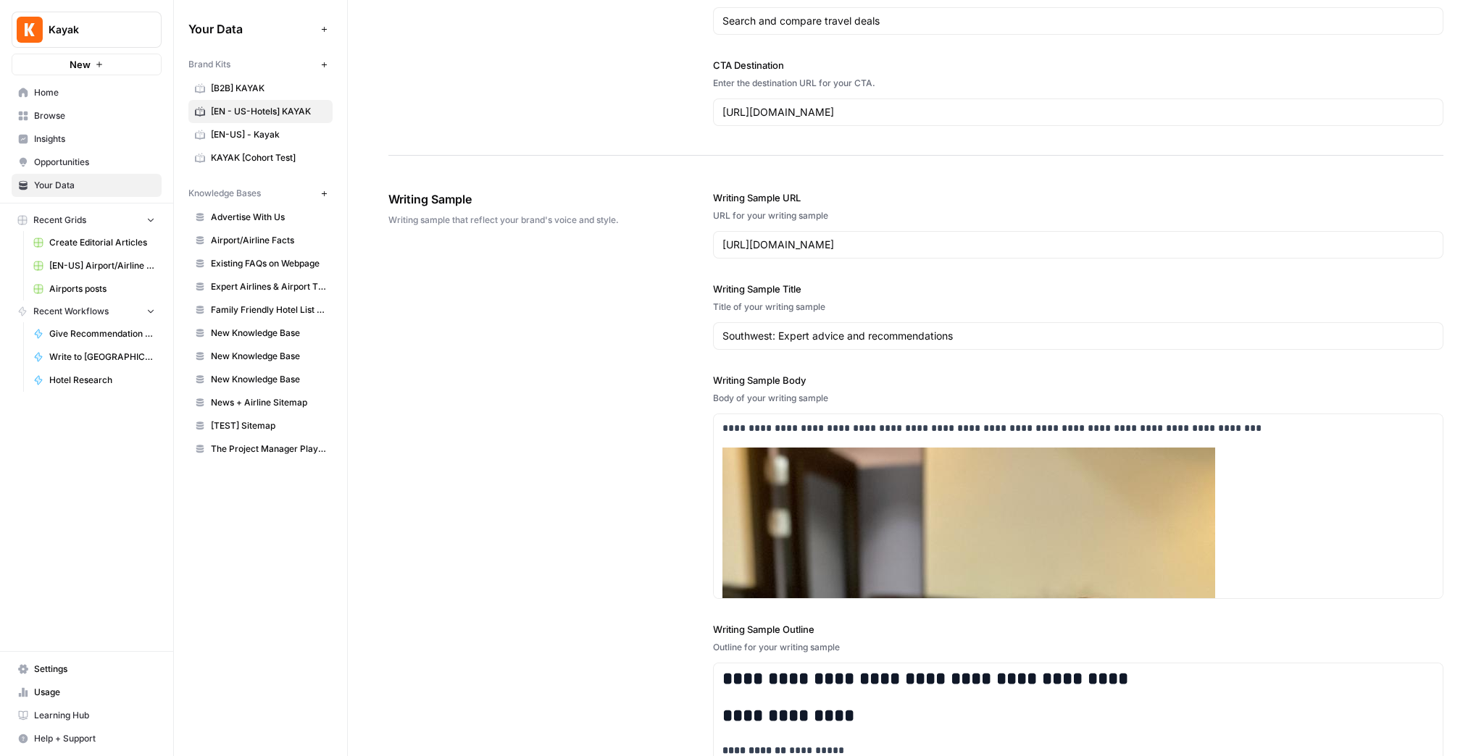
click at [78, 674] on span "Settings" at bounding box center [94, 669] width 121 height 13
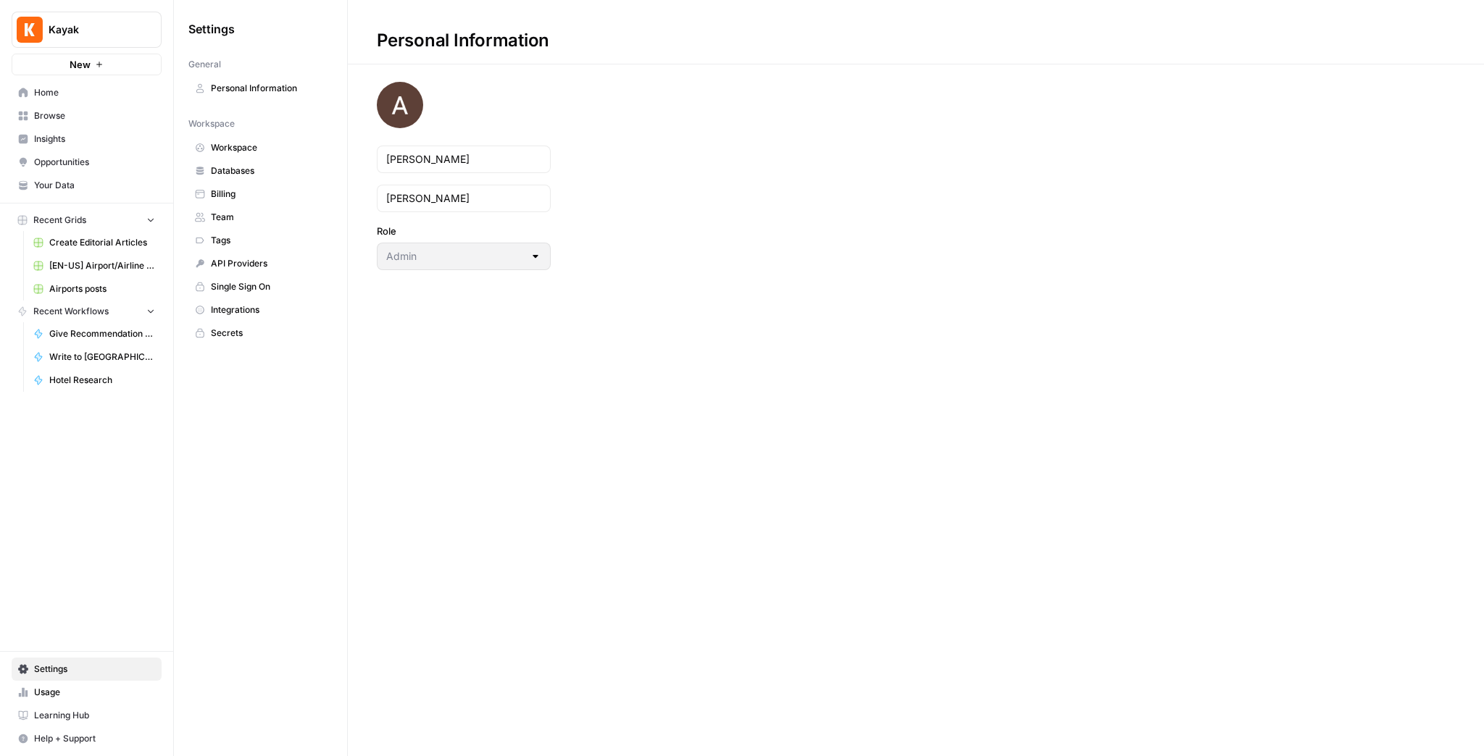
click at [261, 172] on span "Databases" at bounding box center [268, 170] width 115 height 13
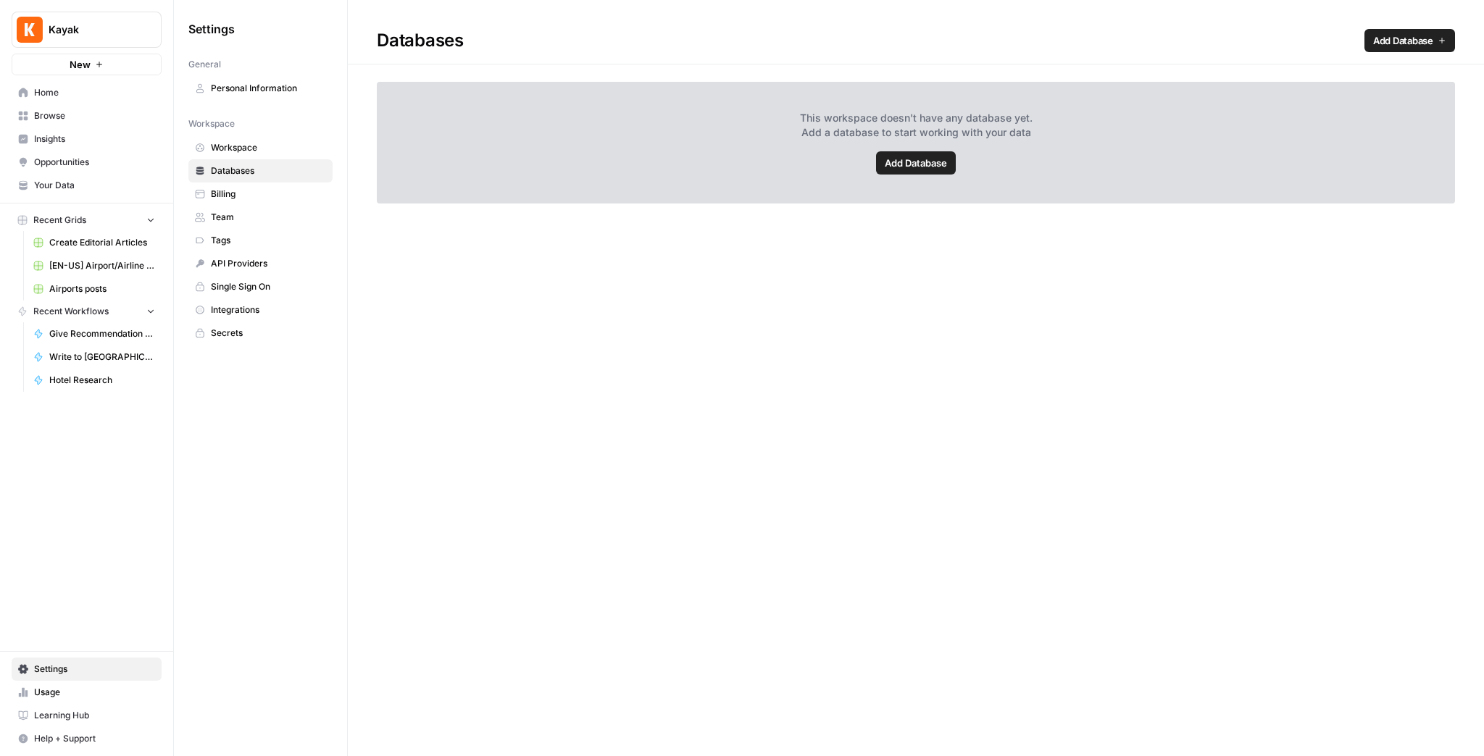
click at [1381, 41] on span "Add Database" at bounding box center [1403, 40] width 60 height 14
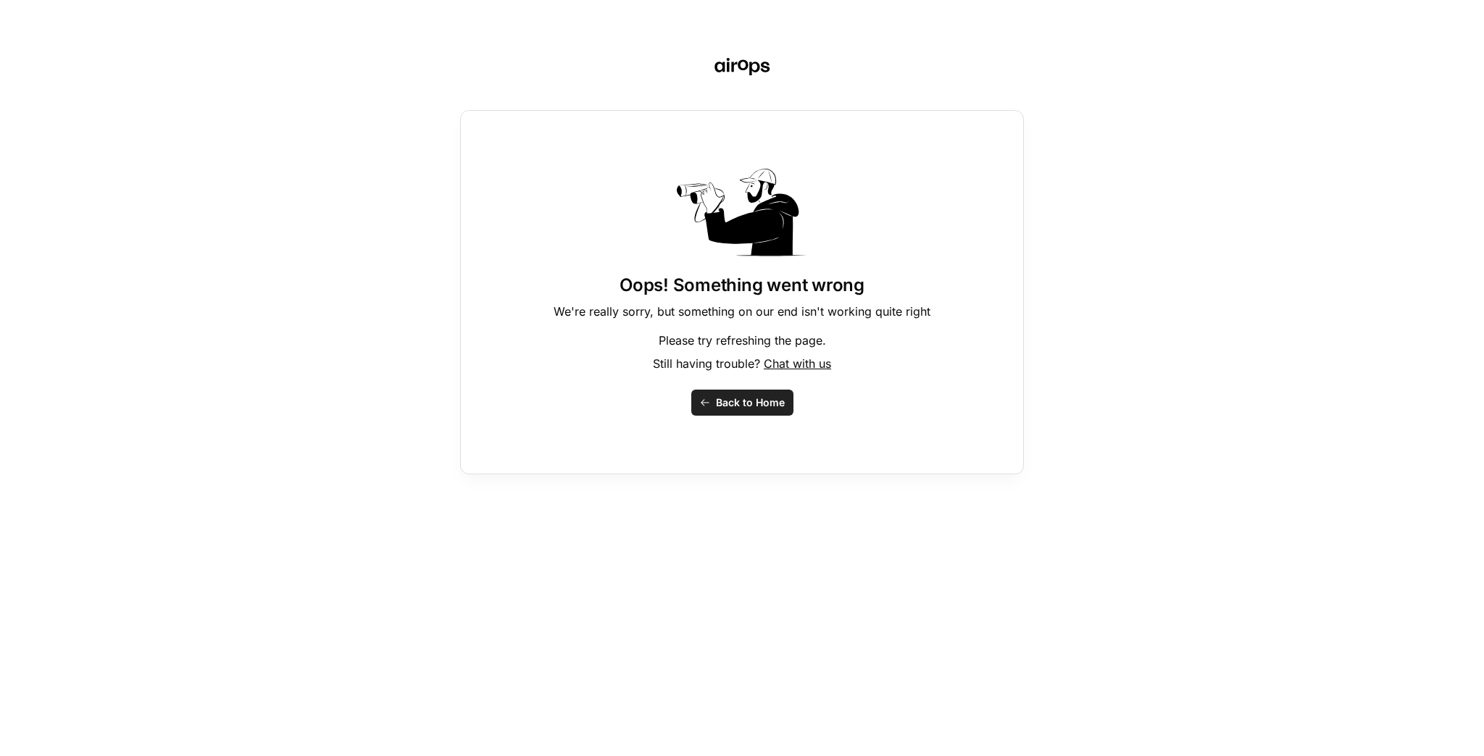
click at [775, 405] on span "Back to Home" at bounding box center [750, 403] width 69 height 14
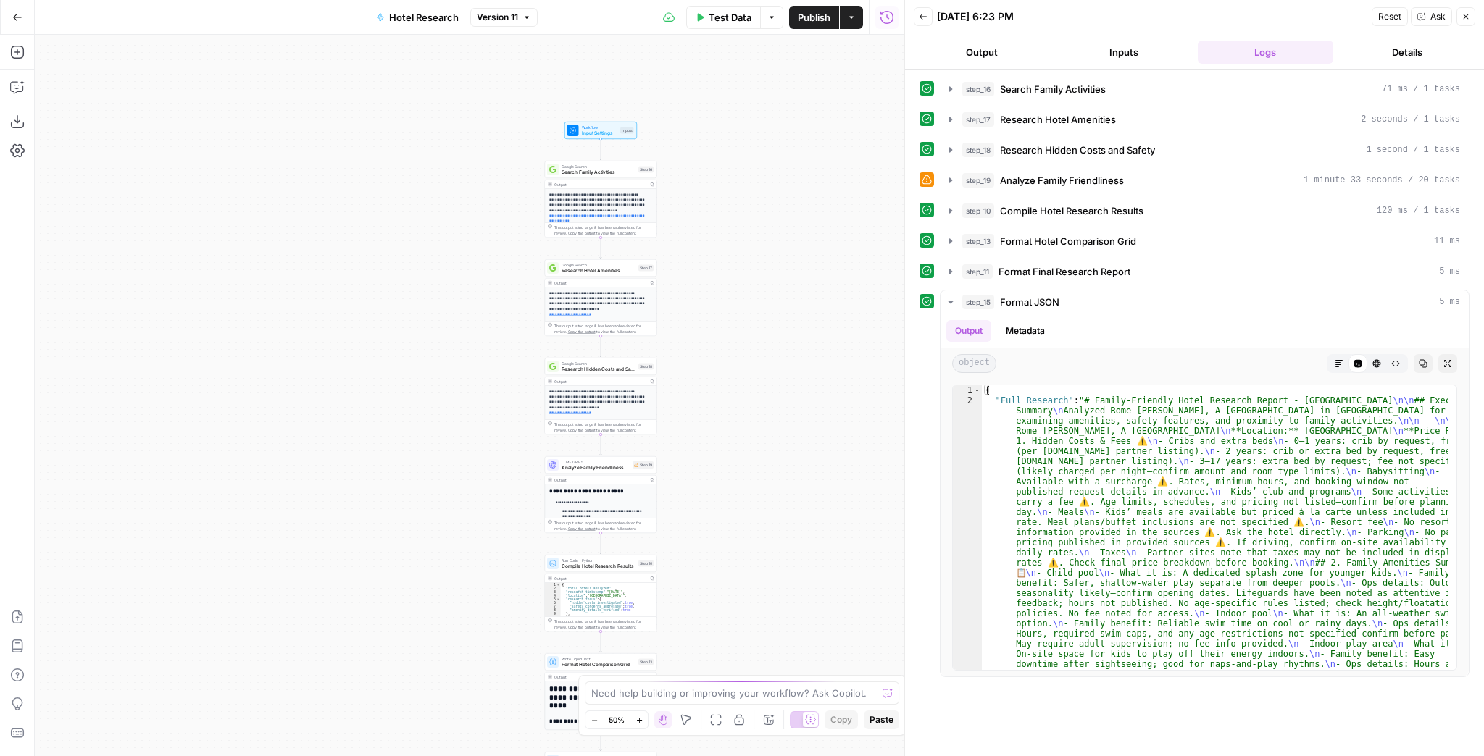
drag, startPoint x: 585, startPoint y: 248, endPoint x: 749, endPoint y: 229, distance: 164.8
click at [756, 230] on div "**********" at bounding box center [469, 396] width 869 height 722
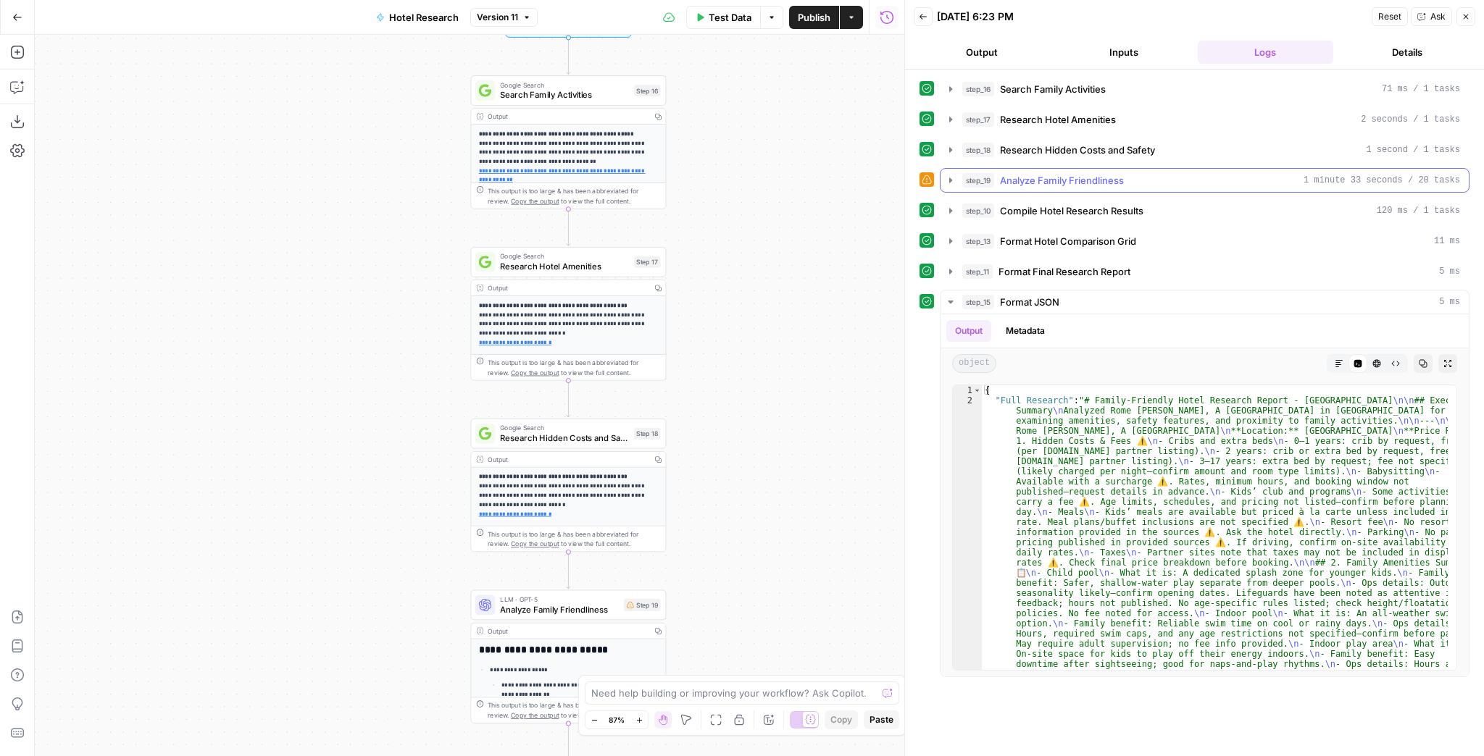
click at [953, 182] on icon "button" at bounding box center [951, 181] width 12 height 12
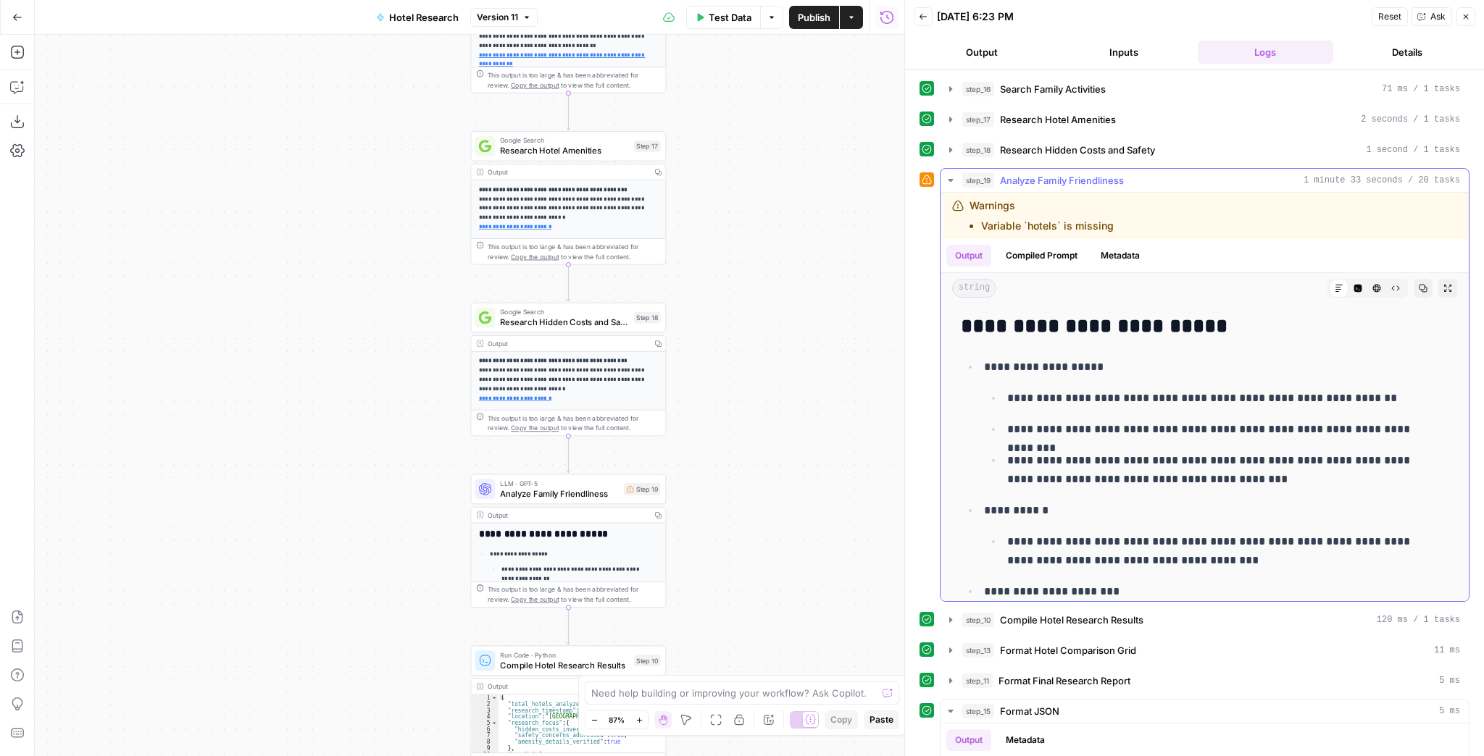
click at [1438, 285] on button "Expand Output" at bounding box center [1447, 288] width 19 height 19
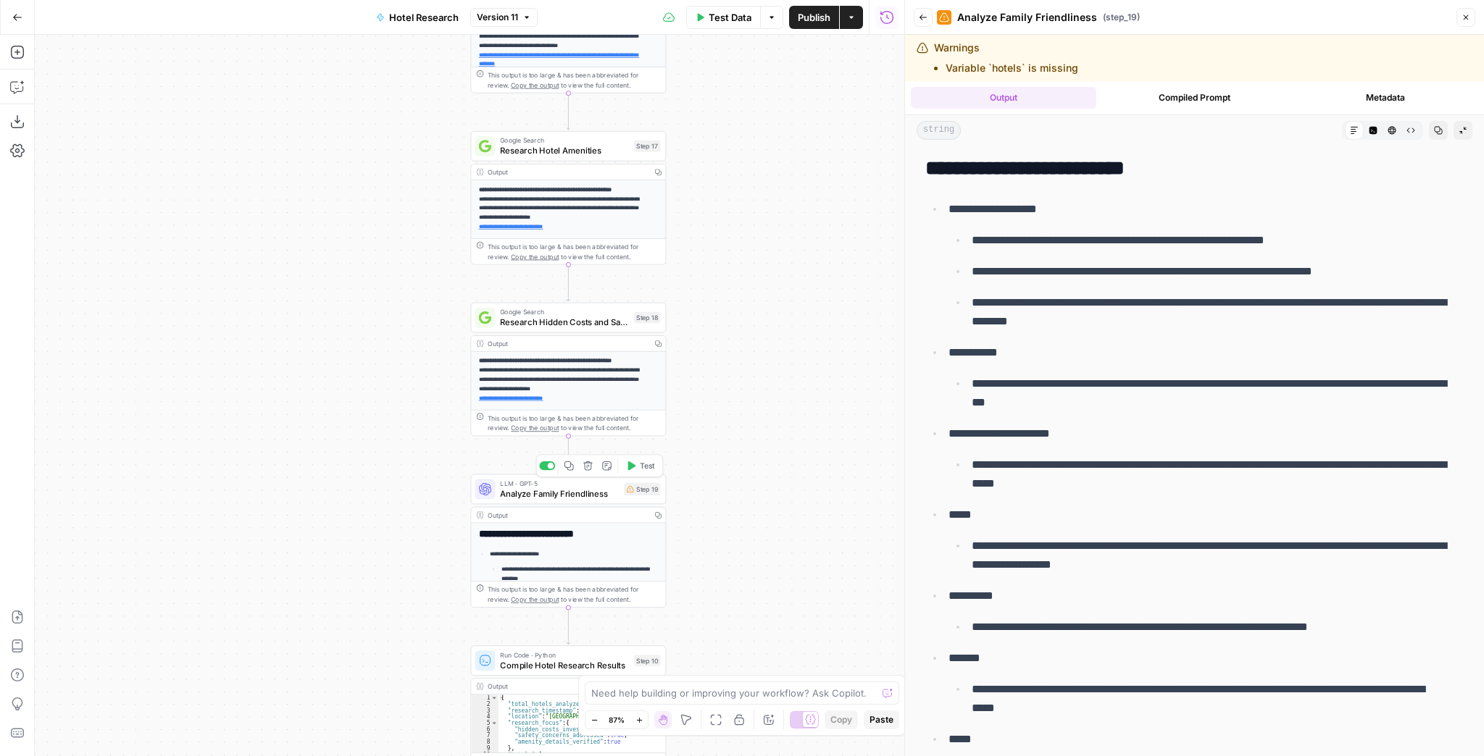
click at [583, 499] on div "LLM · GPT-5 Analyze Family Friendliness Step 19 Copy step Delete step Add Note …" at bounding box center [568, 490] width 196 height 30
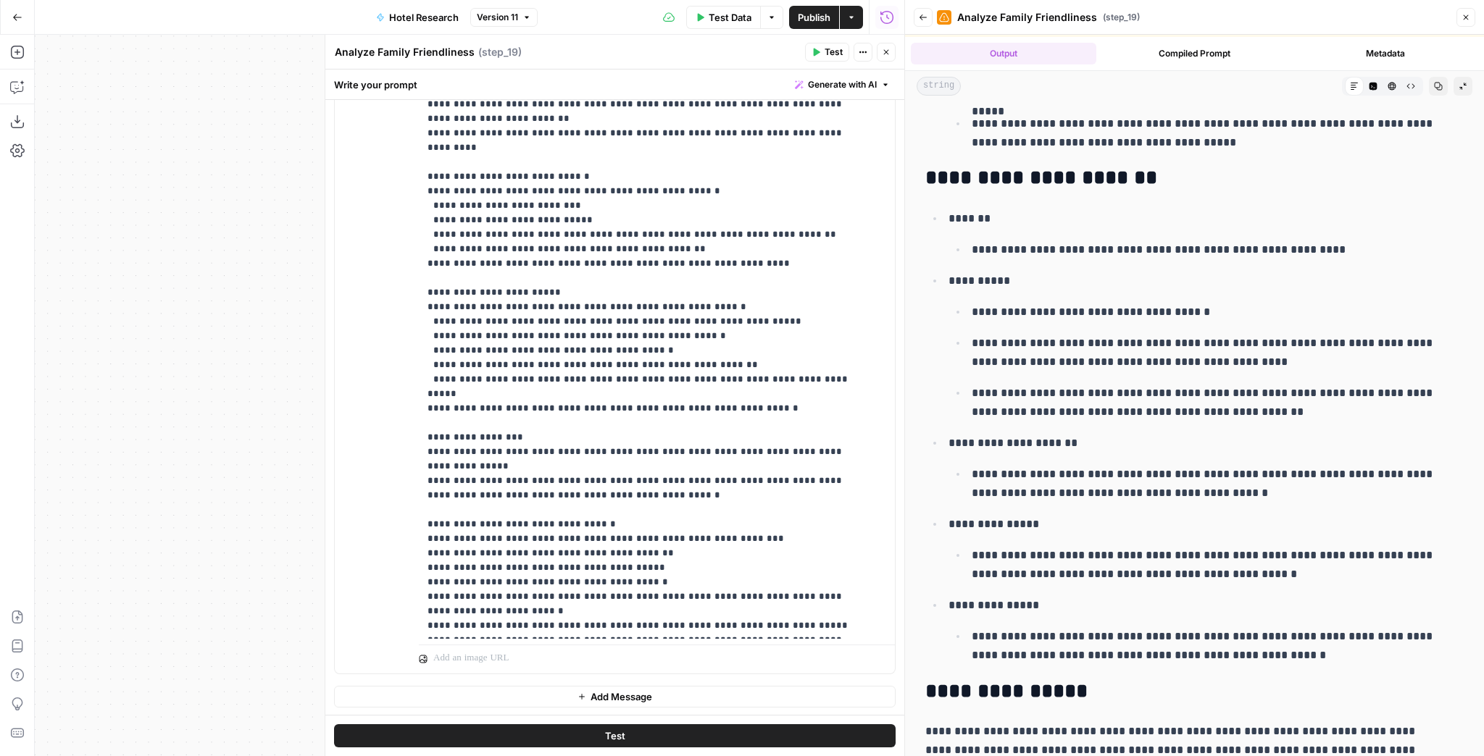
scroll to position [46, 0]
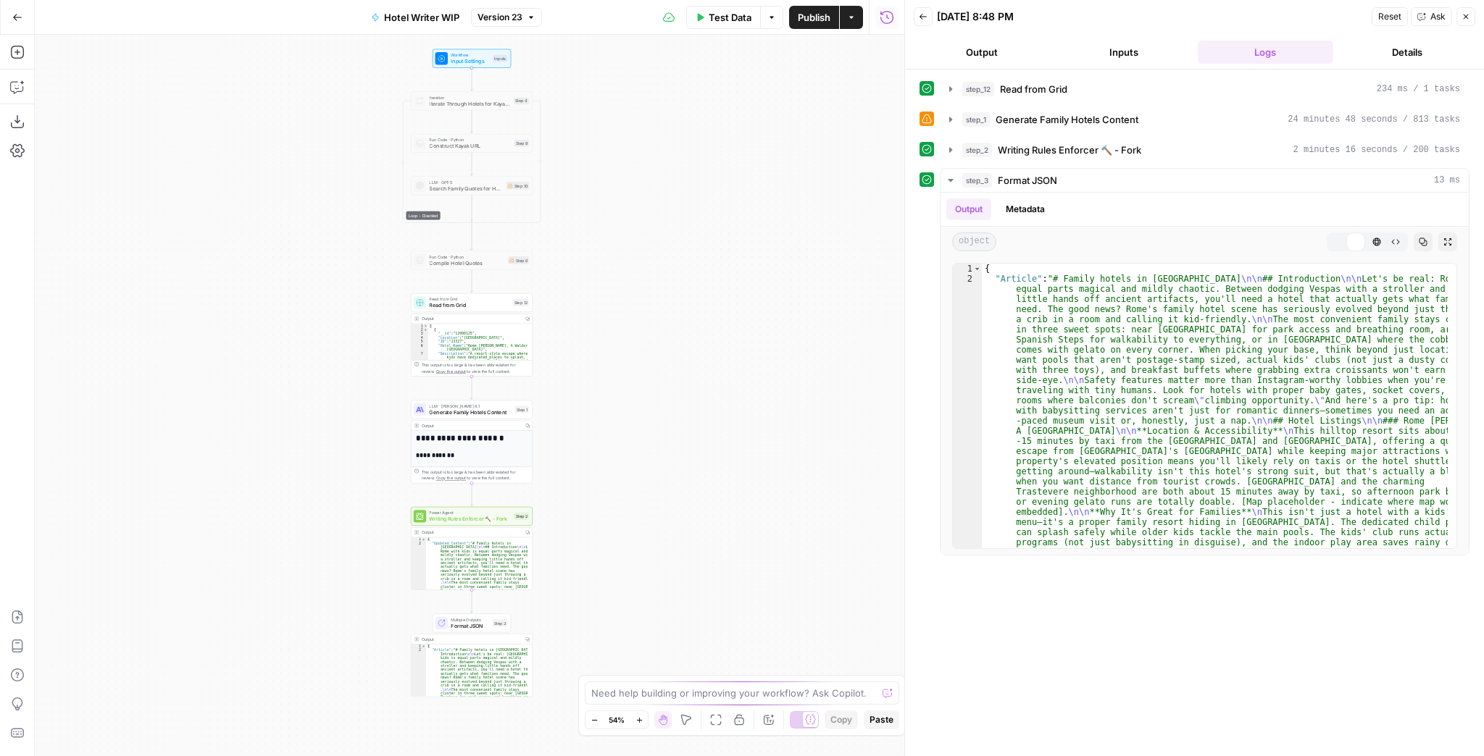
drag, startPoint x: 606, startPoint y: 296, endPoint x: 663, endPoint y: 261, distance: 66.3
click at [678, 151] on div "Workflow Input Settings Inputs Loop - Disabled Iteration Iterate Through Hotels…" at bounding box center [469, 396] width 869 height 722
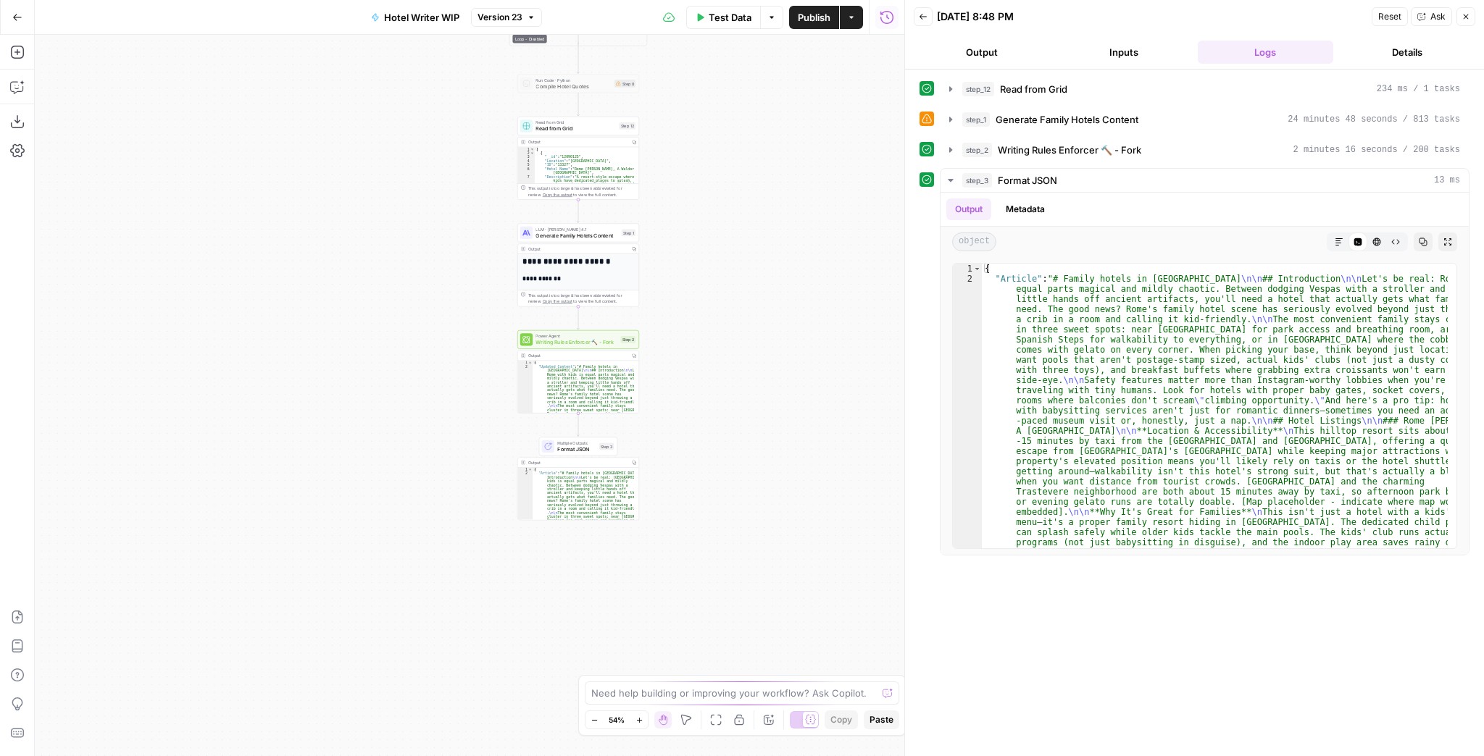
click at [664, 261] on div "Workflow Input Settings Inputs Loop - Disabled Iteration Iterate Through Hotels…" at bounding box center [469, 396] width 869 height 722
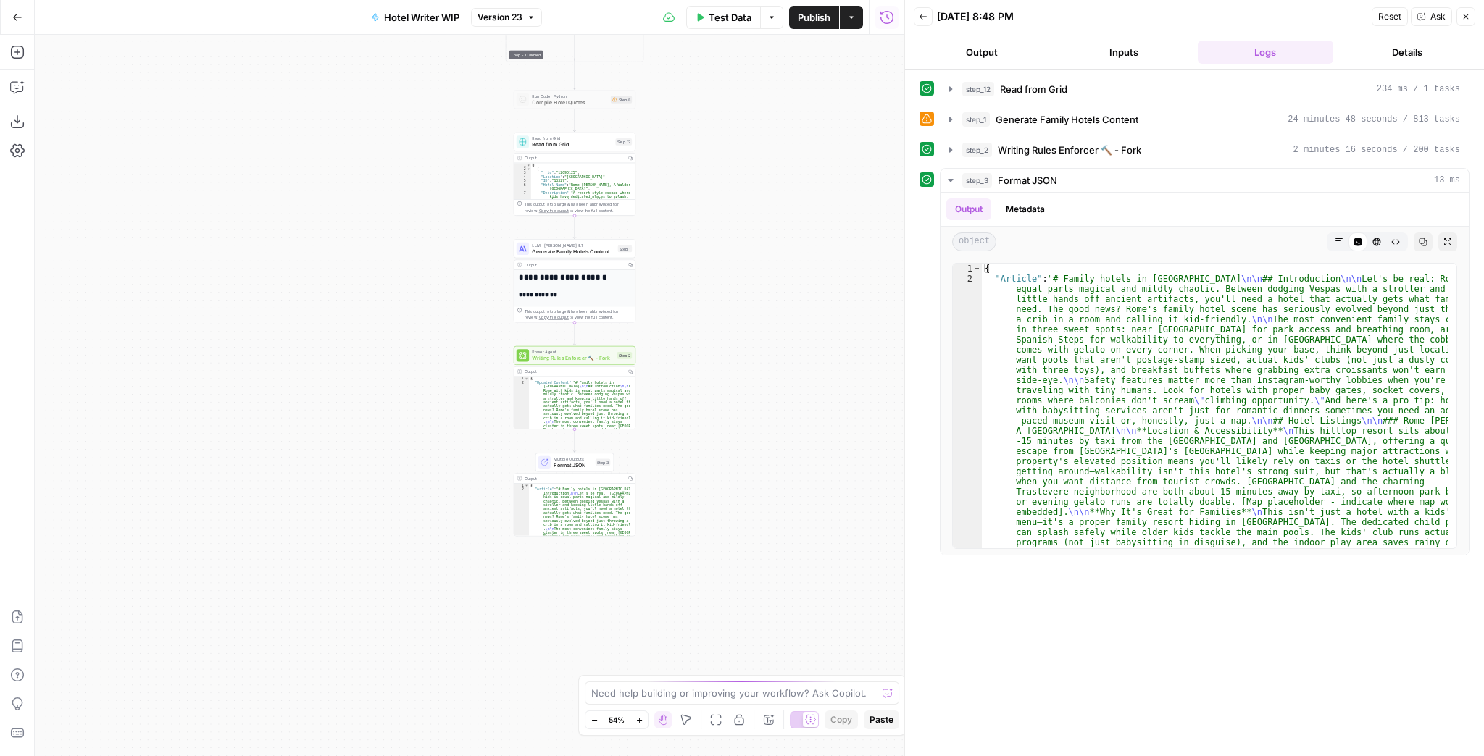
drag, startPoint x: 672, startPoint y: 249, endPoint x: 668, endPoint y: 265, distance: 16.3
click at [668, 265] on div "Workflow Input Settings Inputs Loop - Disabled Iteration Iterate Through Hotels…" at bounding box center [469, 396] width 869 height 722
click at [947, 120] on icon "button" at bounding box center [951, 120] width 12 height 12
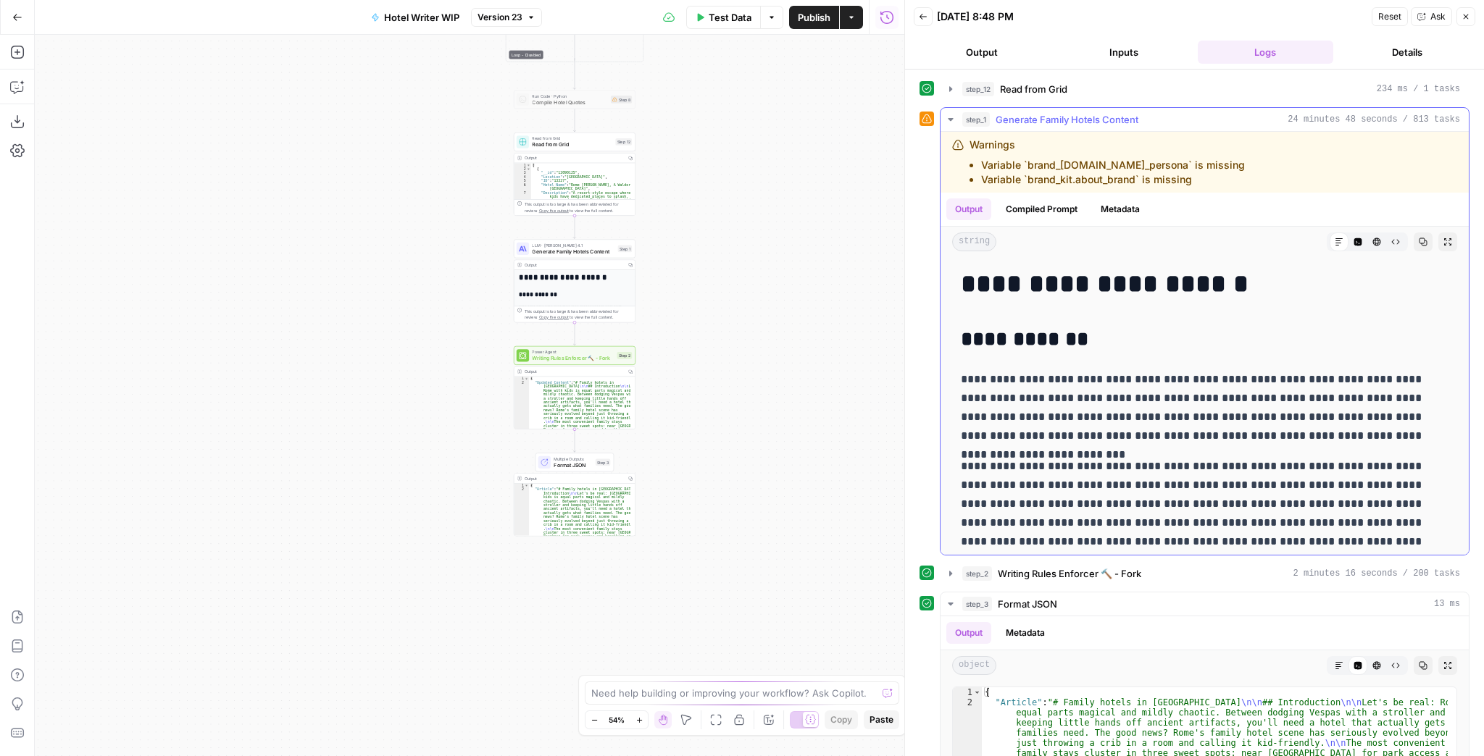
click at [1443, 241] on icon "button" at bounding box center [1447, 242] width 9 height 9
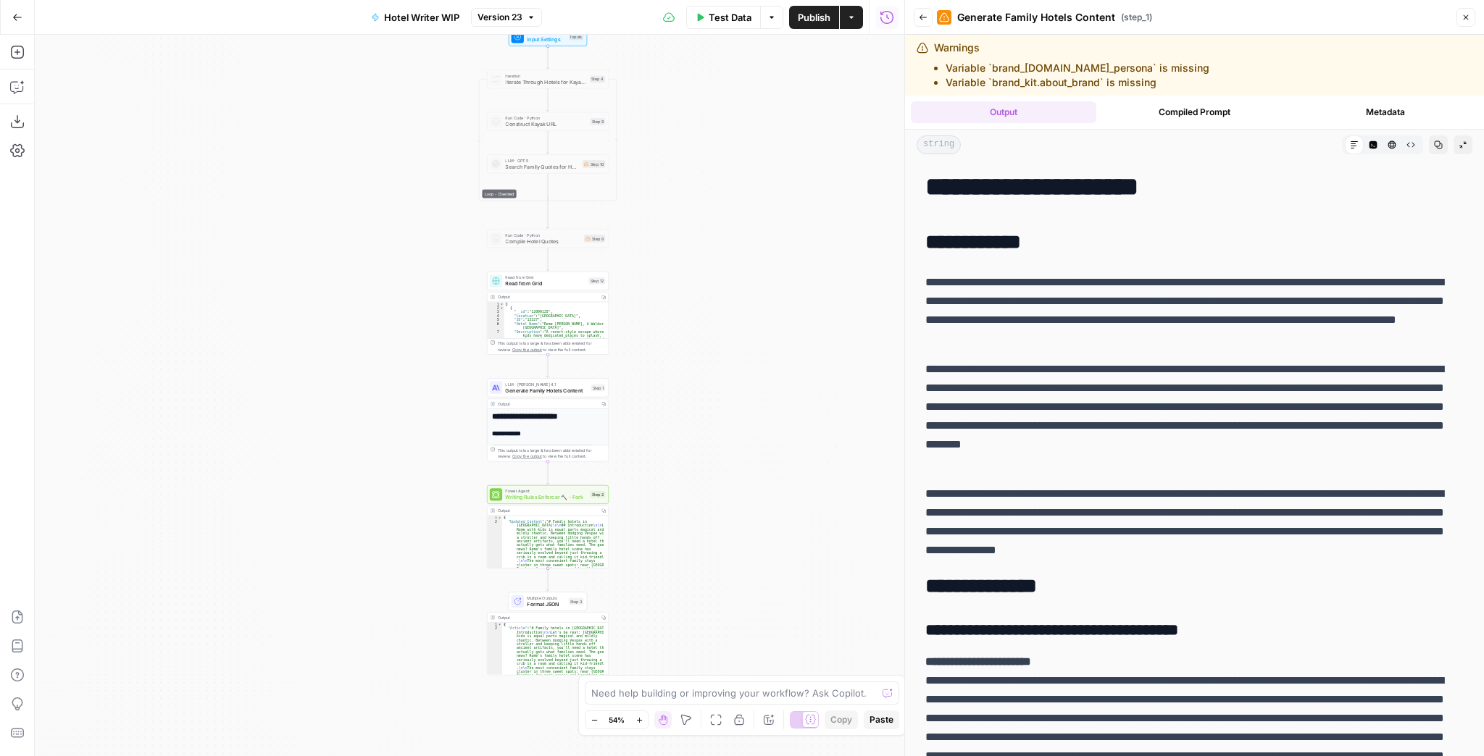
drag, startPoint x: 693, startPoint y: 136, endPoint x: 652, endPoint y: 315, distance: 183.6
click at [652, 315] on div "Workflow Input Settings Inputs Loop - Disabled Iteration Iterate Through Hotels…" at bounding box center [469, 396] width 869 height 722
